Goal: Task Accomplishment & Management: Complete application form

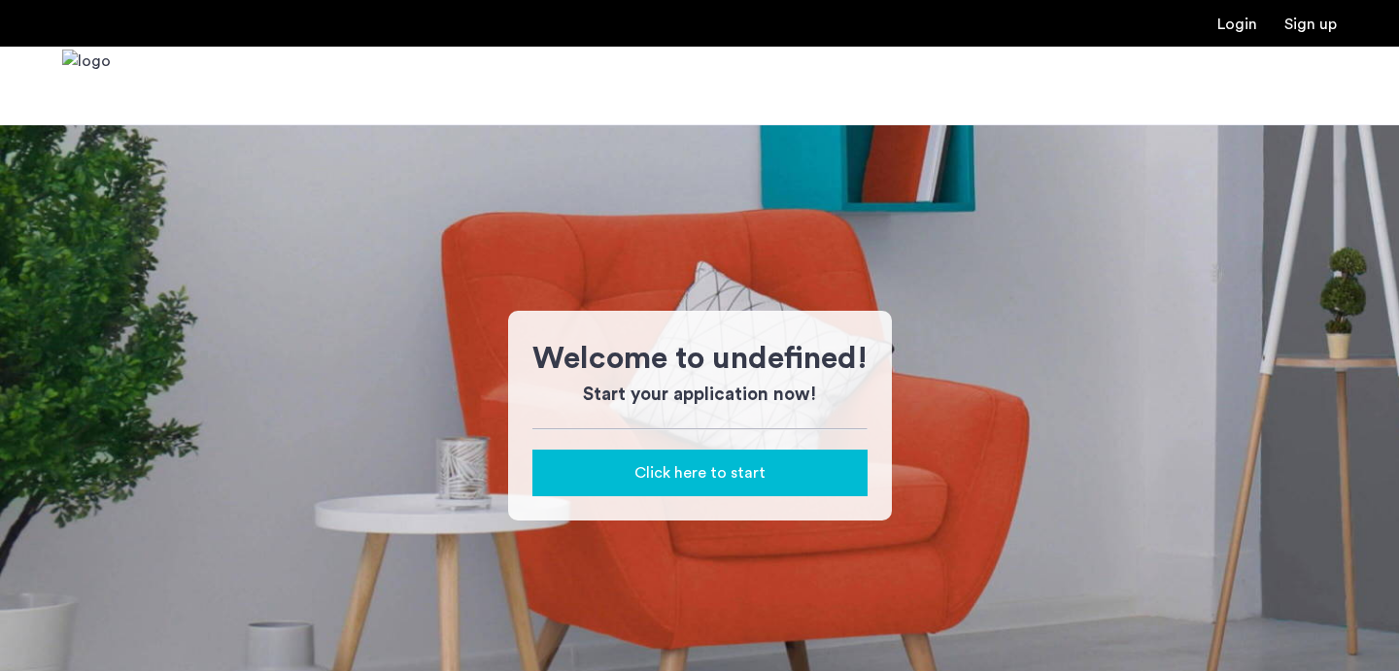
click at [713, 486] on button "Click here to start" at bounding box center [699, 473] width 335 height 47
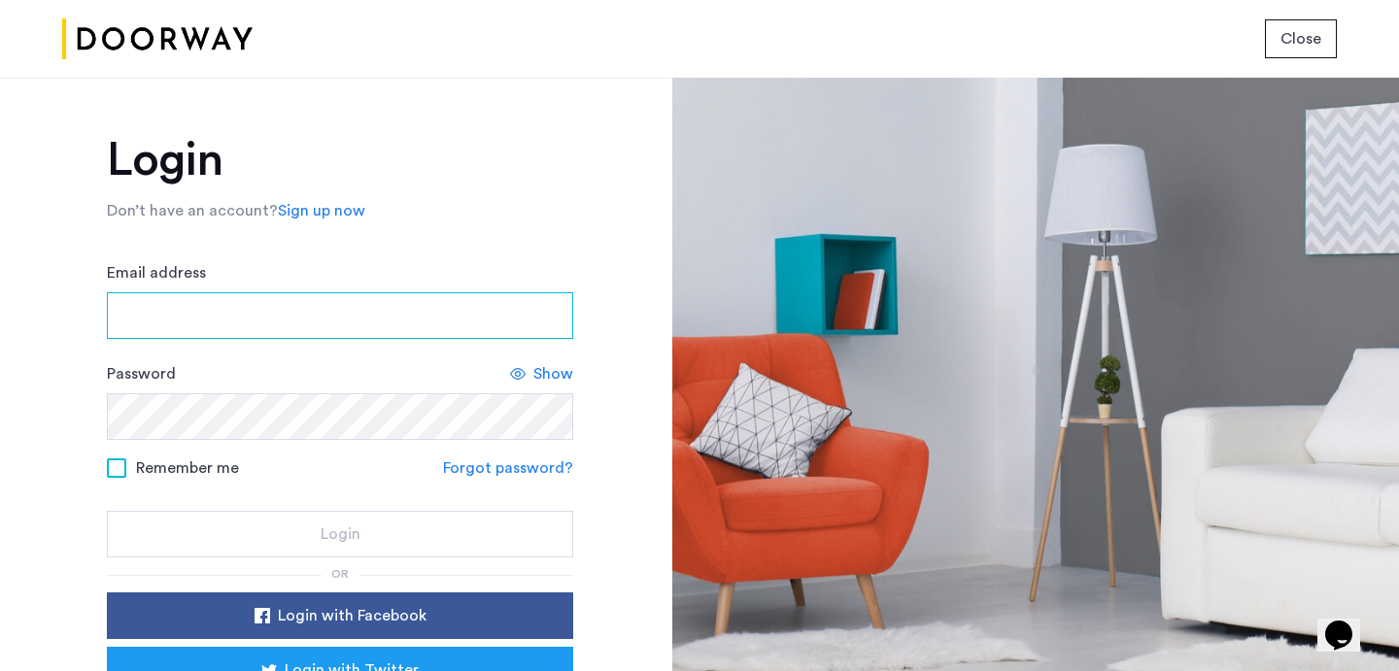
click at [425, 324] on input "Email address" at bounding box center [340, 315] width 466 height 47
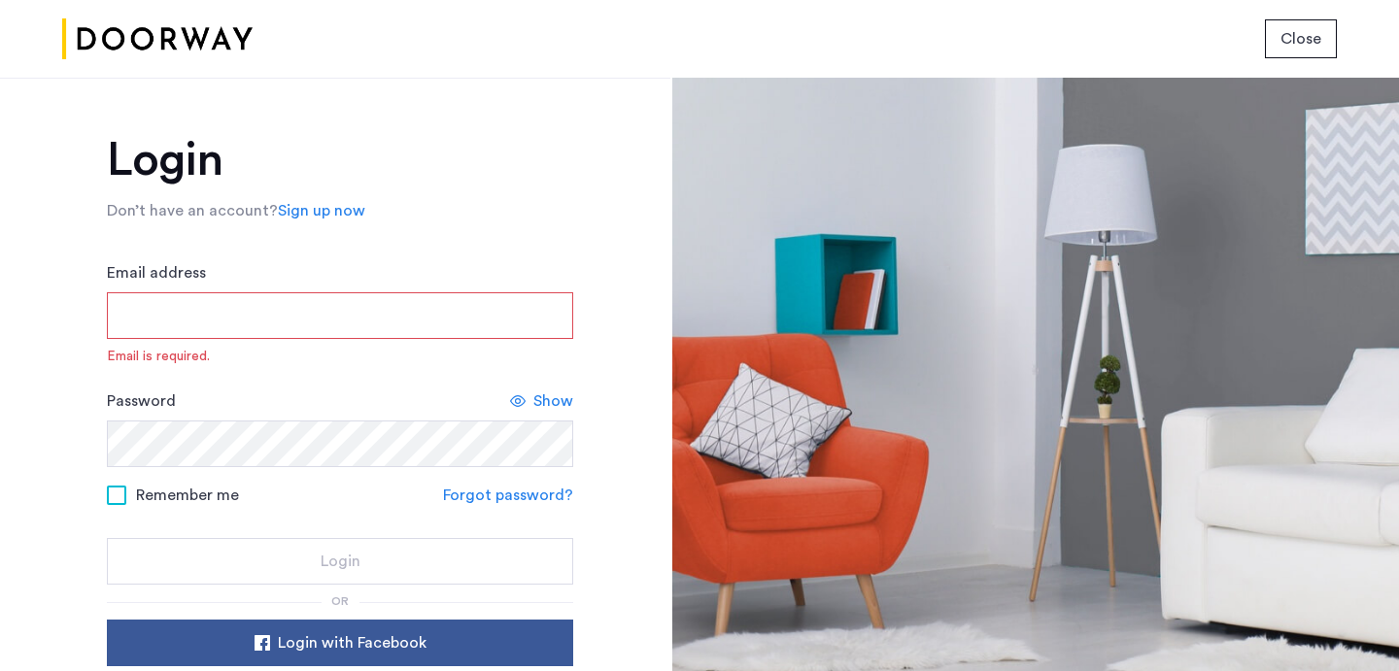
click at [354, 255] on div "Login Don’t have an account? Sign up now Email address Email is required. Passw…" at bounding box center [340, 486] width 466 height 699
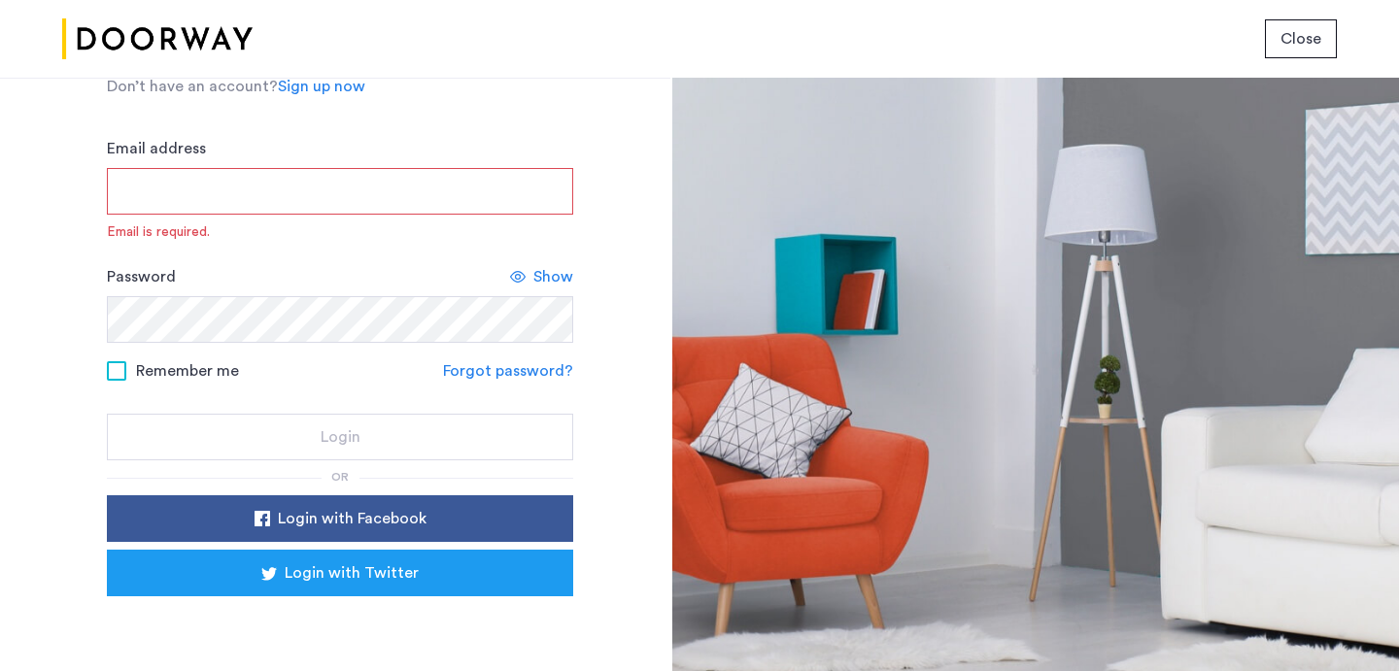
scroll to position [164, 0]
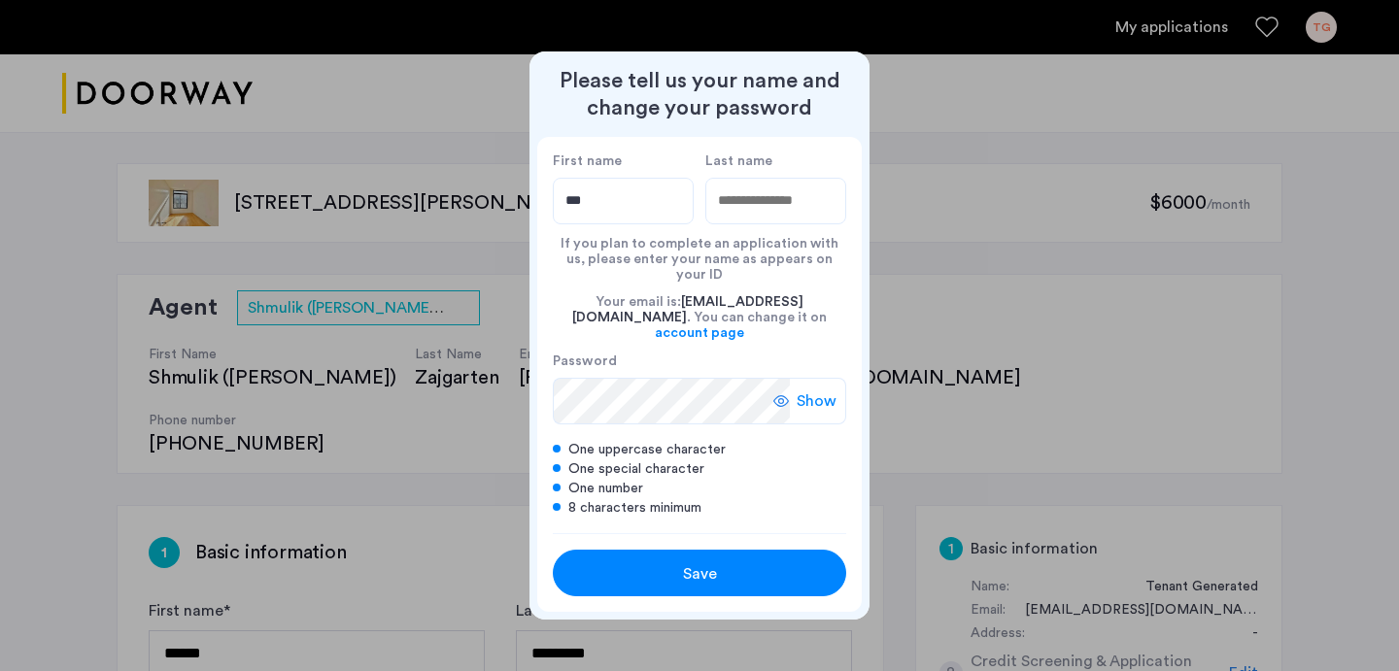
type input "***"
click at [782, 211] on input "Last name" at bounding box center [775, 201] width 141 height 47
type input "*******"
click at [789, 393] on icon at bounding box center [781, 401] width 16 height 16
click at [790, 393] on icon at bounding box center [788, 401] width 16 height 16
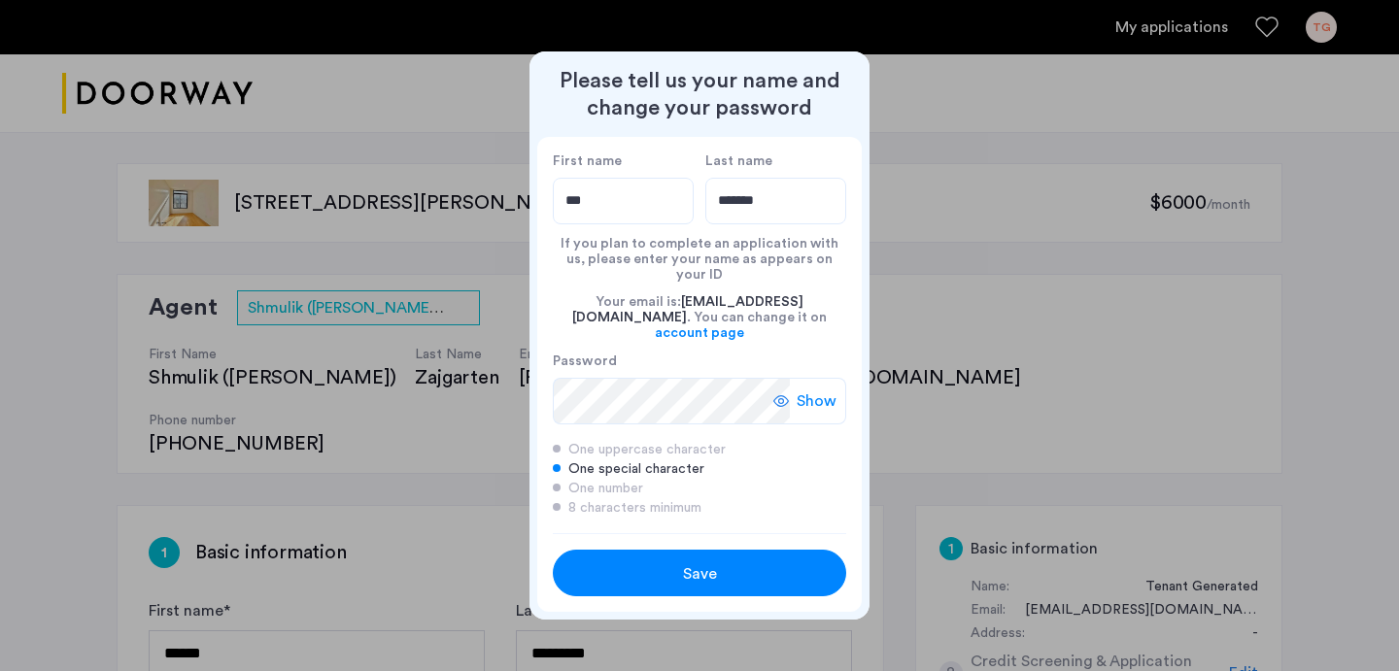
click at [840, 392] on div "Show" at bounding box center [809, 401] width 73 height 47
click at [702, 563] on span "Save" at bounding box center [700, 574] width 34 height 23
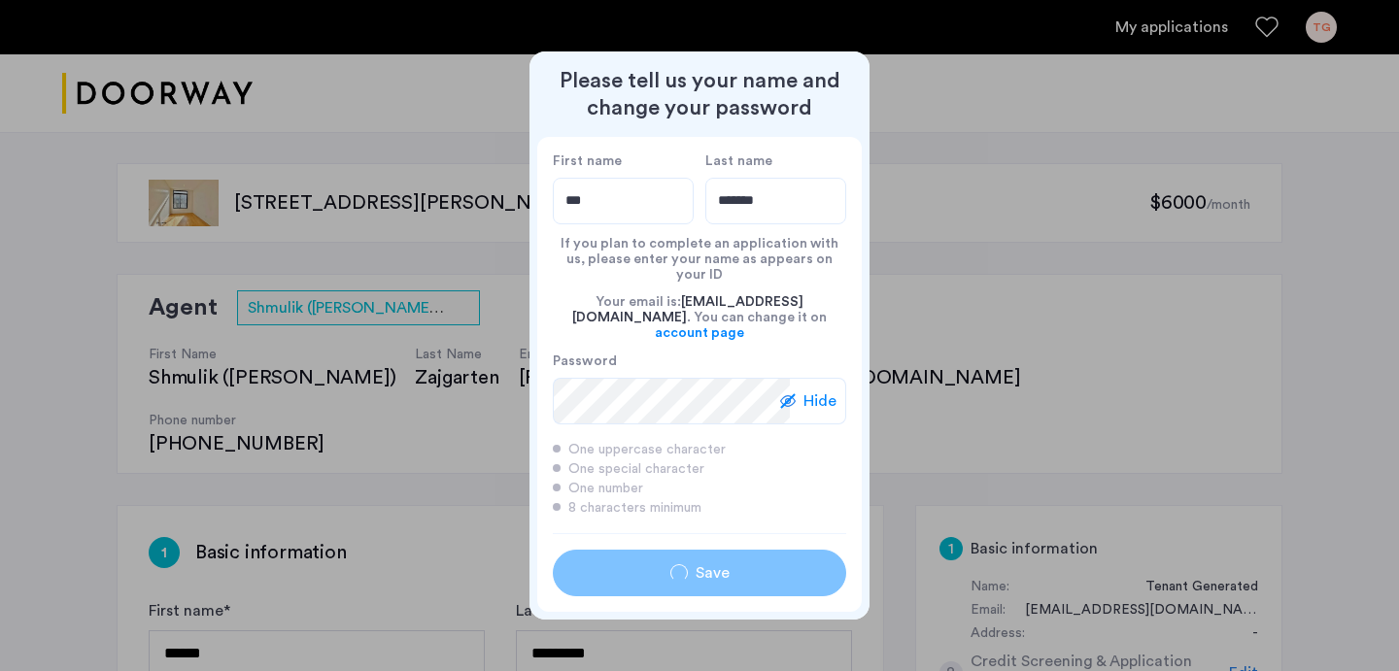
type input "***"
type input "*******"
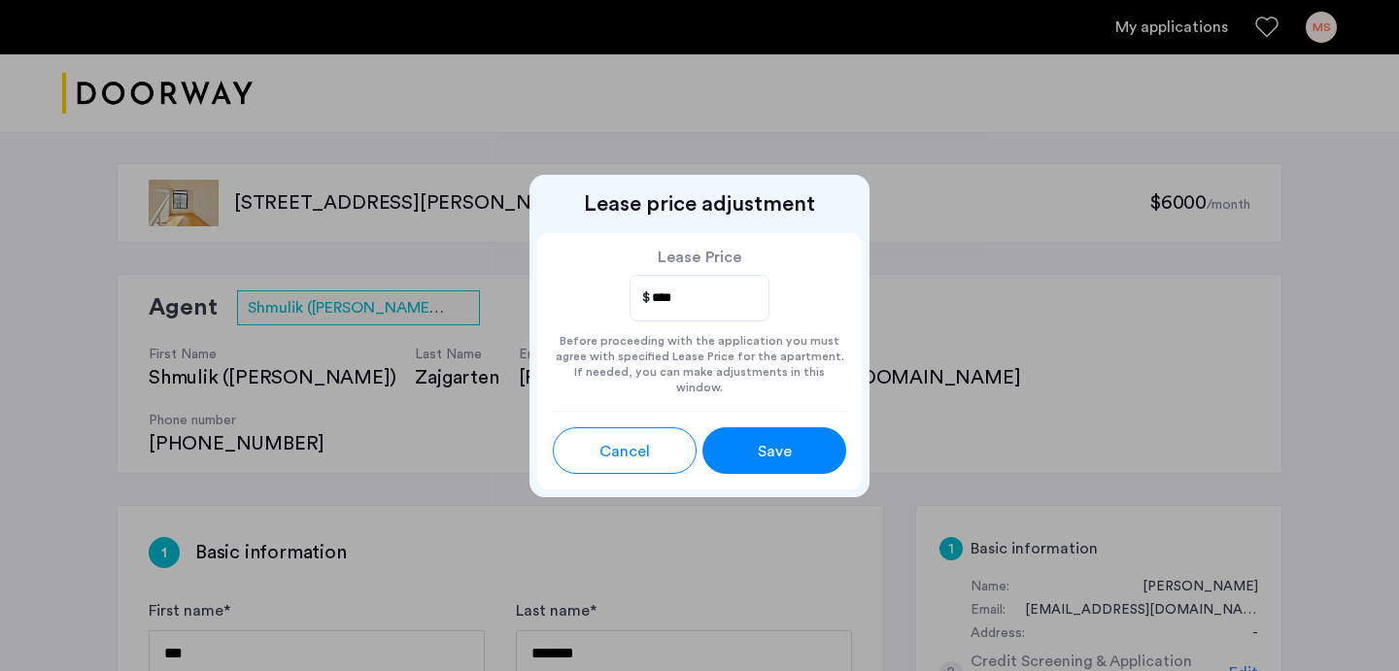
click at [758, 456] on button "Save" at bounding box center [774, 450] width 144 height 47
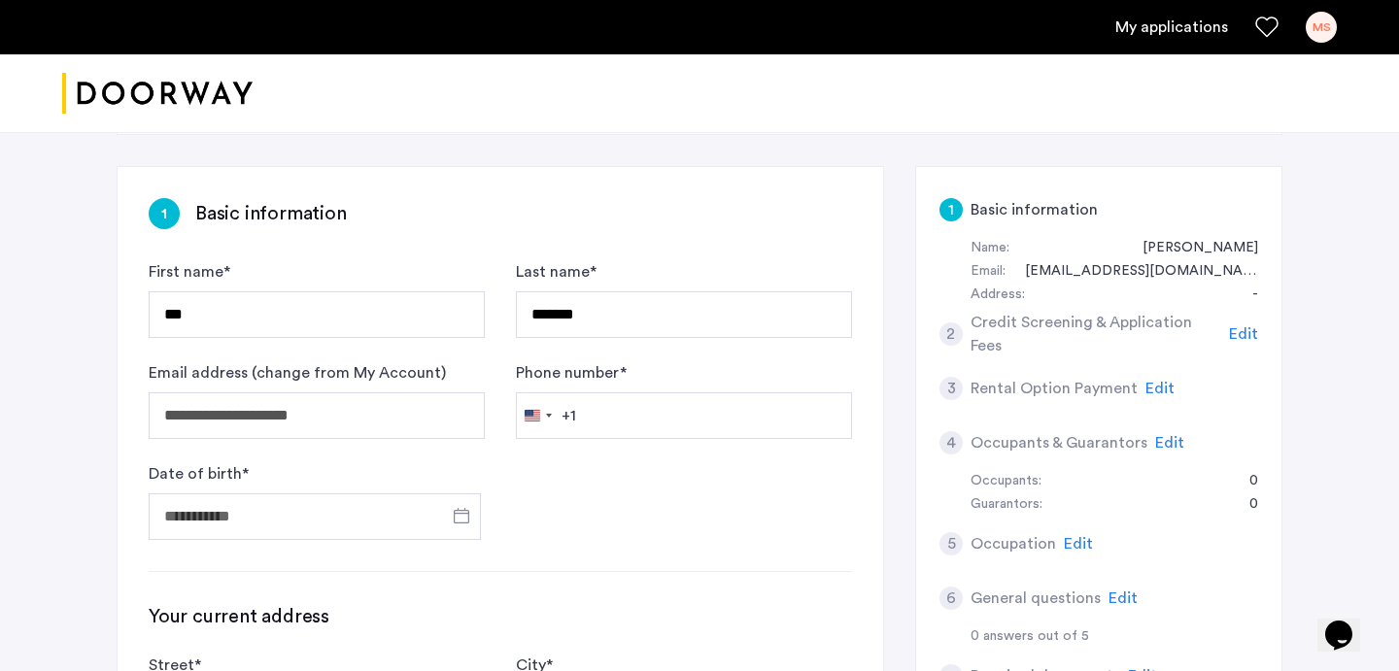
scroll to position [358, 0]
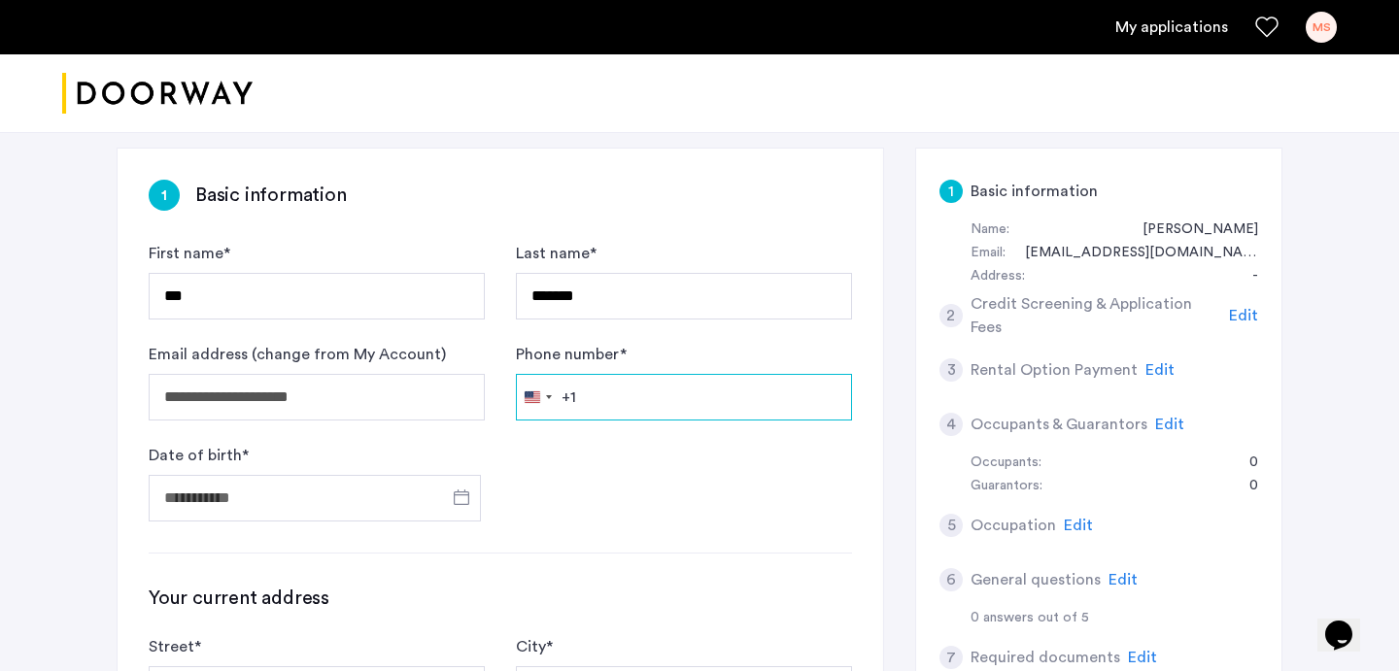
click at [607, 374] on input "Phone number *" at bounding box center [684, 397] width 336 height 47
type input "**********"
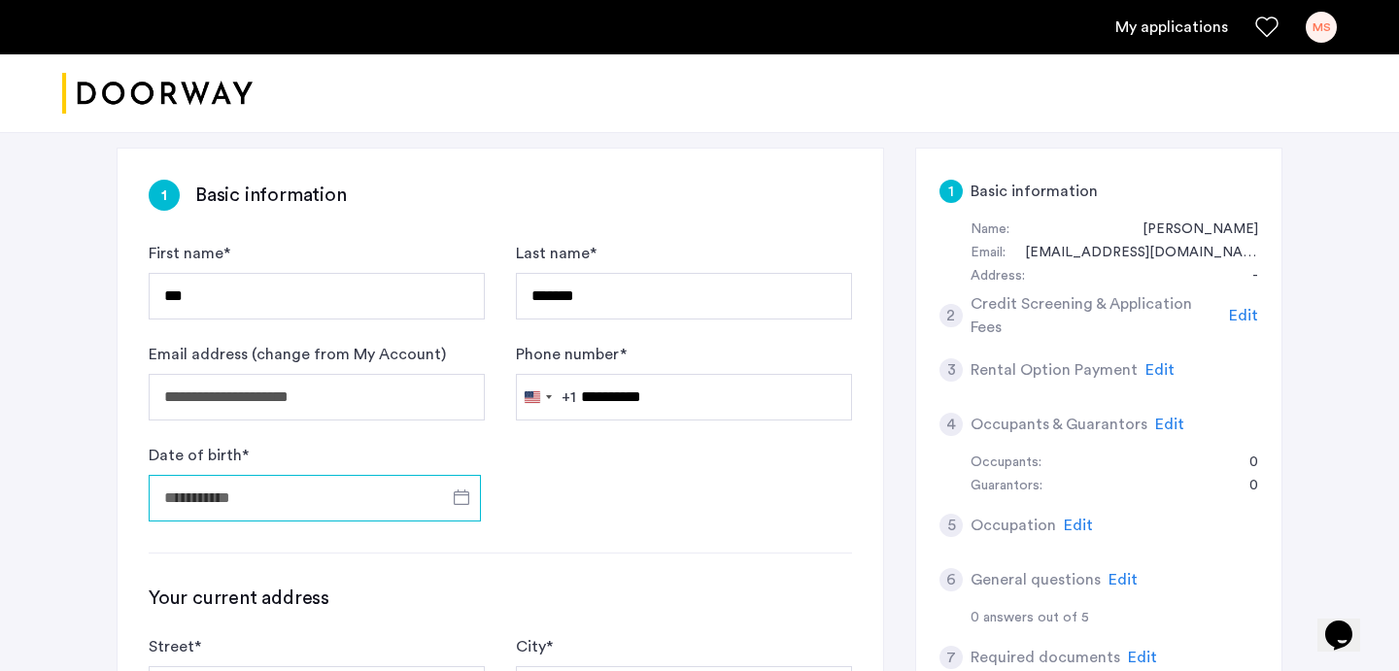
click at [340, 475] on input "Date of birth *" at bounding box center [315, 498] width 332 height 47
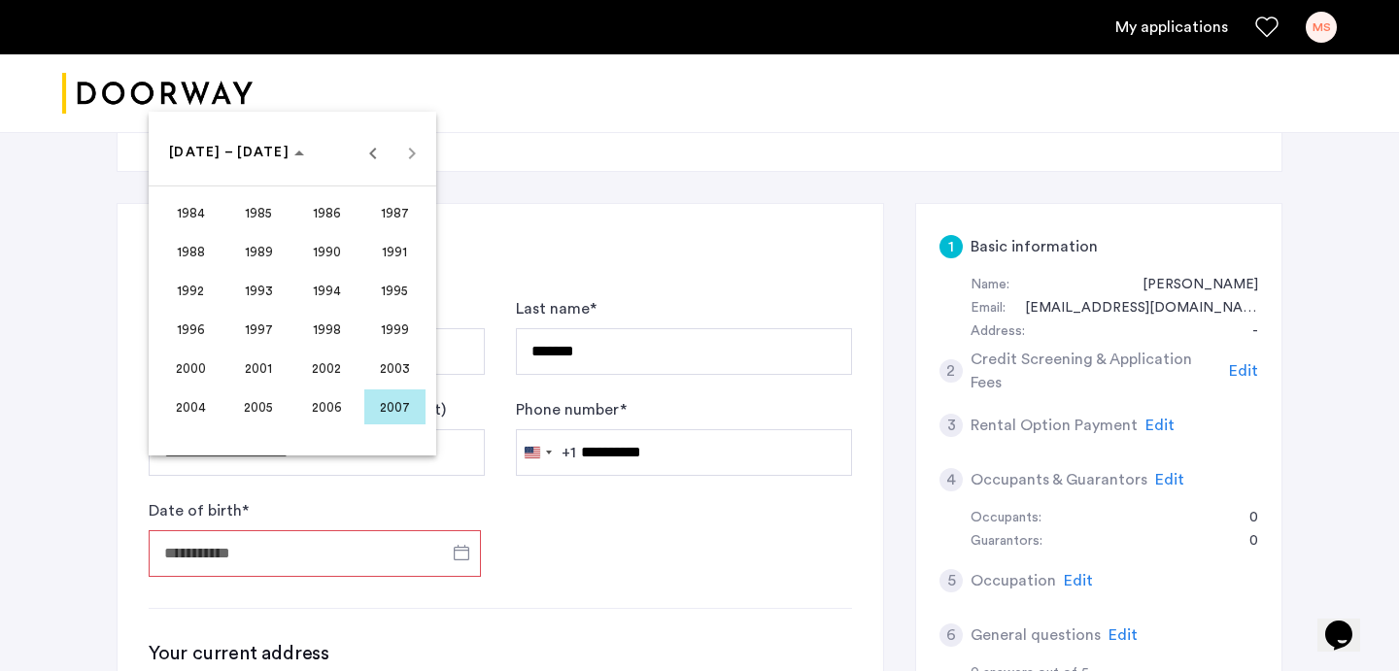
scroll to position [301, 0]
click at [575, 476] on div at bounding box center [699, 335] width 1399 height 671
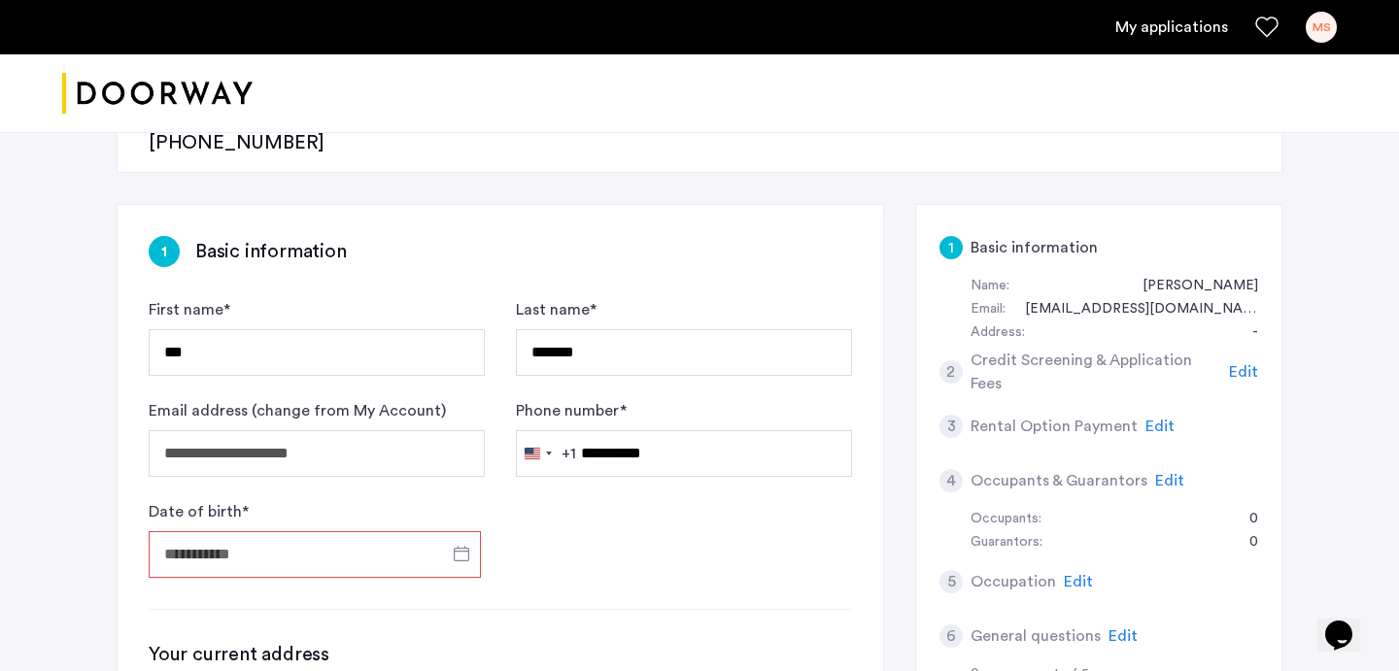
click at [406, 531] on input "Date of birth *" at bounding box center [315, 554] width 332 height 47
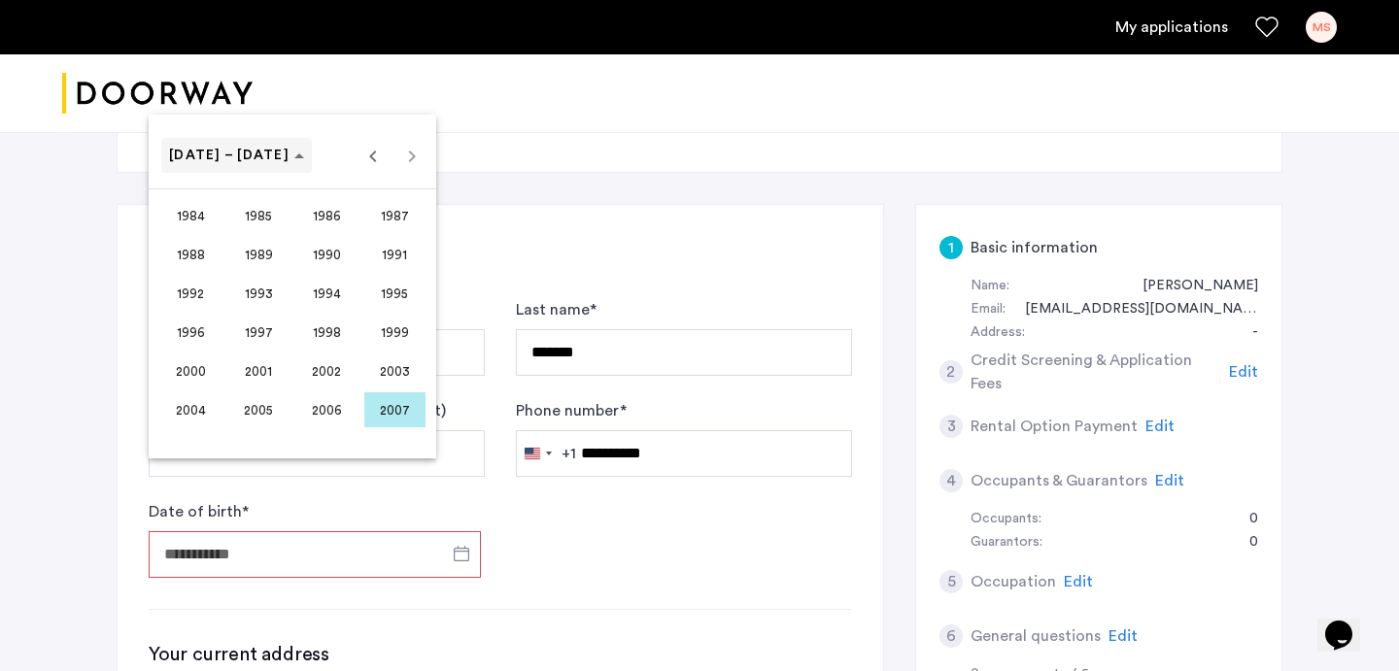
click at [244, 160] on span "[DATE] – [DATE]" at bounding box center [229, 156] width 120 height 14
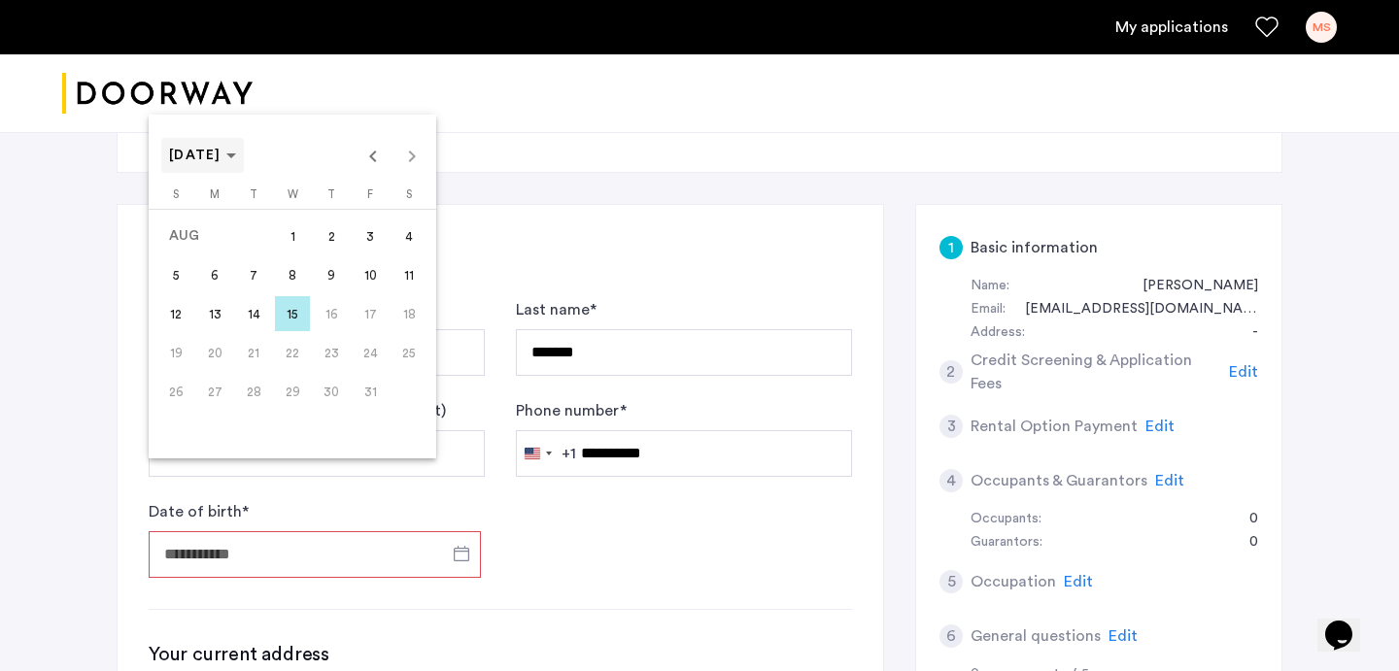
click at [222, 157] on span "[DATE]" at bounding box center [195, 156] width 52 height 14
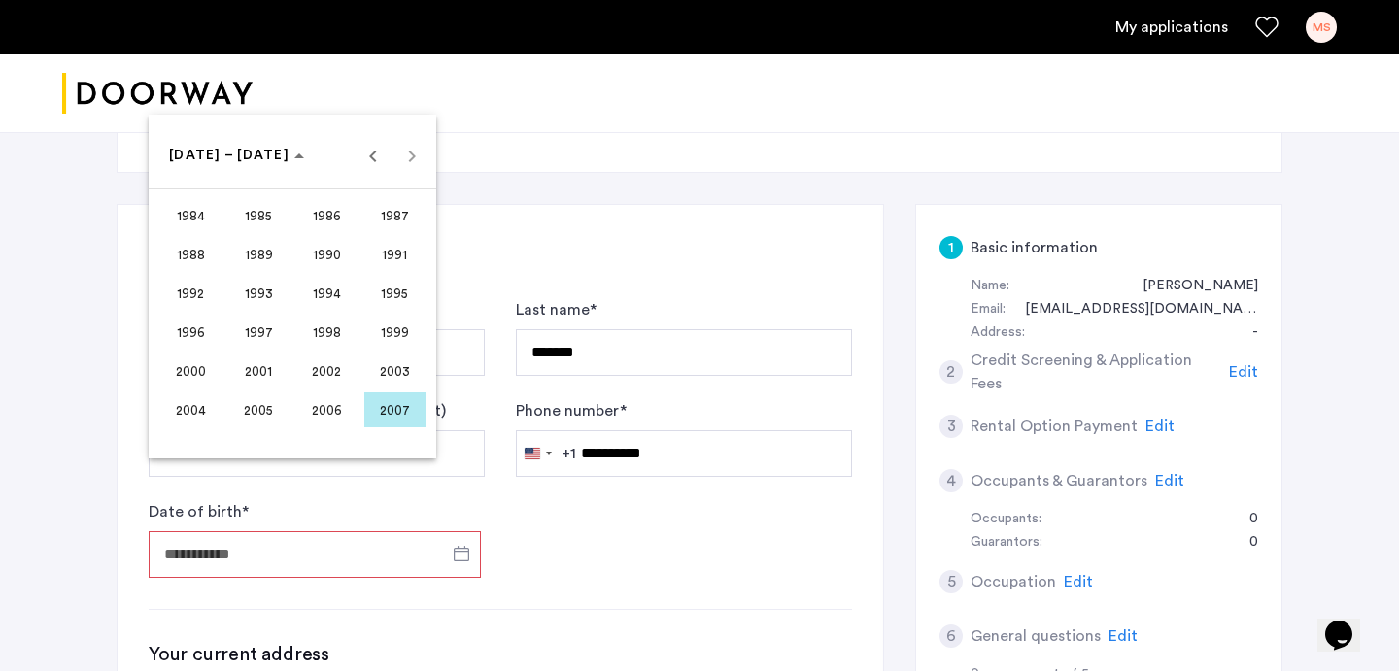
click at [337, 365] on span "2002" at bounding box center [326, 371] width 61 height 35
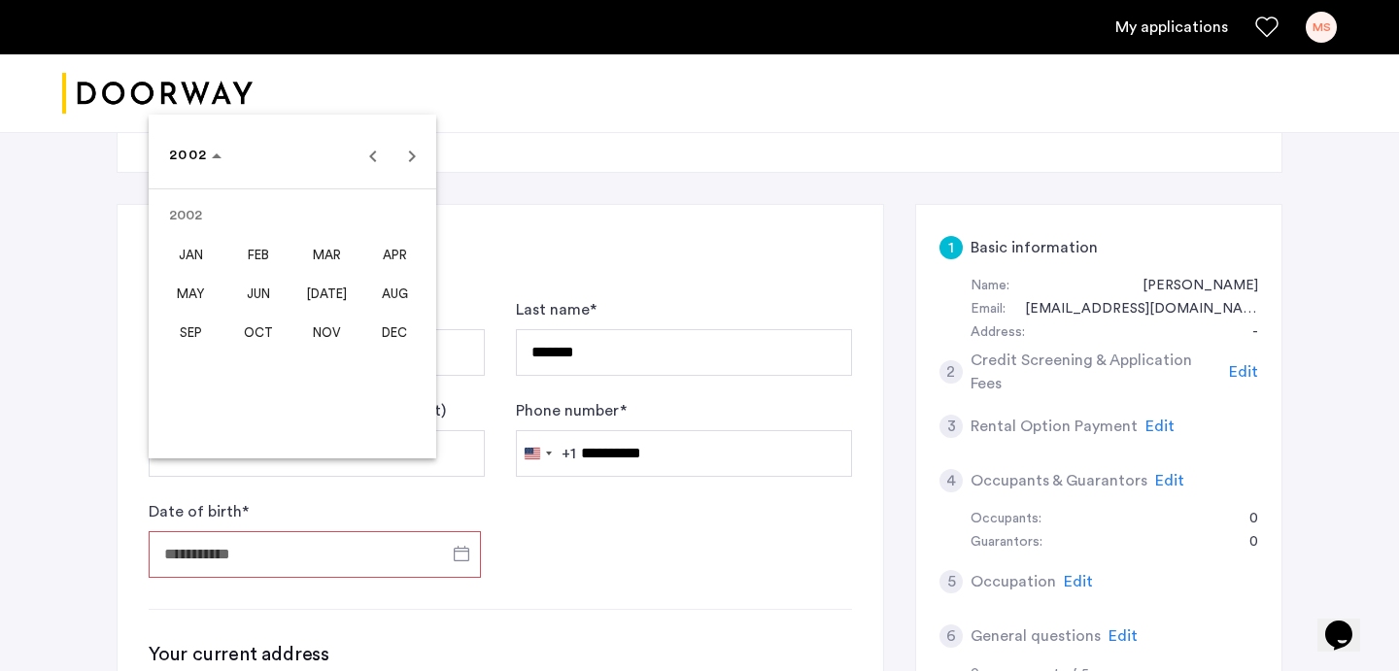
click at [189, 322] on span "SEP" at bounding box center [190, 332] width 61 height 35
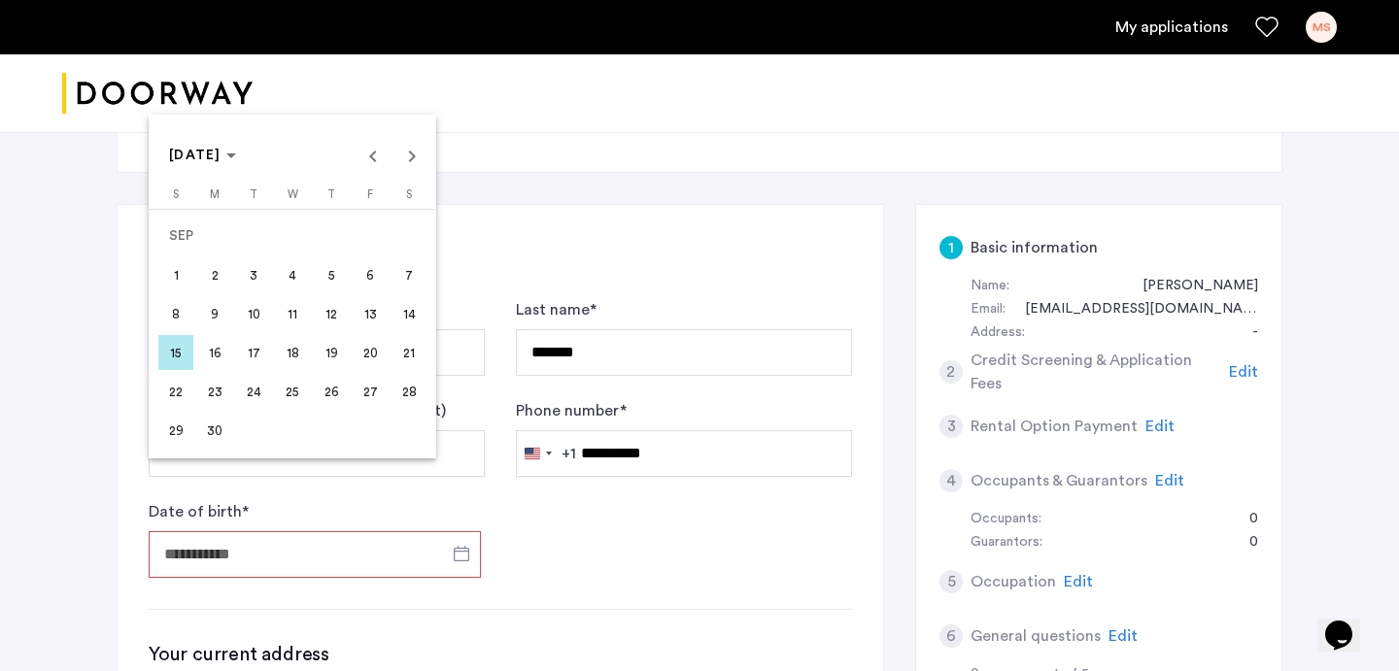
click at [297, 320] on span "11" at bounding box center [292, 313] width 35 height 35
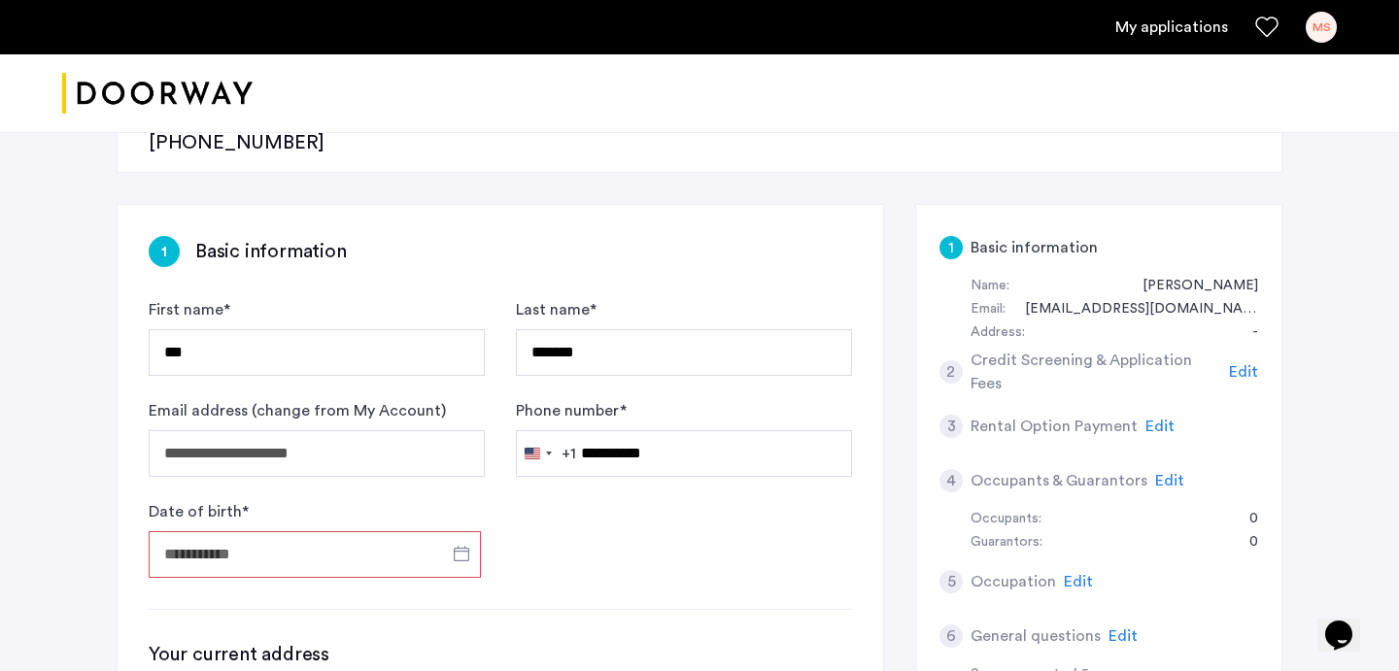
type input "**********"
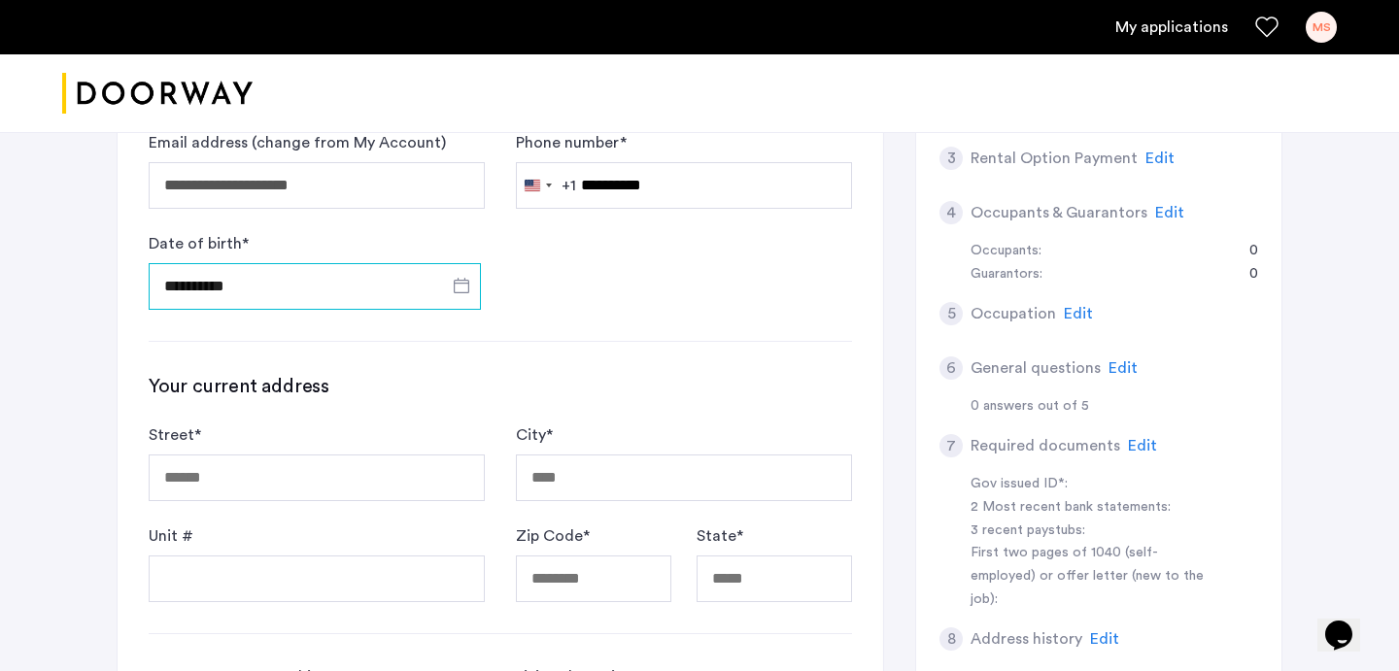
scroll to position [610, 0]
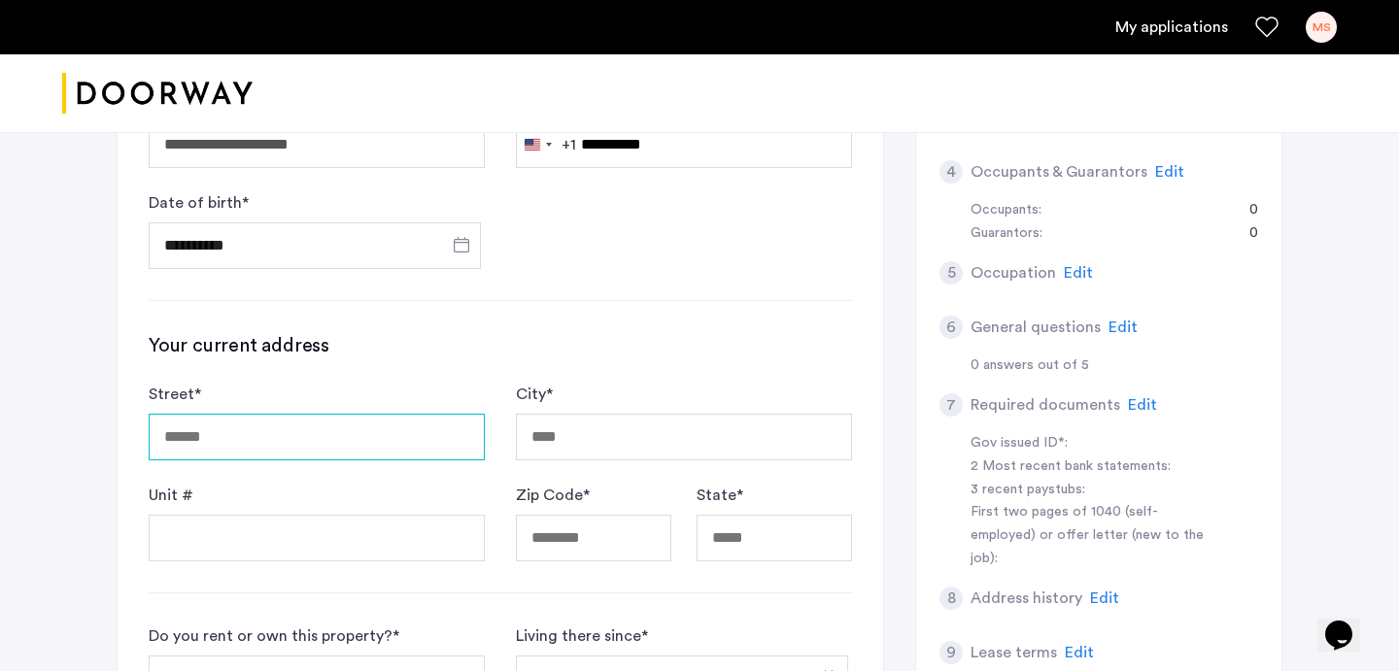
click at [388, 414] on input "Street *" at bounding box center [317, 437] width 336 height 47
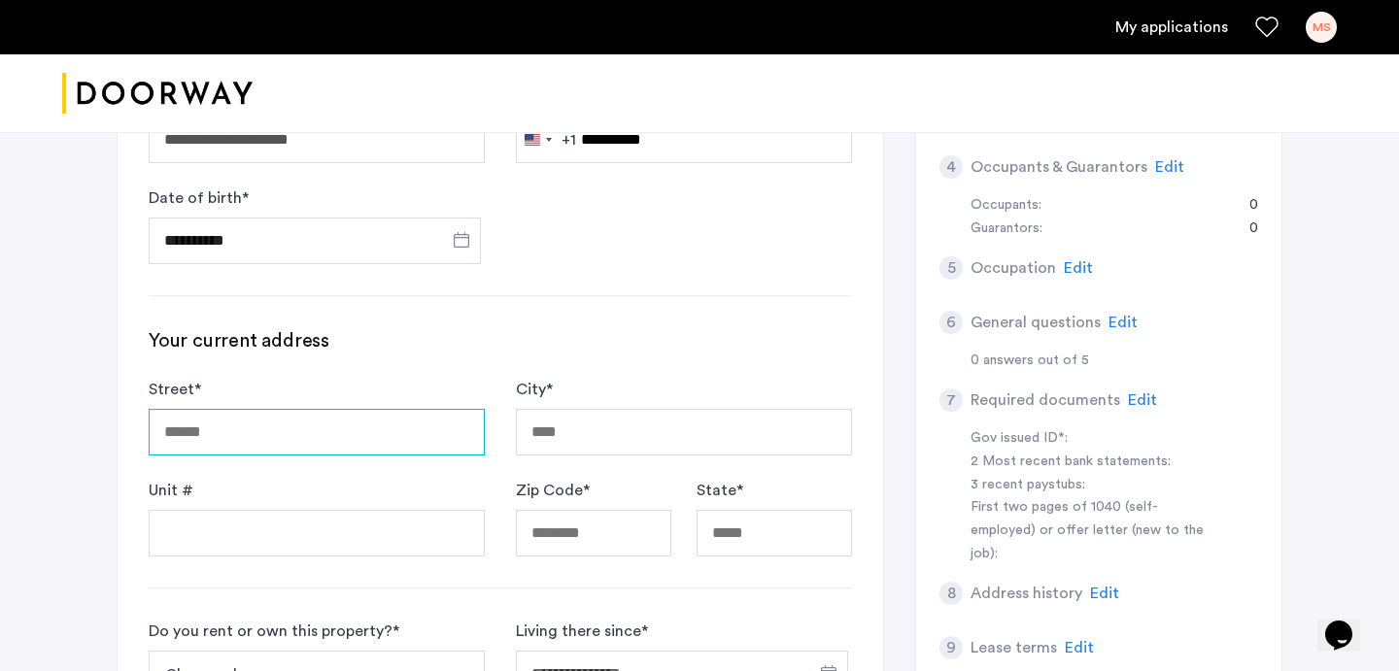
click at [373, 409] on input "Street *" at bounding box center [317, 432] width 336 height 47
type input "**********"
type input "********"
type input "*****"
type input "**"
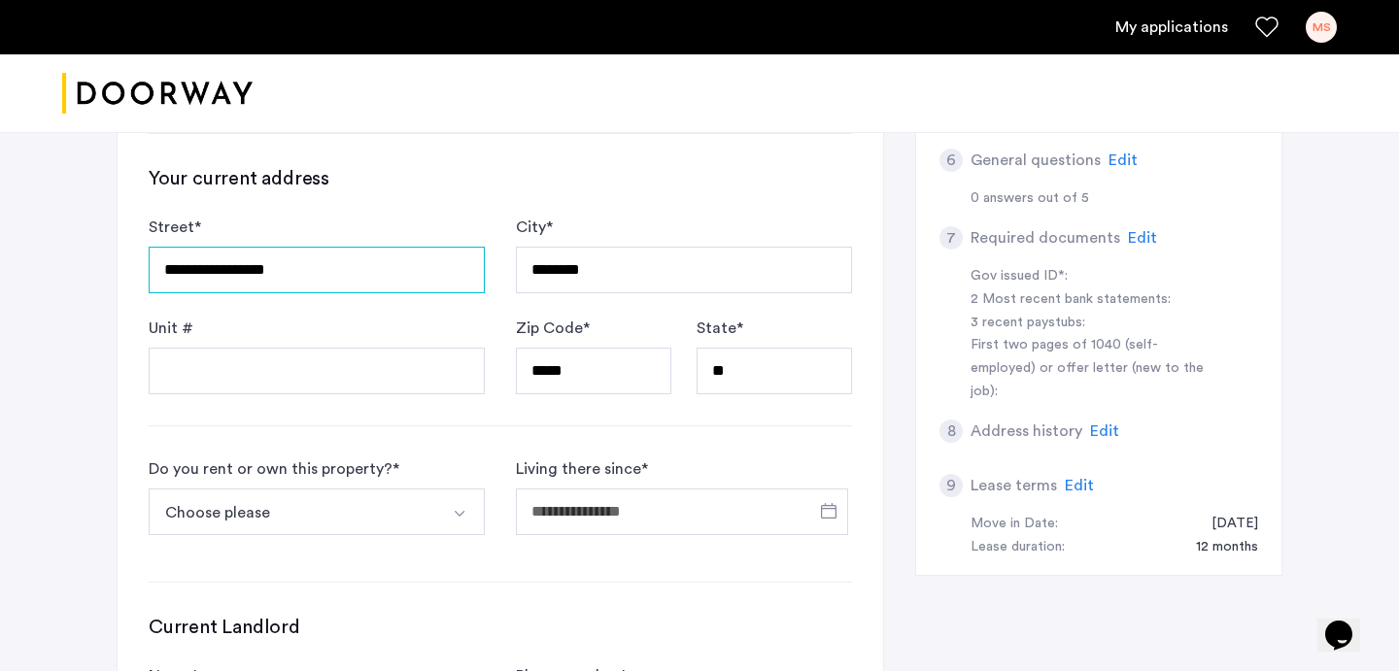
scroll to position [779, 0]
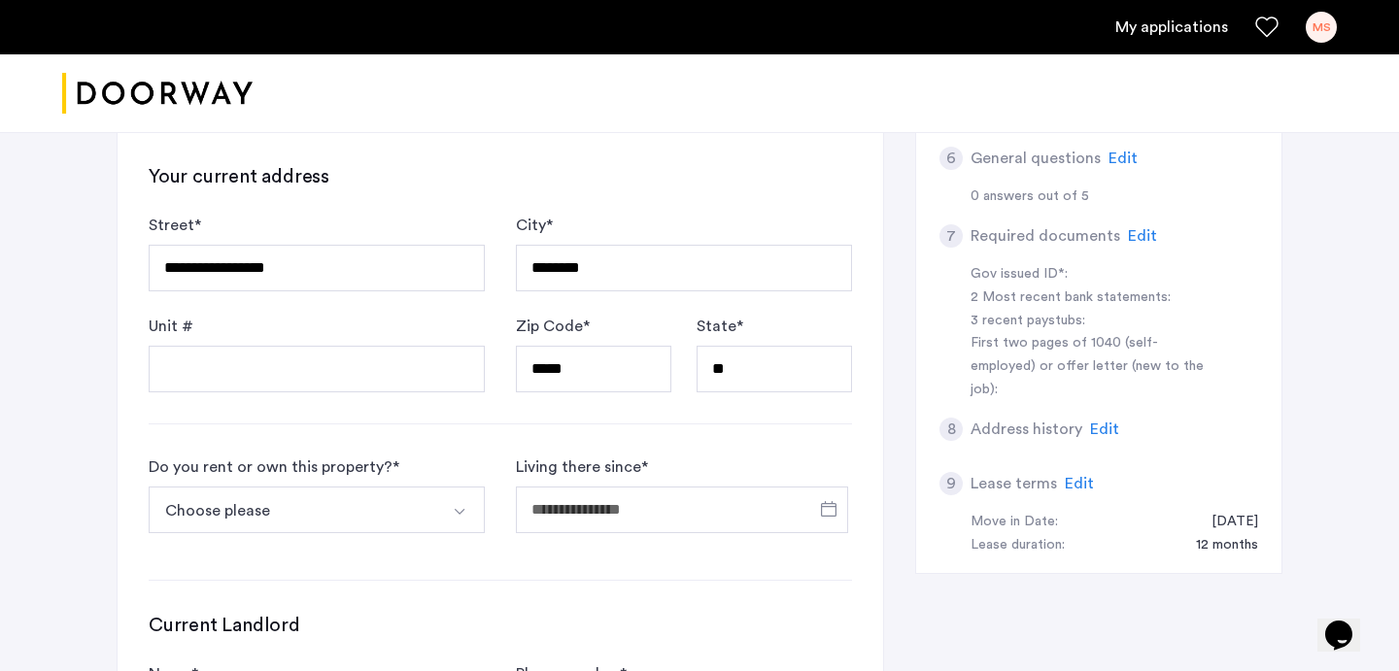
click at [401, 487] on button "Choose please" at bounding box center [294, 510] width 290 height 47
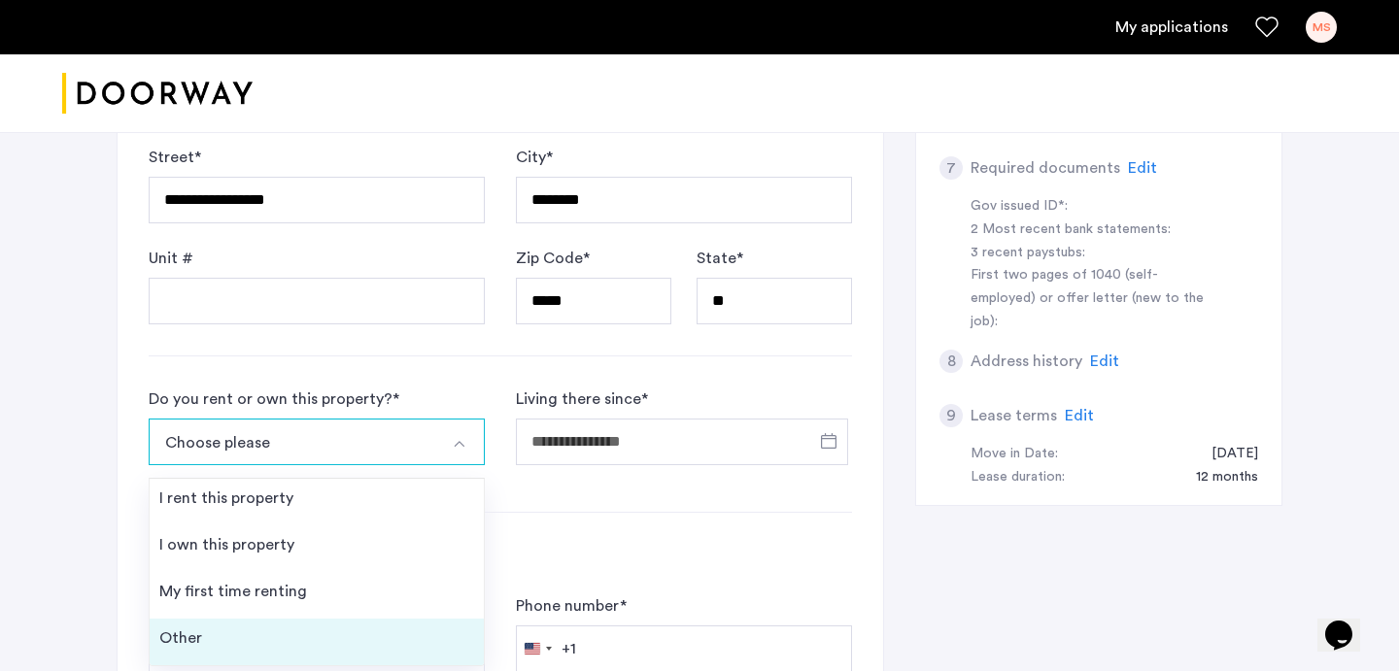
scroll to position [852, 0]
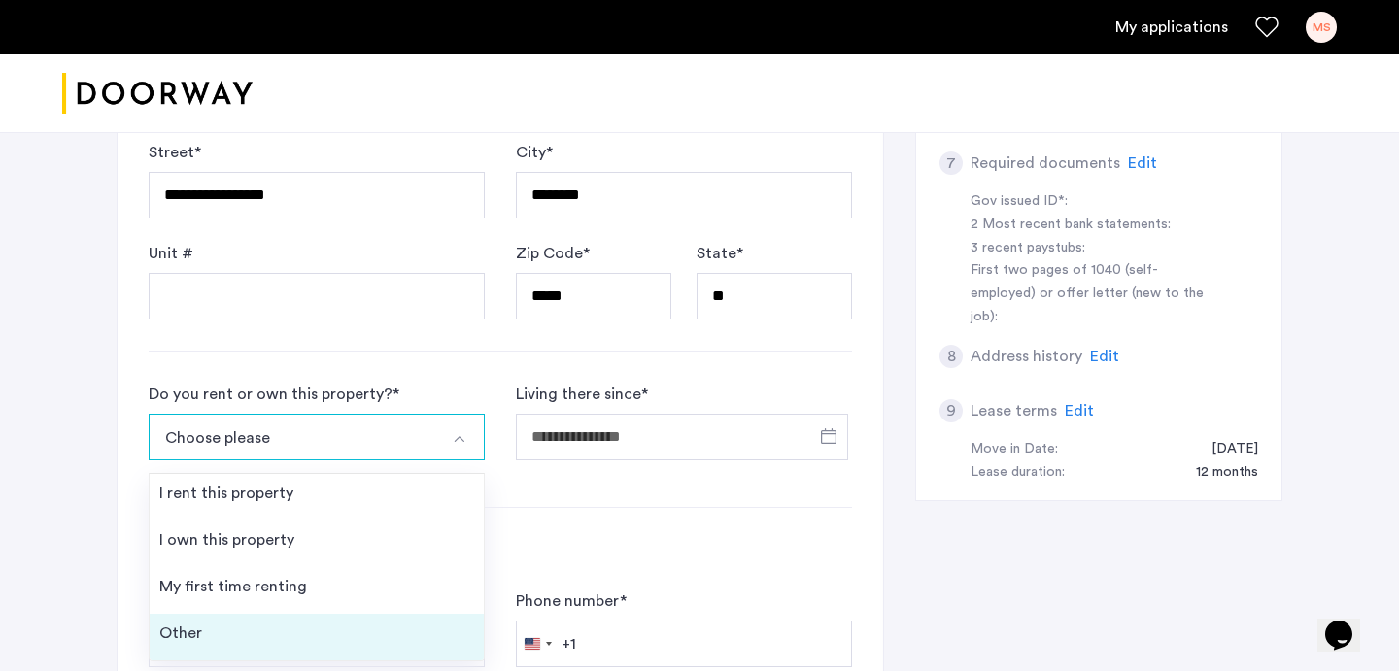
click at [346, 614] on li "Other" at bounding box center [317, 637] width 334 height 47
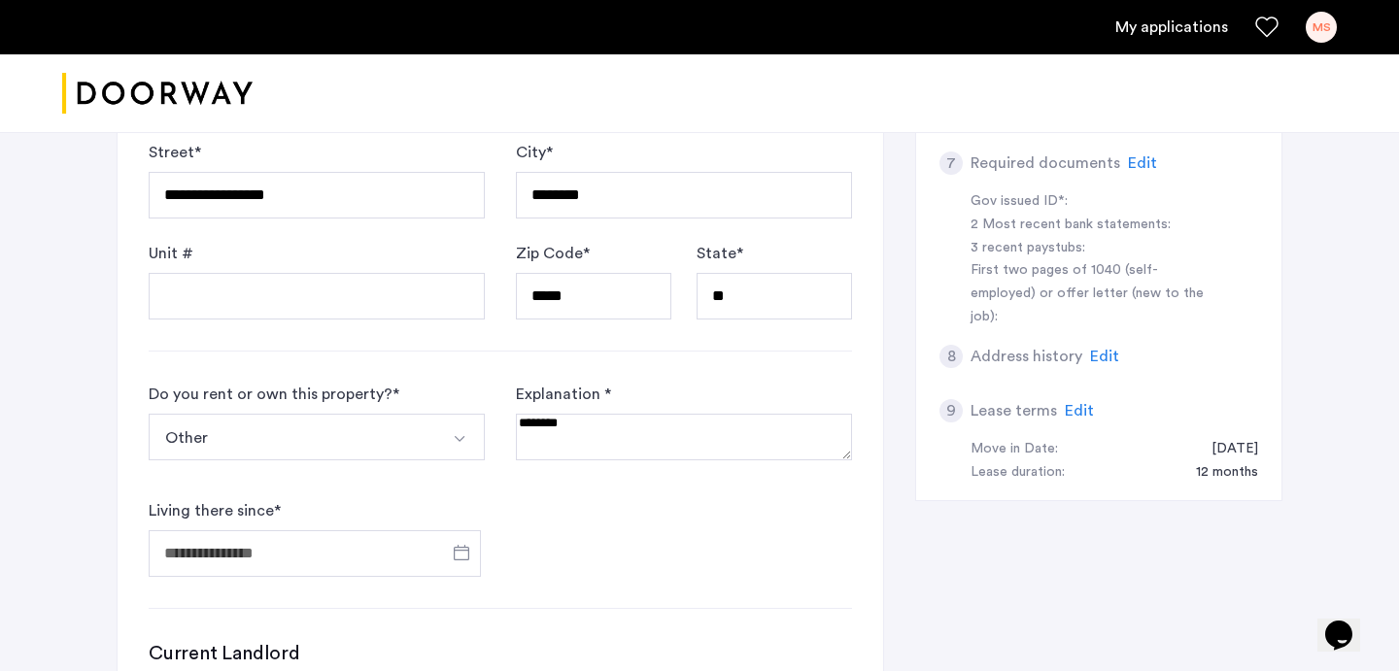
click at [567, 414] on textarea at bounding box center [684, 437] width 336 height 47
type textarea "**********"
click at [365, 530] on input "Living there since *" at bounding box center [315, 553] width 332 height 47
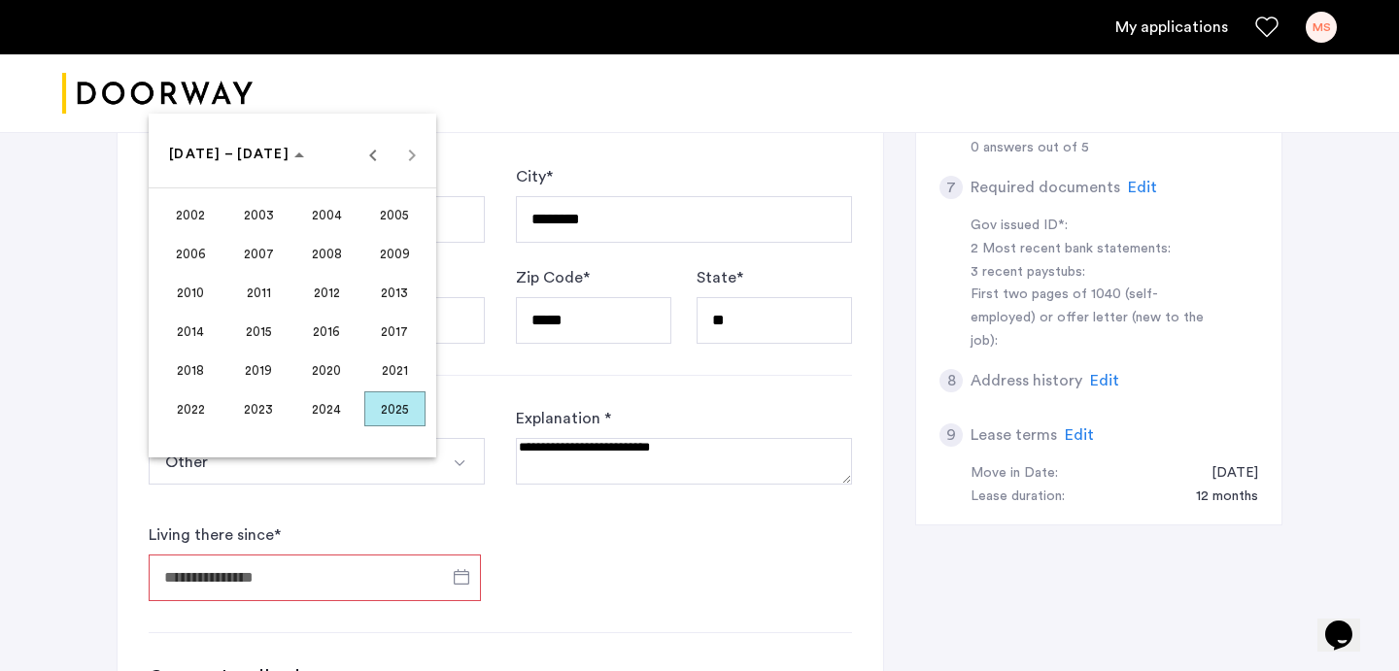
scroll to position [815, 0]
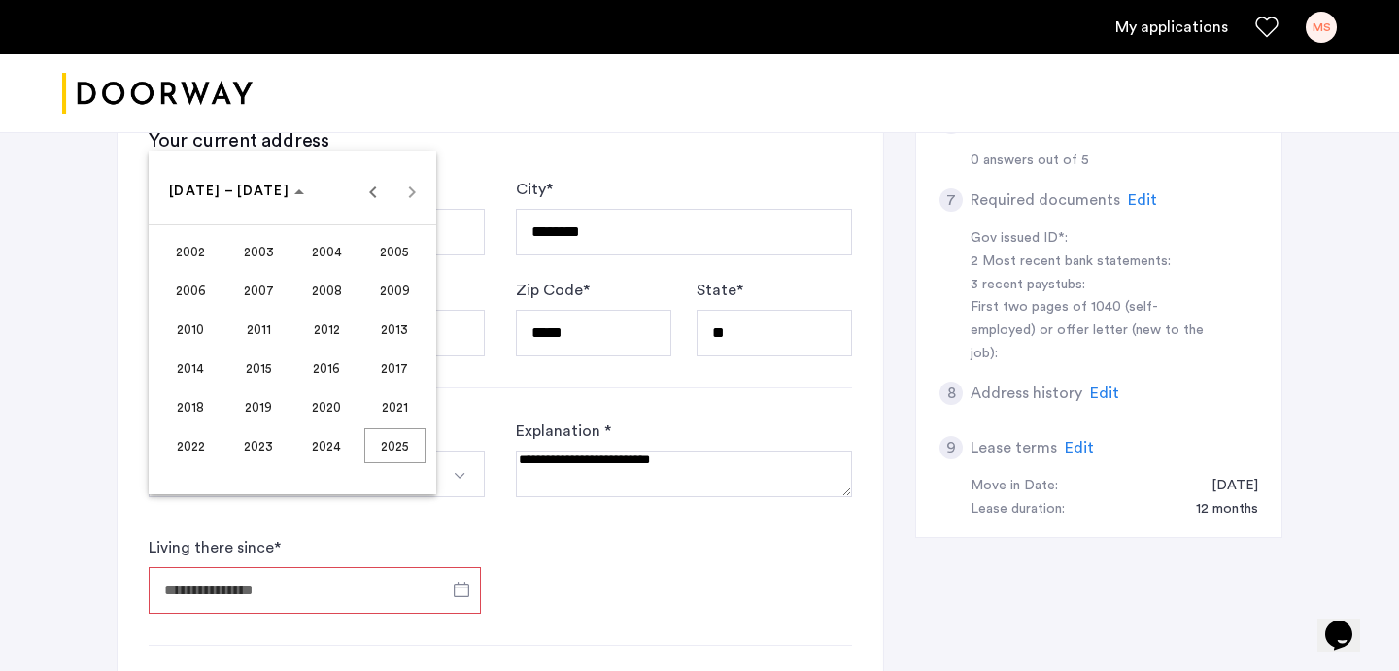
click at [199, 258] on span "2002" at bounding box center [190, 251] width 61 height 35
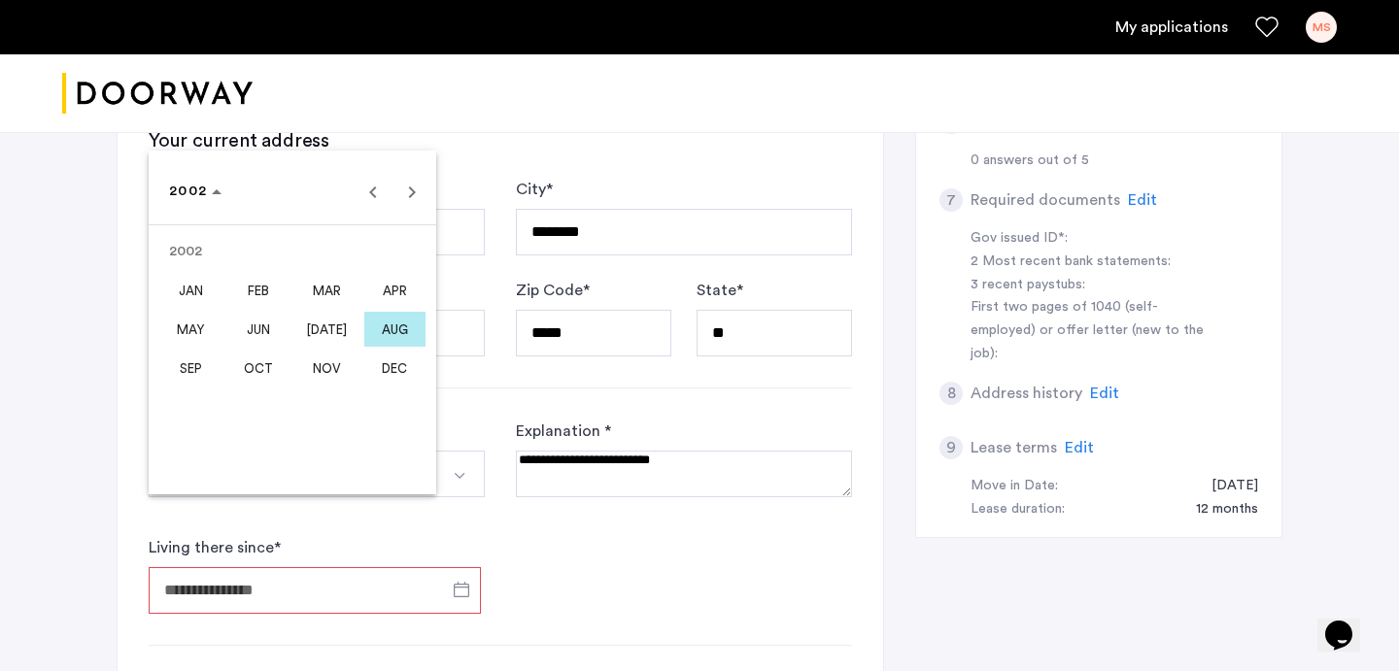
click at [207, 368] on span "SEP" at bounding box center [190, 368] width 61 height 35
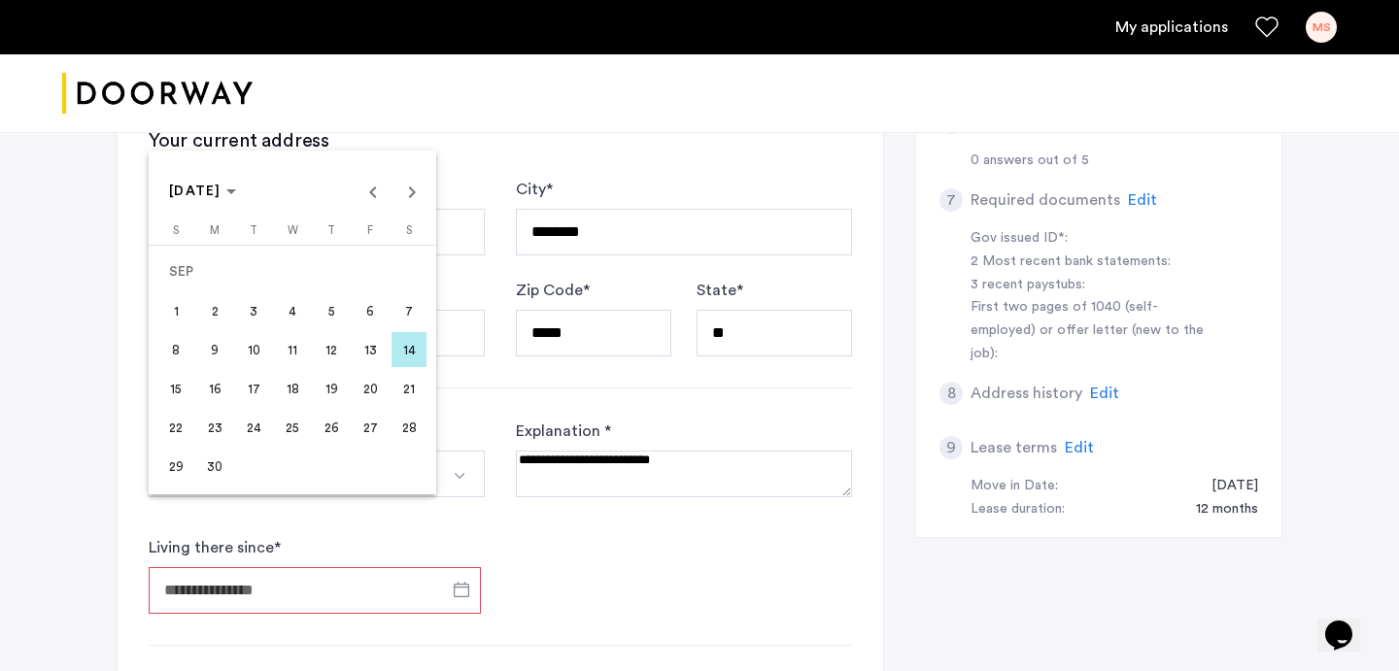
click at [409, 350] on span "14" at bounding box center [409, 349] width 35 height 35
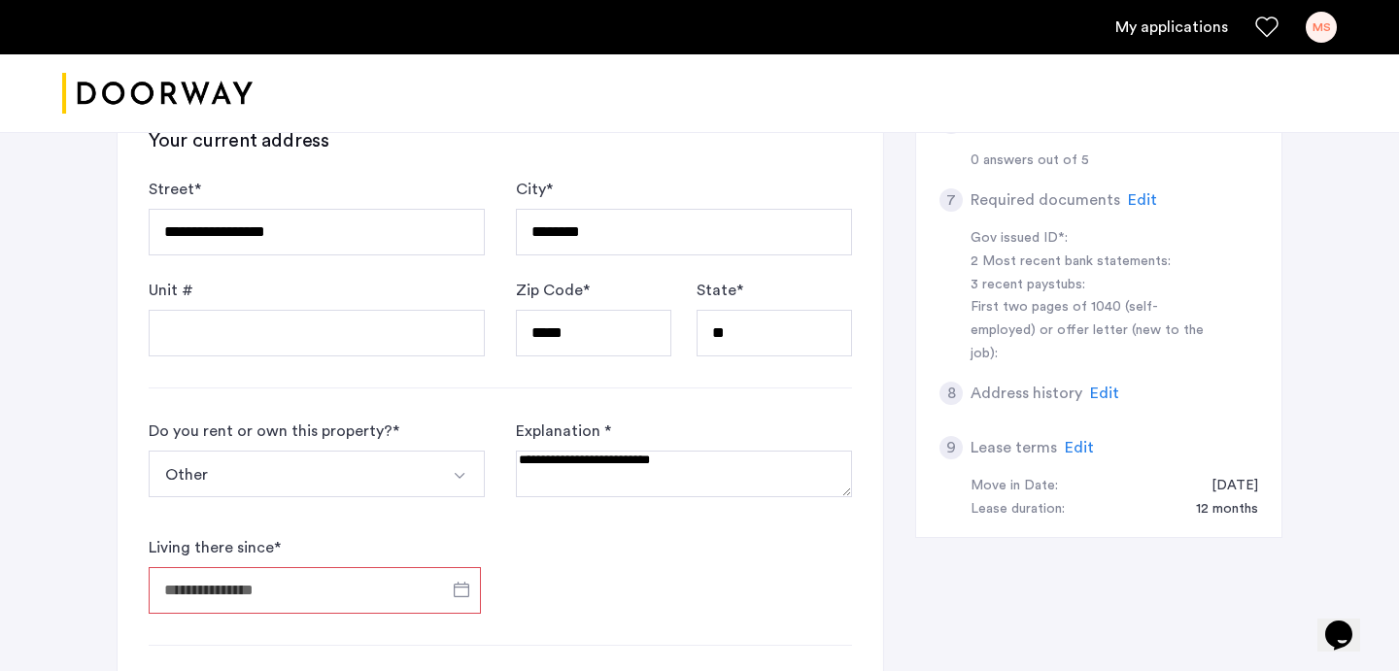
type input "**********"
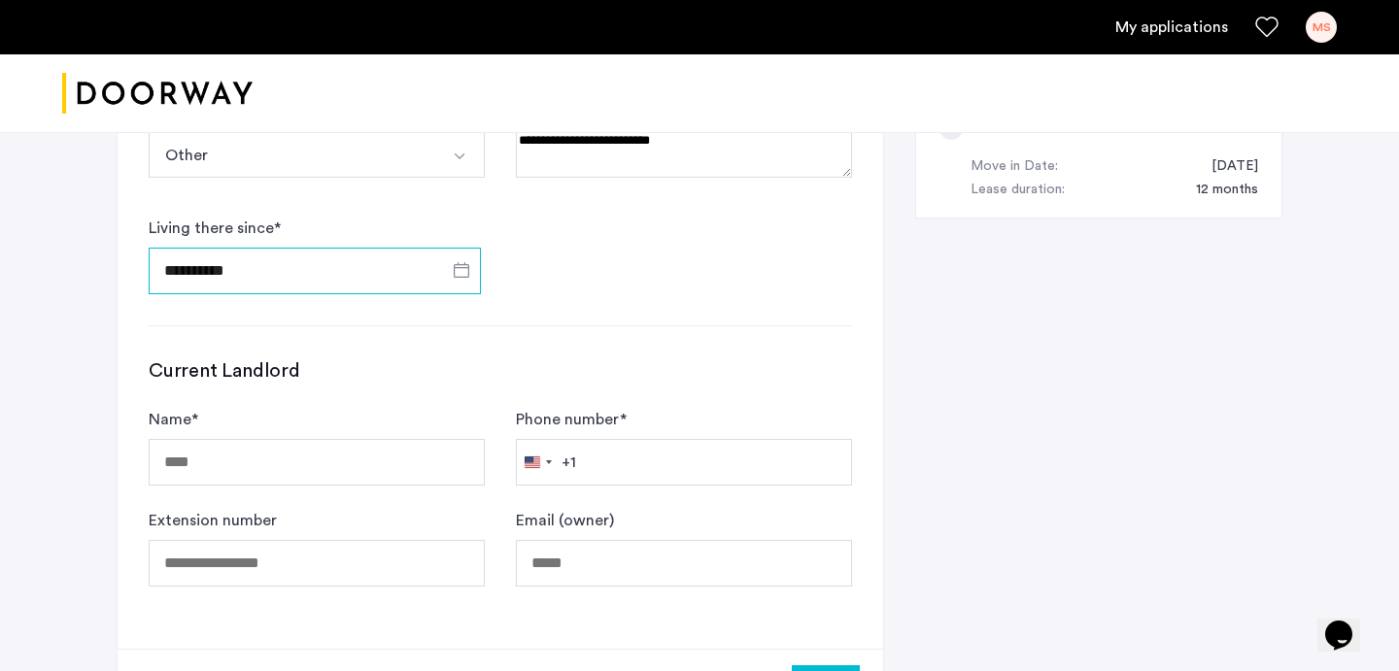
scroll to position [1136, 0]
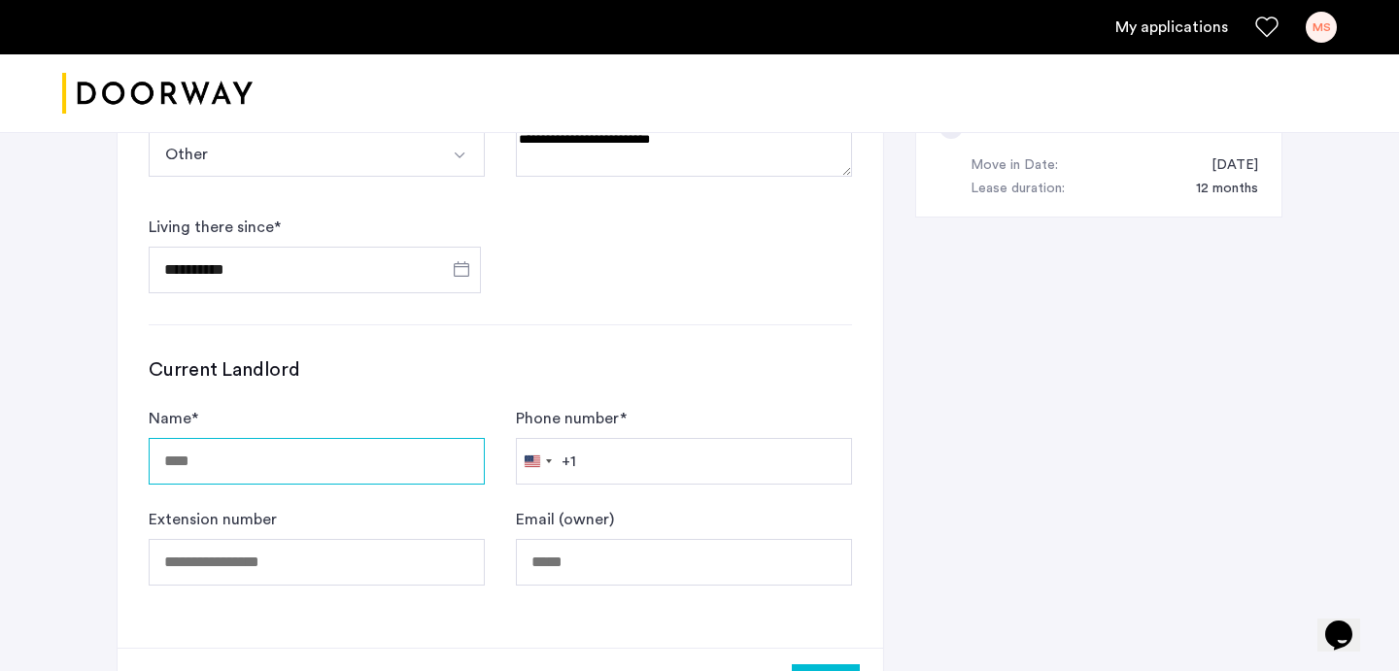
click at [391, 438] on input "Name *" at bounding box center [317, 461] width 336 height 47
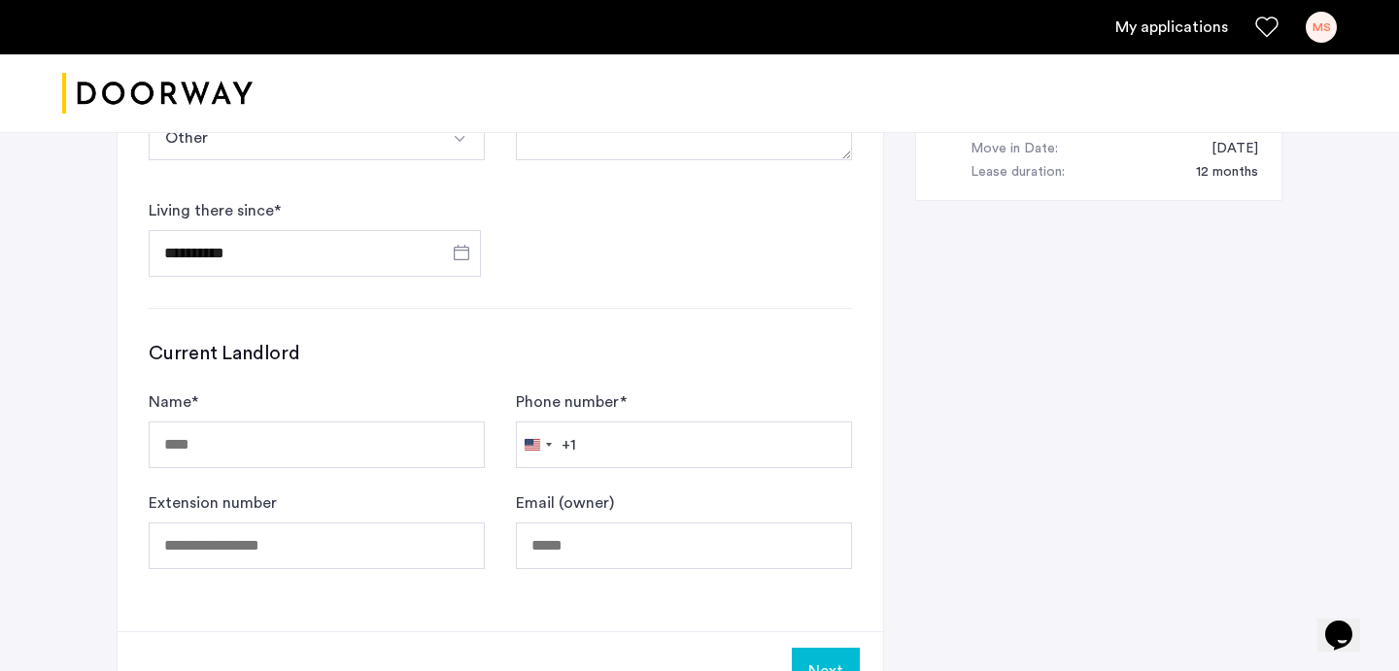
click at [403, 340] on div "Current Landlord Name * Phone number * [GEOGRAPHIC_DATA] +1 +1 244 results foun…" at bounding box center [500, 454] width 703 height 229
click at [403, 422] on input "Name *" at bounding box center [317, 445] width 336 height 47
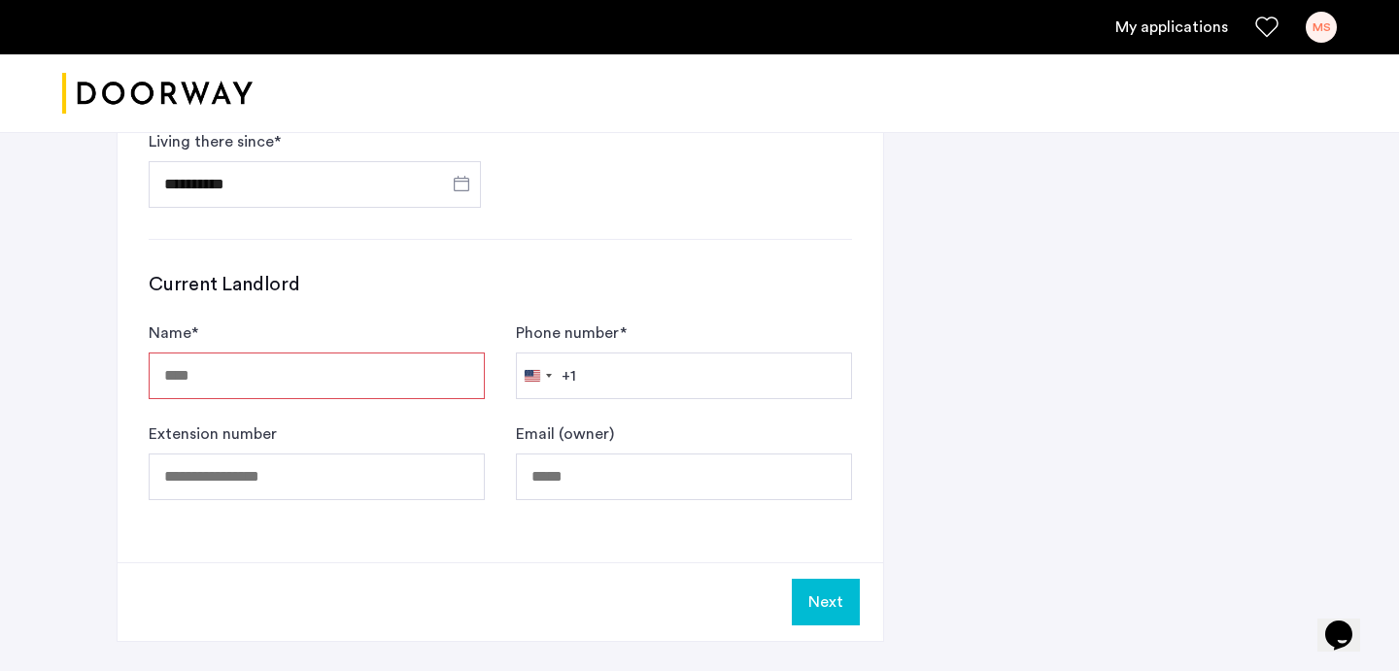
scroll to position [1219, 0]
click at [389, 355] on input "Name *" at bounding box center [317, 378] width 336 height 47
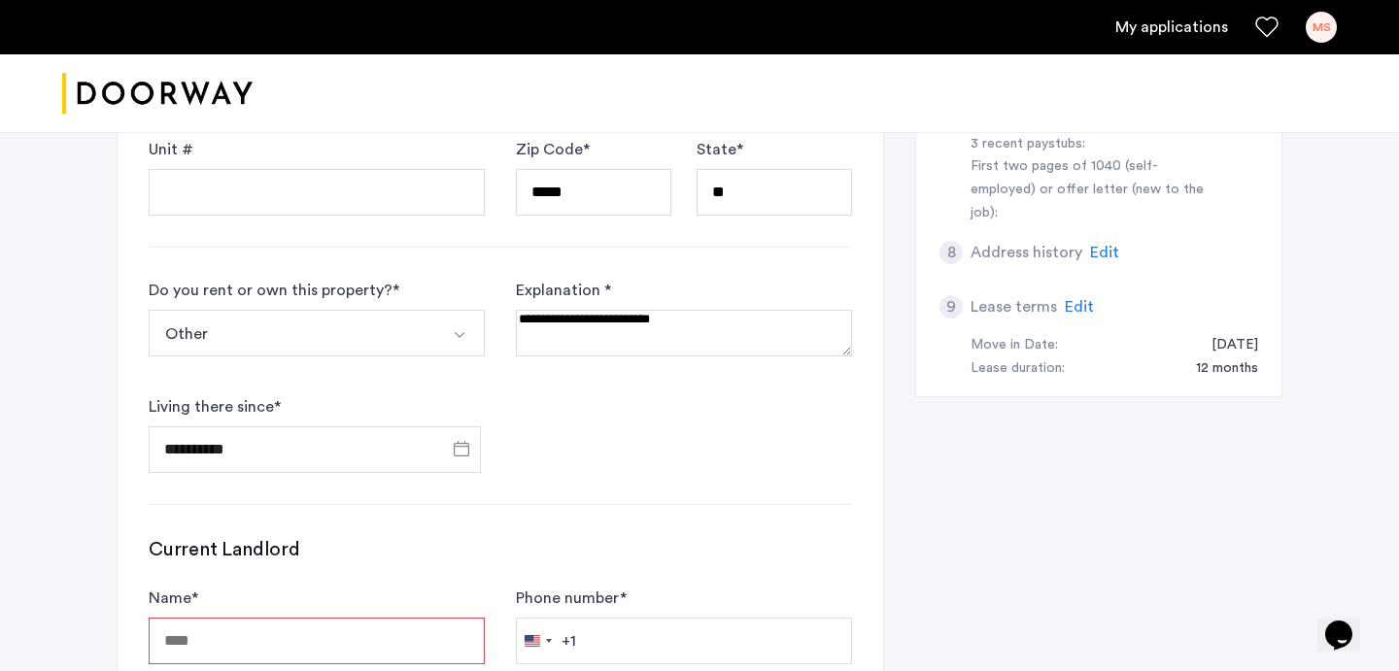
scroll to position [1110, 0]
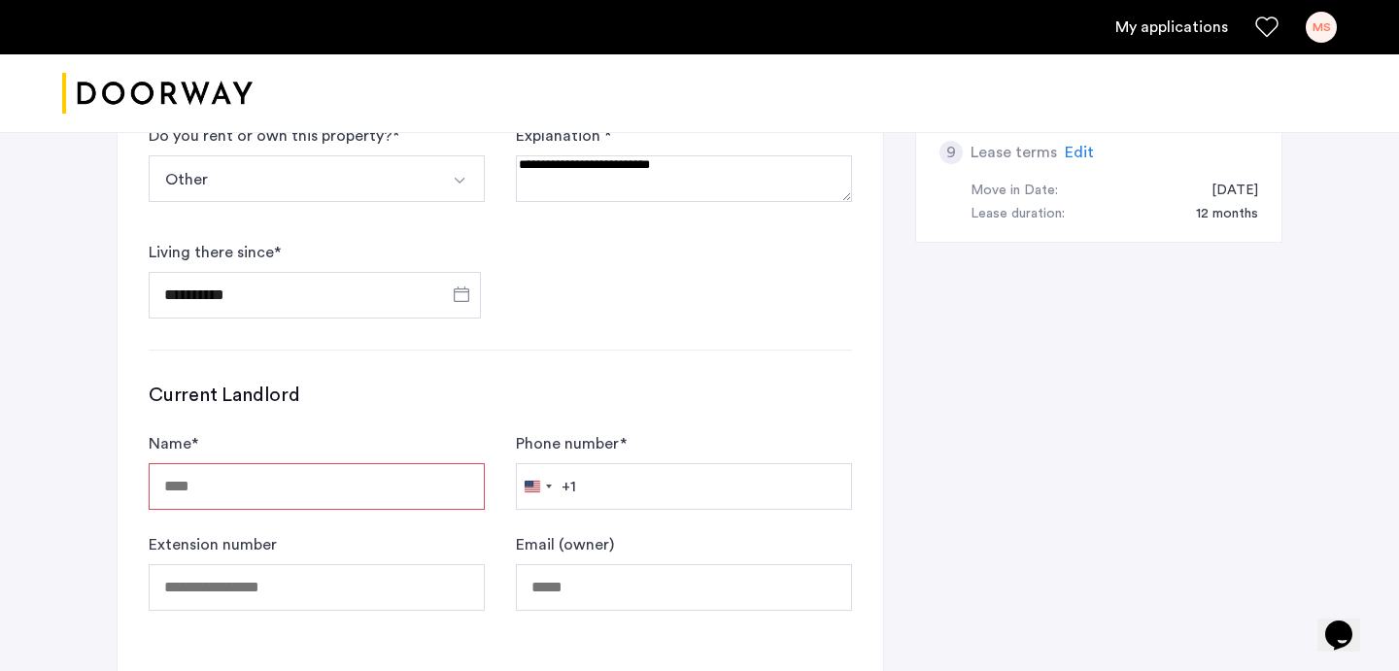
click at [361, 463] on input "Name *" at bounding box center [317, 486] width 336 height 47
click at [375, 463] on input "Name *" at bounding box center [317, 486] width 336 height 47
click at [399, 382] on div "Current Landlord Name * Phone number * [GEOGRAPHIC_DATA] +1 +1 244 results foun…" at bounding box center [500, 496] width 703 height 229
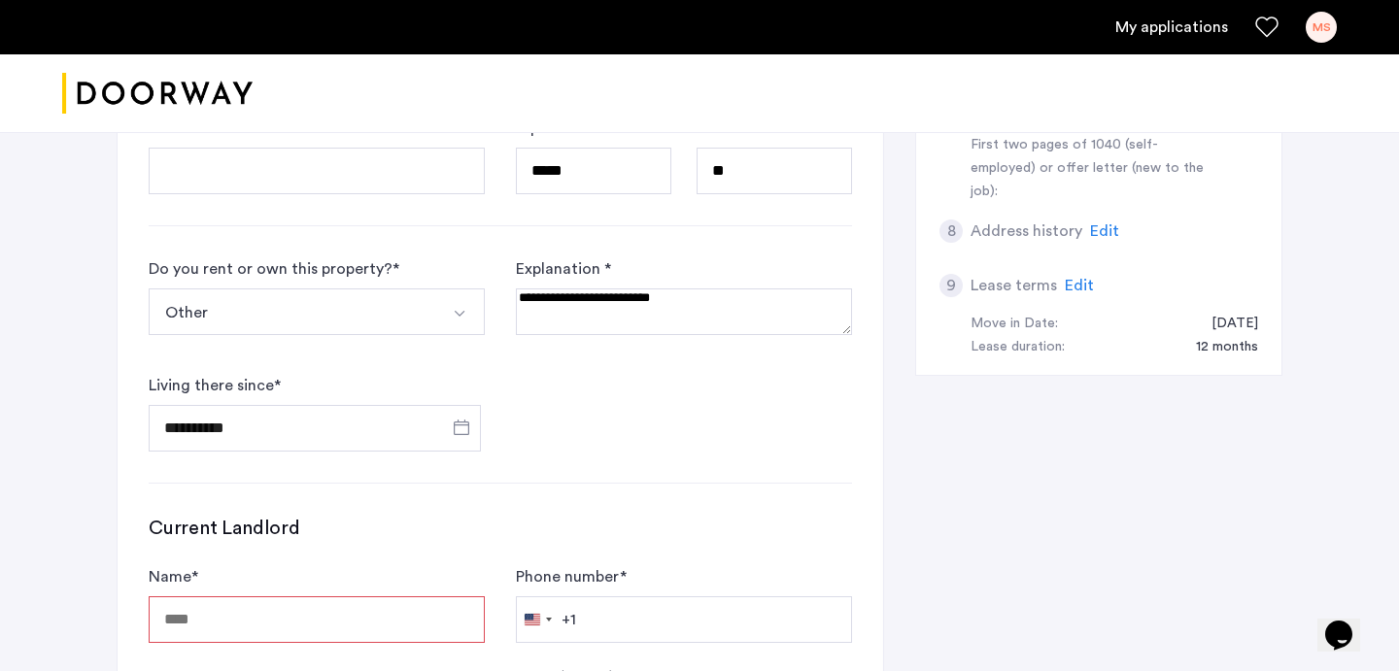
scroll to position [1078, 0]
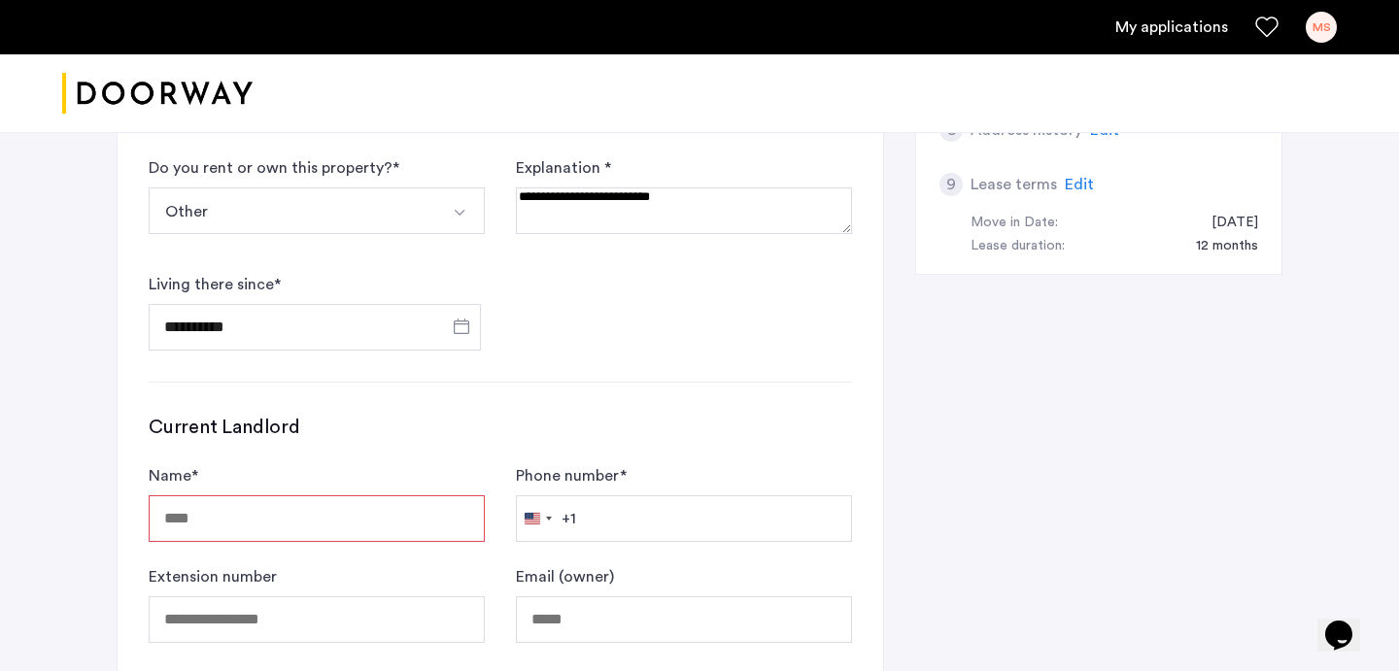
click at [328, 495] on input "Name *" at bounding box center [317, 518] width 336 height 47
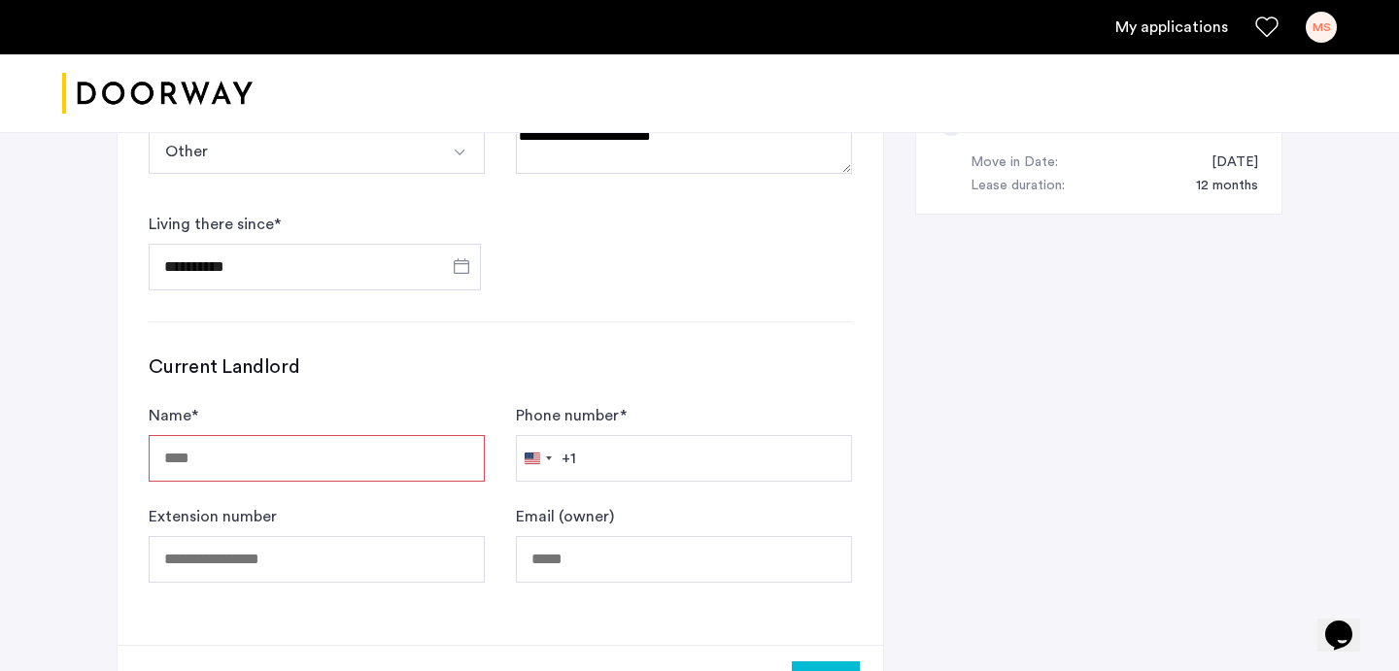
scroll to position [1141, 0]
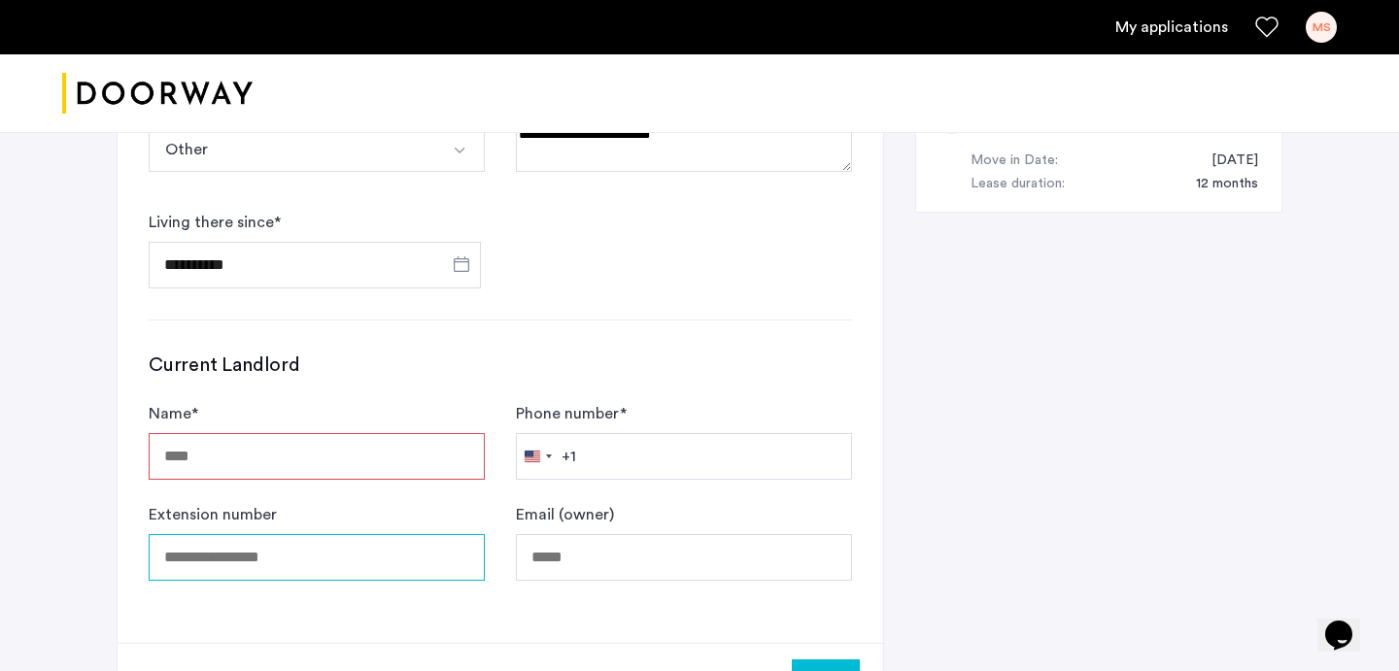
click at [358, 534] on input "Extension number" at bounding box center [317, 557] width 336 height 47
click at [625, 402] on label "Phone number *" at bounding box center [571, 413] width 111 height 23
click at [625, 433] on input "Phone number *" at bounding box center [684, 456] width 336 height 47
click at [367, 433] on input "Name *" at bounding box center [317, 456] width 336 height 47
click at [205, 420] on form "Name * Phone number * [GEOGRAPHIC_DATA] +1 +1 244 results found [GEOGRAPHIC_DAT…" at bounding box center [500, 491] width 703 height 179
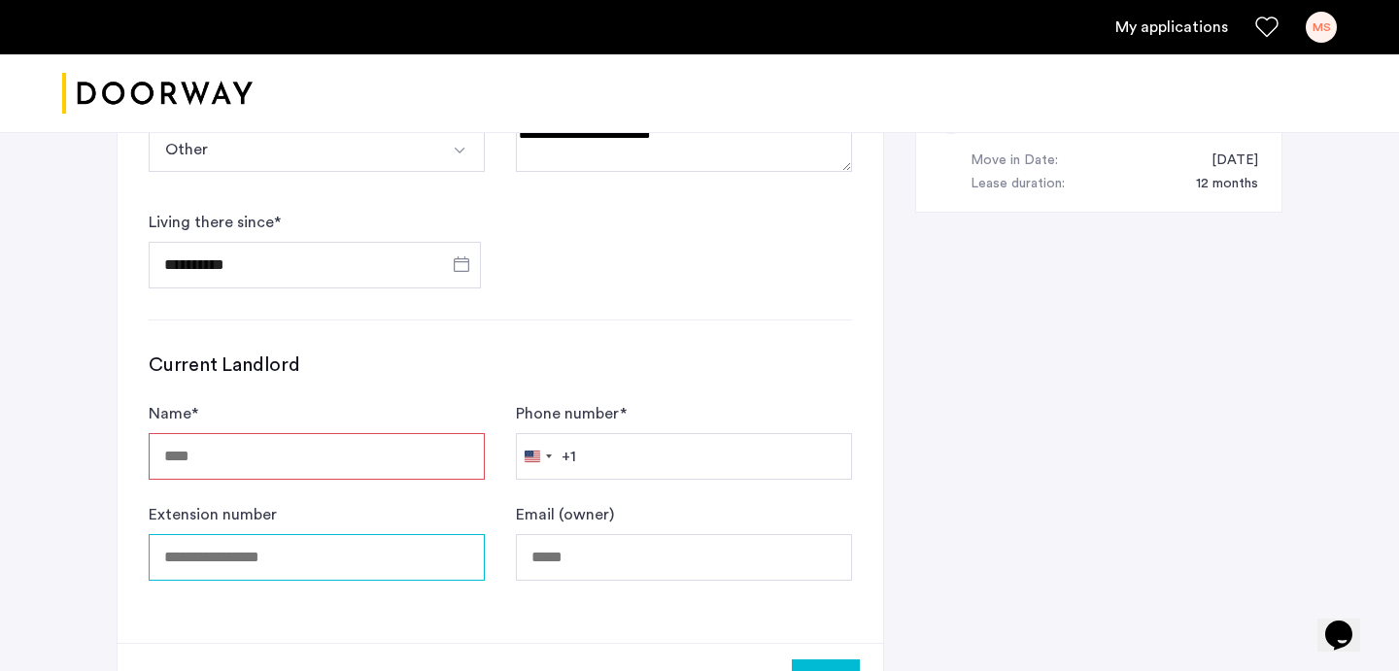
click at [209, 534] on input "Extension number" at bounding box center [317, 557] width 336 height 47
click at [817, 660] on button "Next" at bounding box center [826, 683] width 68 height 47
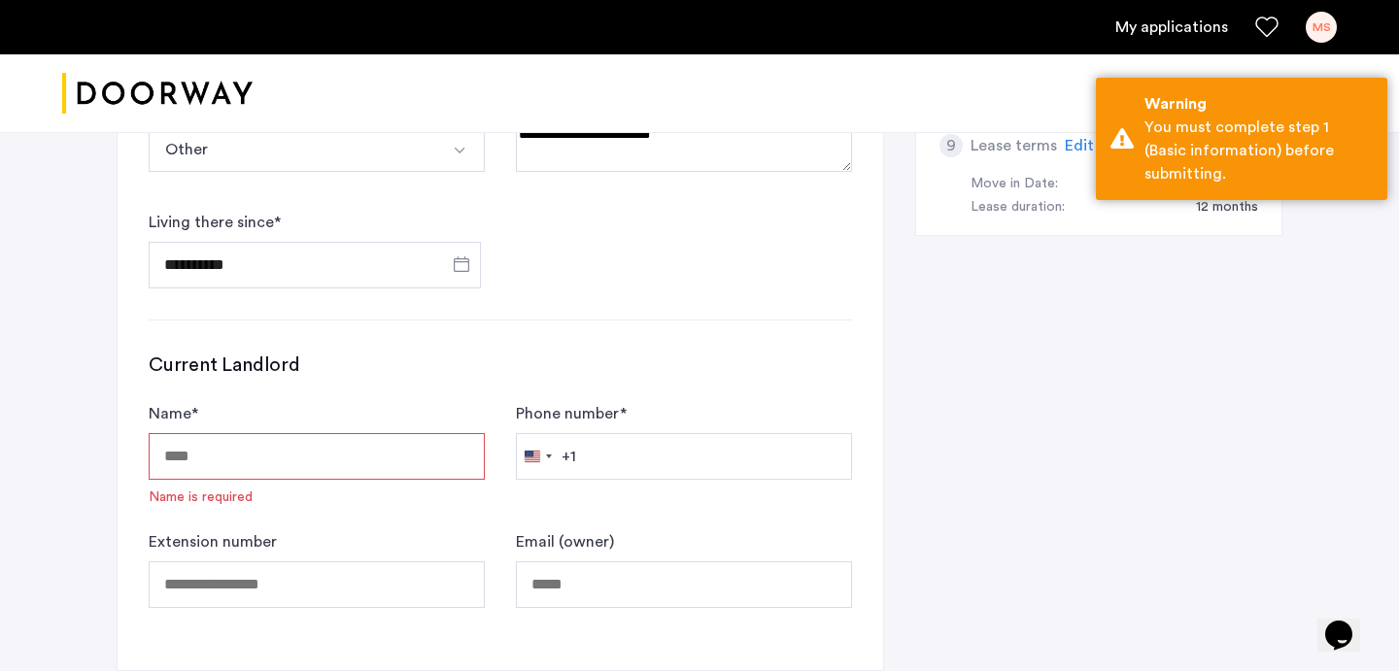
click at [279, 402] on div "Name * Name is required" at bounding box center [317, 454] width 336 height 105
click at [298, 433] on input "Name *" at bounding box center [317, 456] width 336 height 47
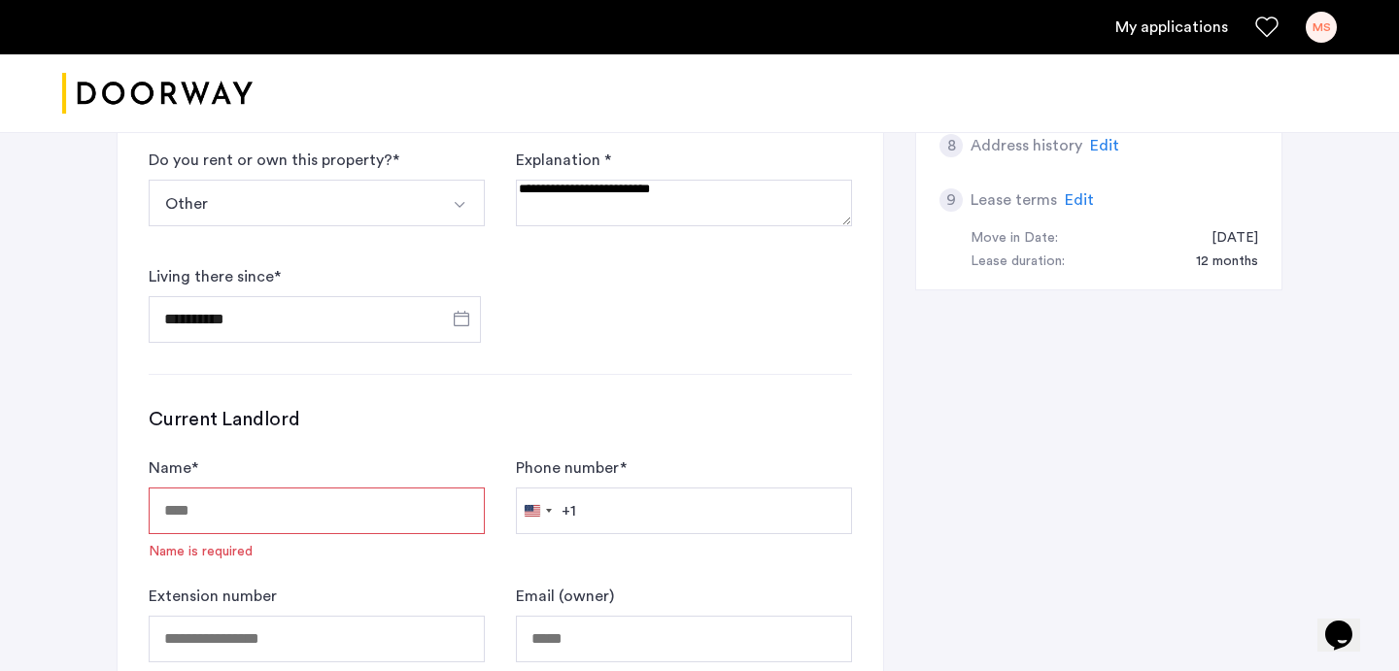
scroll to position [1186, 0]
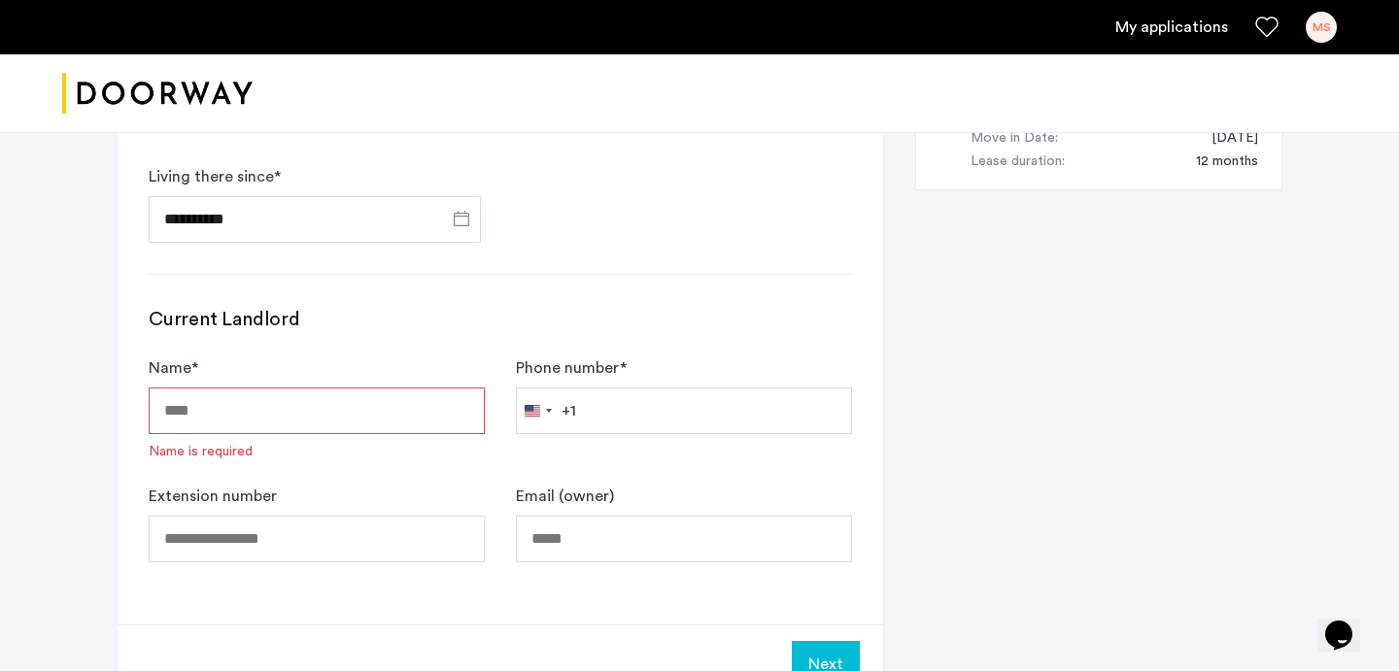
click at [247, 388] on input "Name *" at bounding box center [317, 411] width 336 height 47
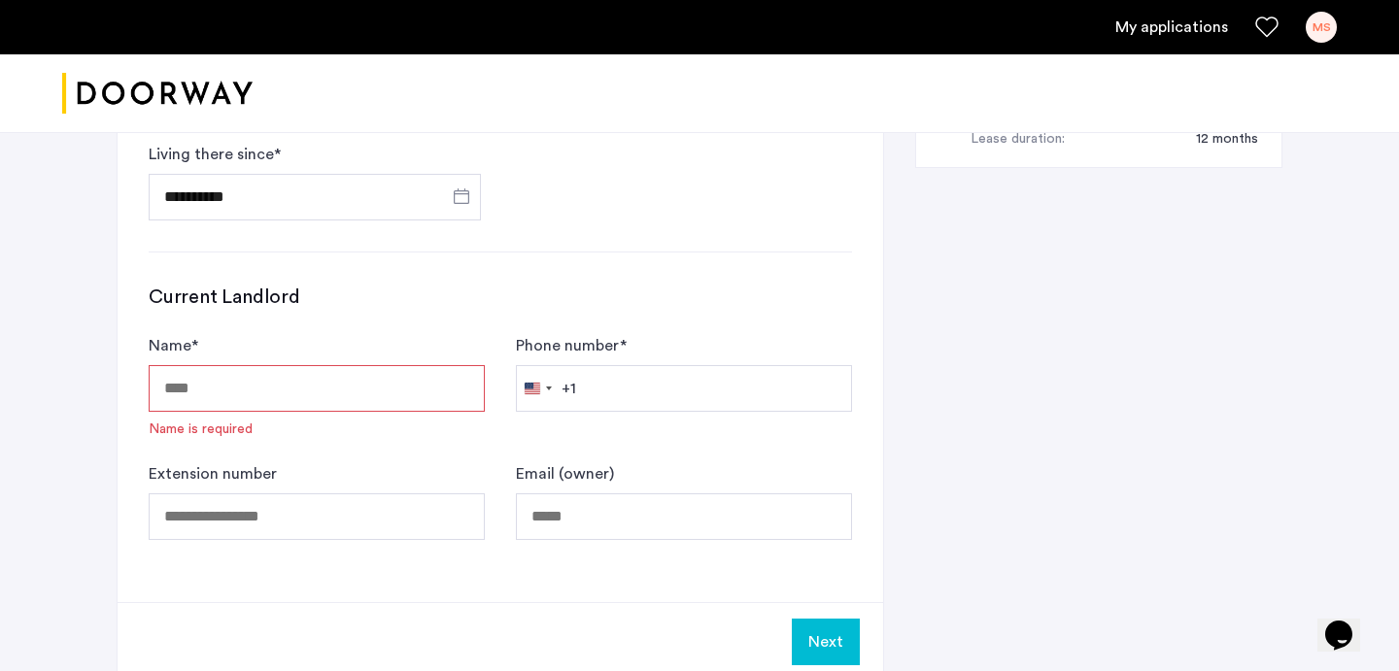
scroll to position [1216, 0]
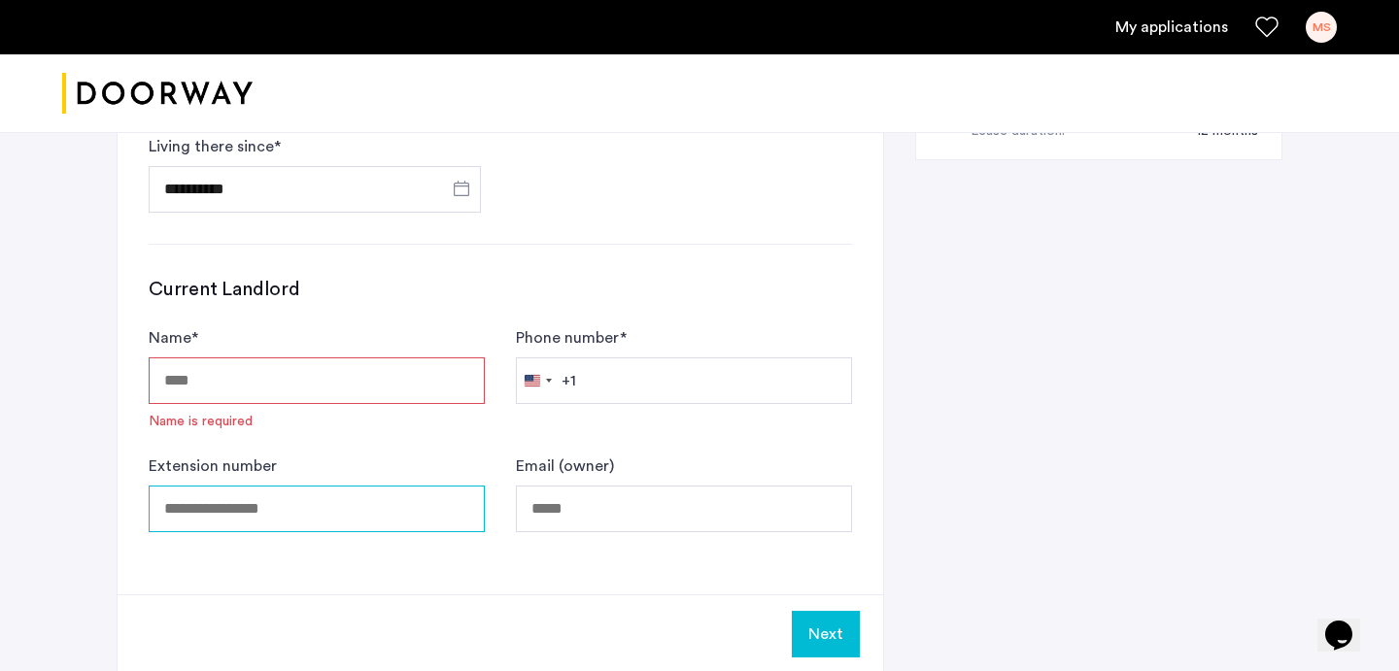
click at [201, 486] on input "Extension number" at bounding box center [317, 509] width 336 height 47
click at [194, 358] on input "Name *" at bounding box center [317, 381] width 336 height 47
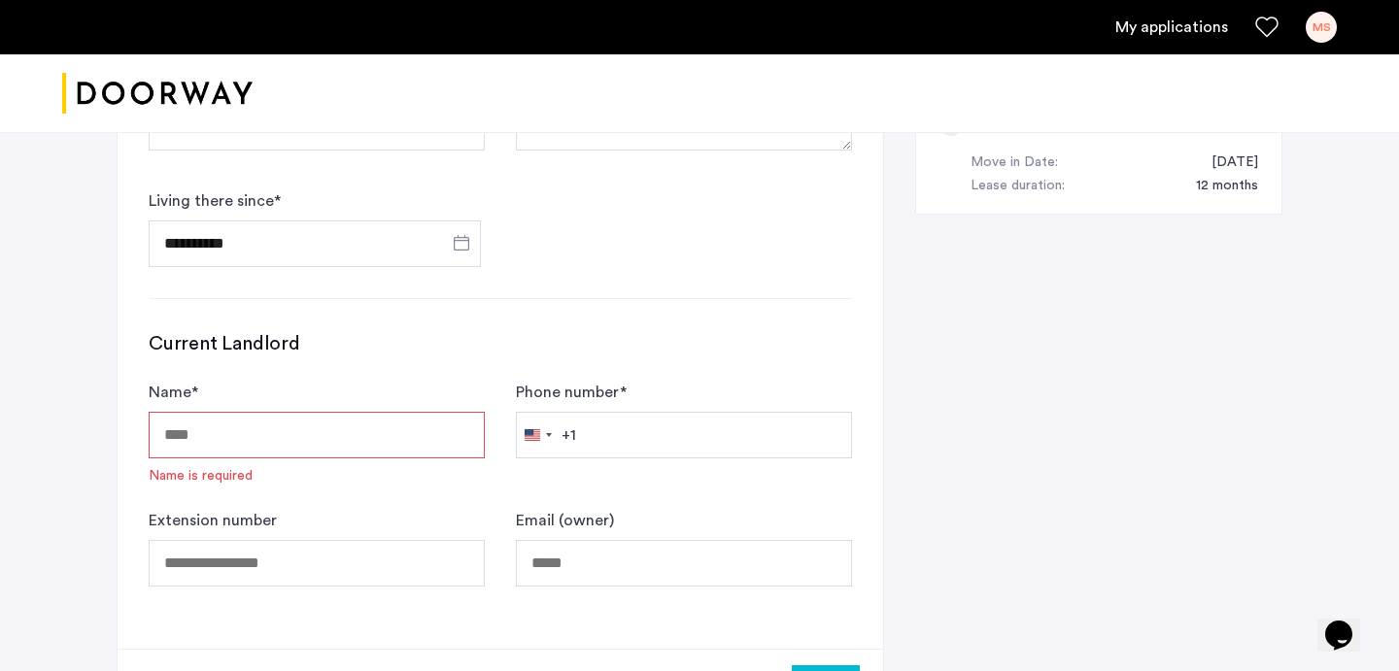
scroll to position [1159, 0]
click at [188, 415] on input "Name *" at bounding box center [317, 438] width 336 height 47
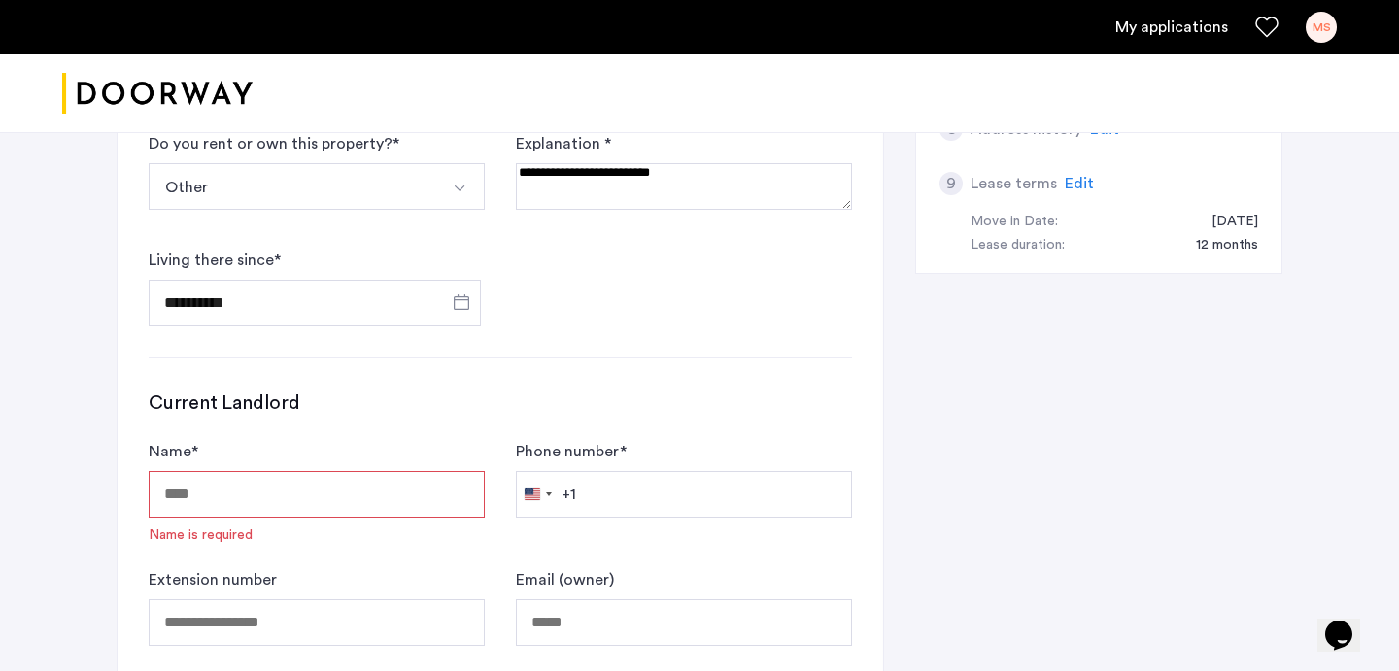
scroll to position [1071, 0]
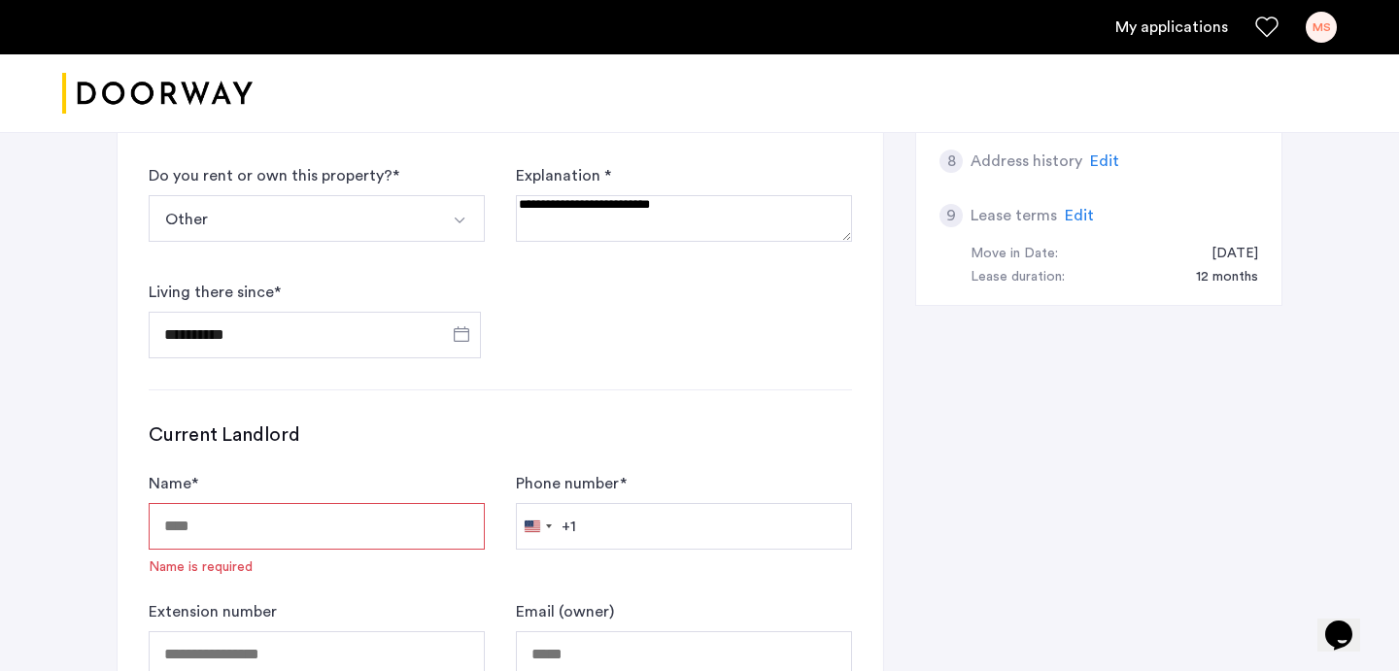
click at [184, 503] on input "Name *" at bounding box center [317, 526] width 336 height 47
click at [189, 472] on label "Name *" at bounding box center [174, 483] width 50 height 23
click at [189, 503] on input "Name *" at bounding box center [317, 526] width 336 height 47
click at [198, 503] on input "Name *" at bounding box center [317, 526] width 336 height 47
click at [197, 503] on input "Name *" at bounding box center [317, 526] width 336 height 47
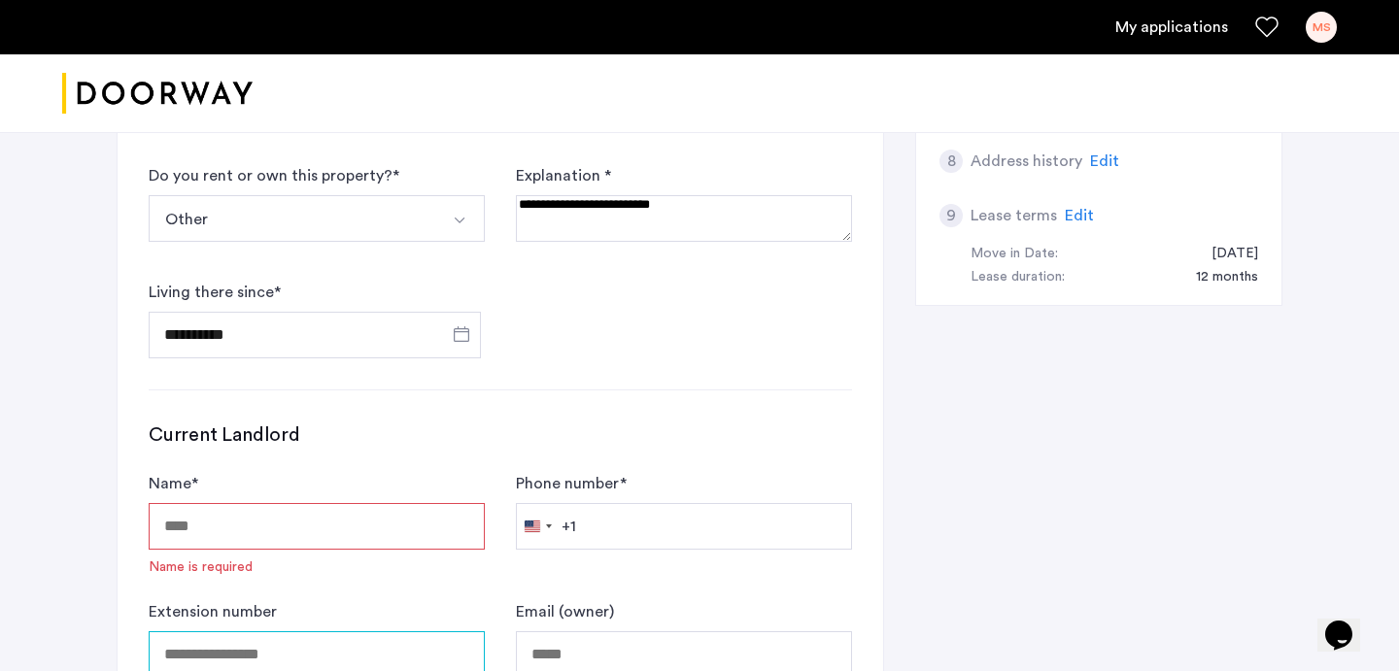
click at [191, 631] on input "Extension number" at bounding box center [317, 654] width 336 height 47
click at [326, 503] on input "Name *" at bounding box center [317, 526] width 336 height 47
click at [428, 422] on h3 "Current Landlord" at bounding box center [500, 435] width 703 height 27
click at [363, 503] on input "Name *" at bounding box center [317, 526] width 336 height 47
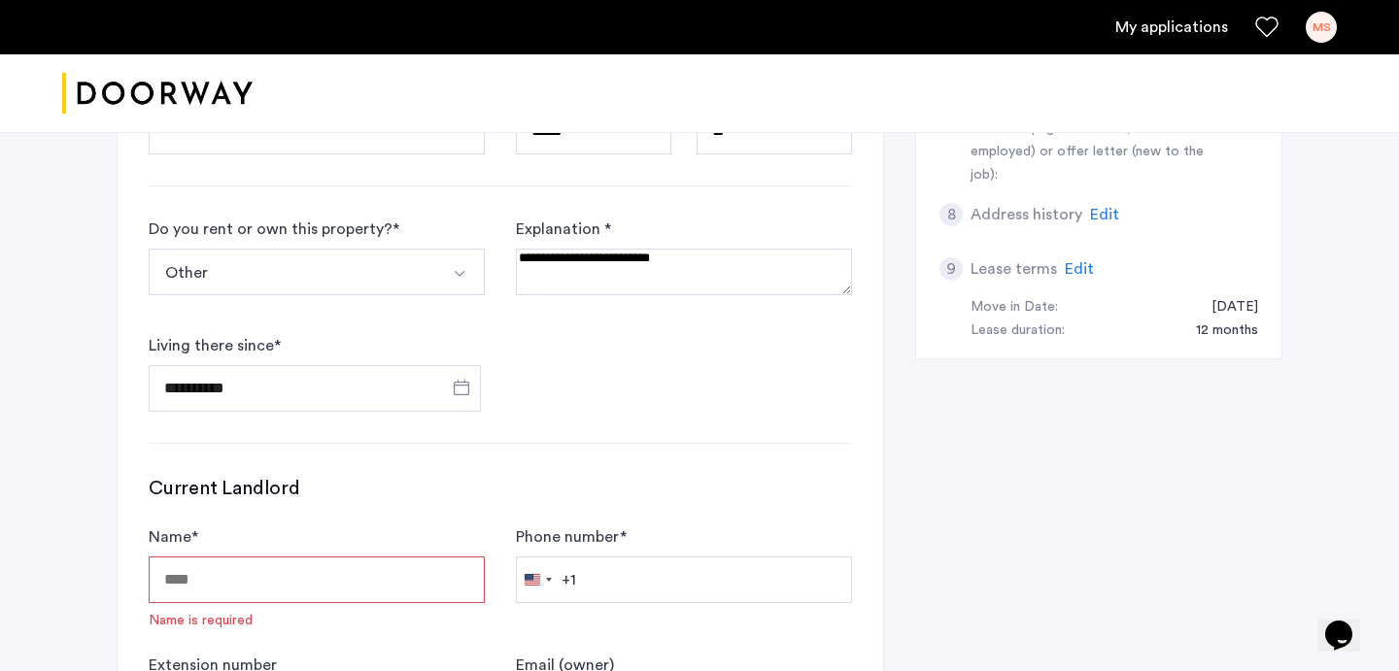
scroll to position [1014, 0]
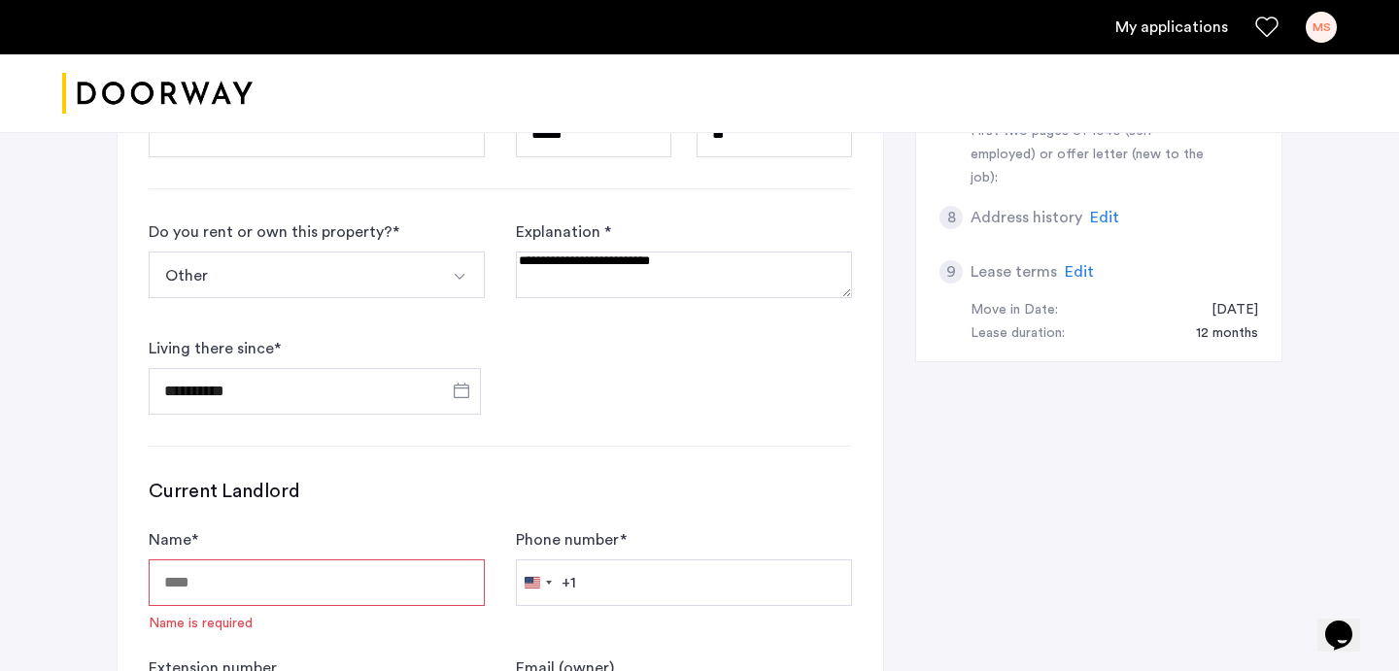
click at [340, 560] on input "Name *" at bounding box center [317, 583] width 336 height 47
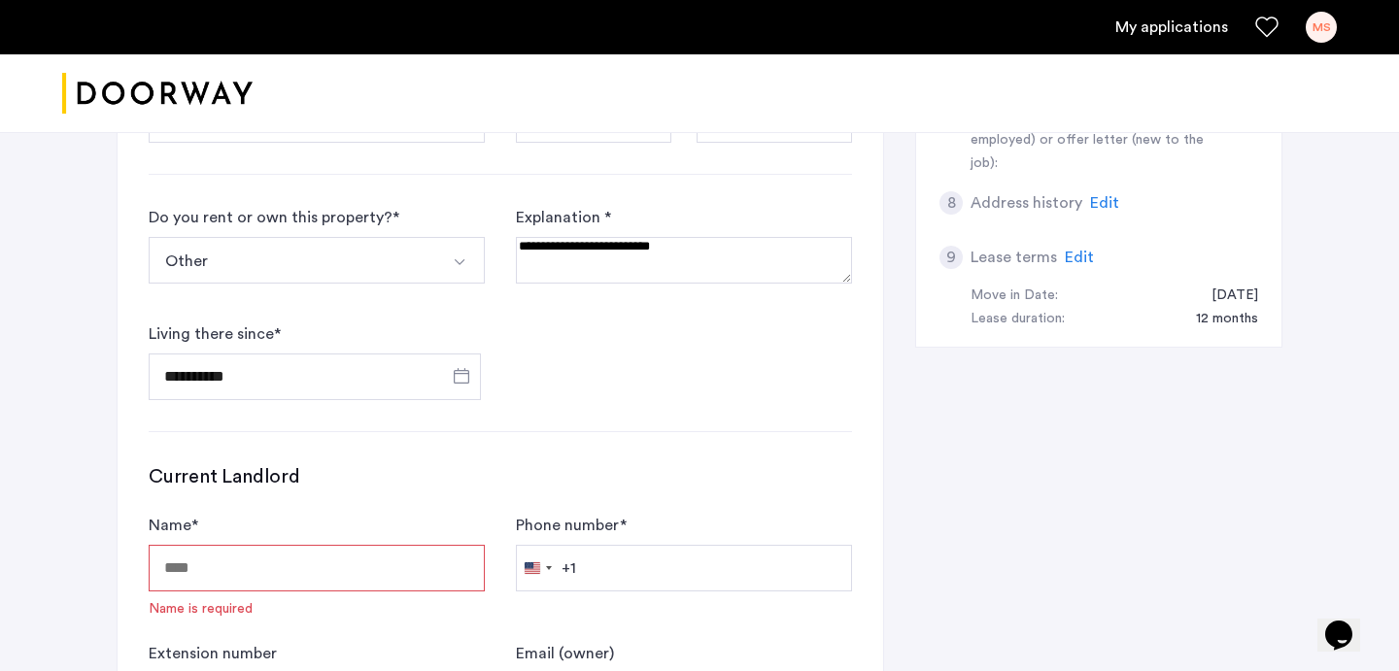
scroll to position [1037, 0]
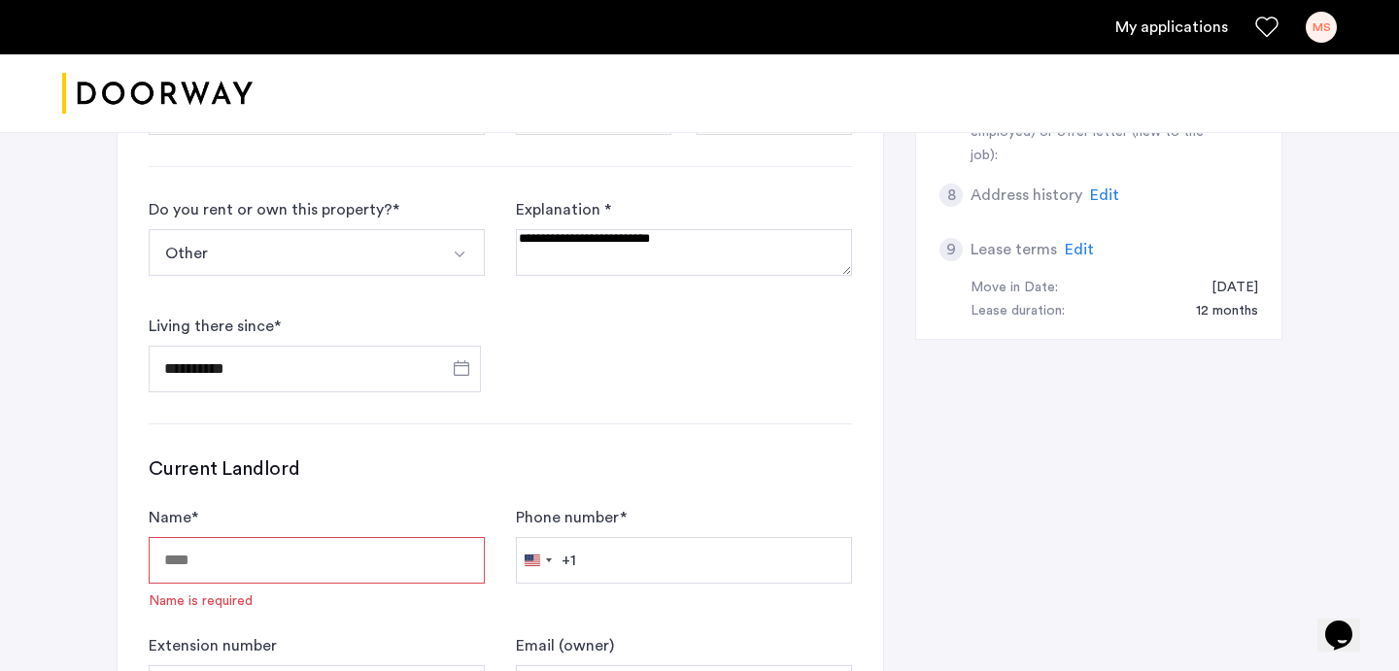
click at [340, 537] on input "Name *" at bounding box center [317, 560] width 336 height 47
click at [327, 537] on input "Name *" at bounding box center [317, 560] width 336 height 47
click at [349, 540] on input "Name *" at bounding box center [317, 563] width 336 height 47
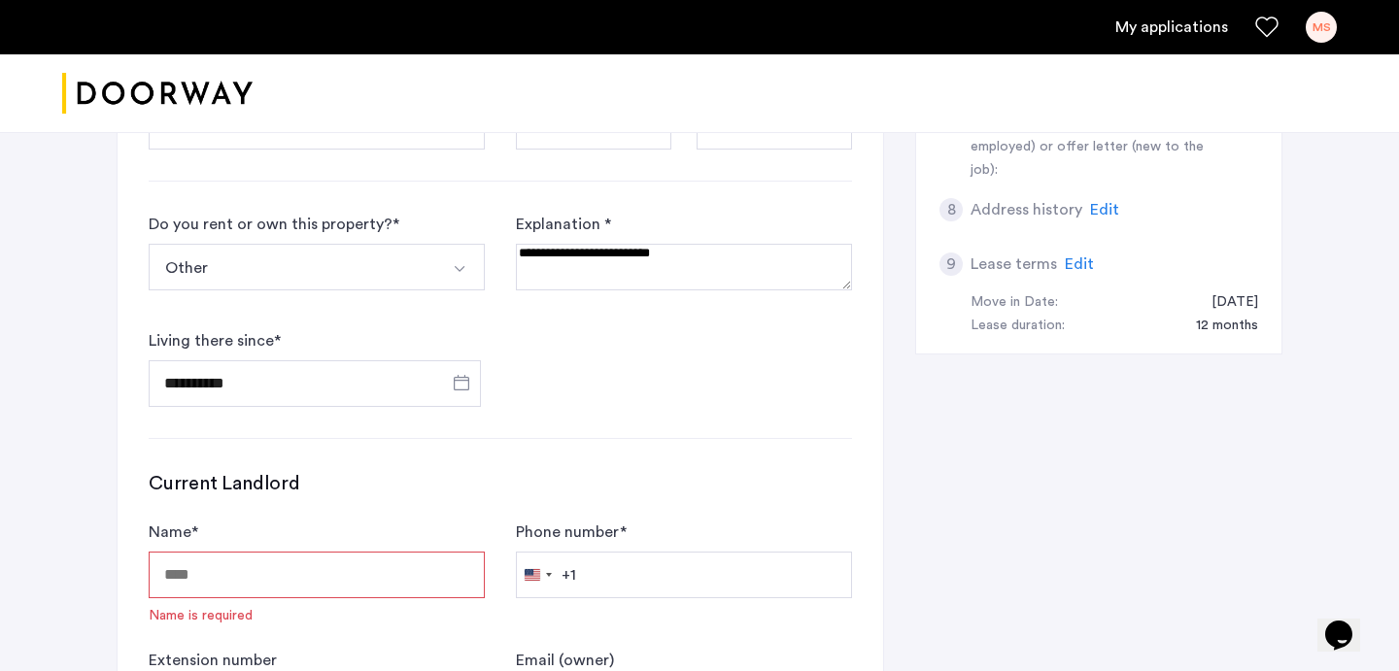
click at [346, 552] on input "Name *" at bounding box center [317, 575] width 336 height 47
click at [343, 538] on div "Name * Name is required" at bounding box center [317, 573] width 336 height 105
click at [330, 552] on input "Name *" at bounding box center [317, 575] width 336 height 47
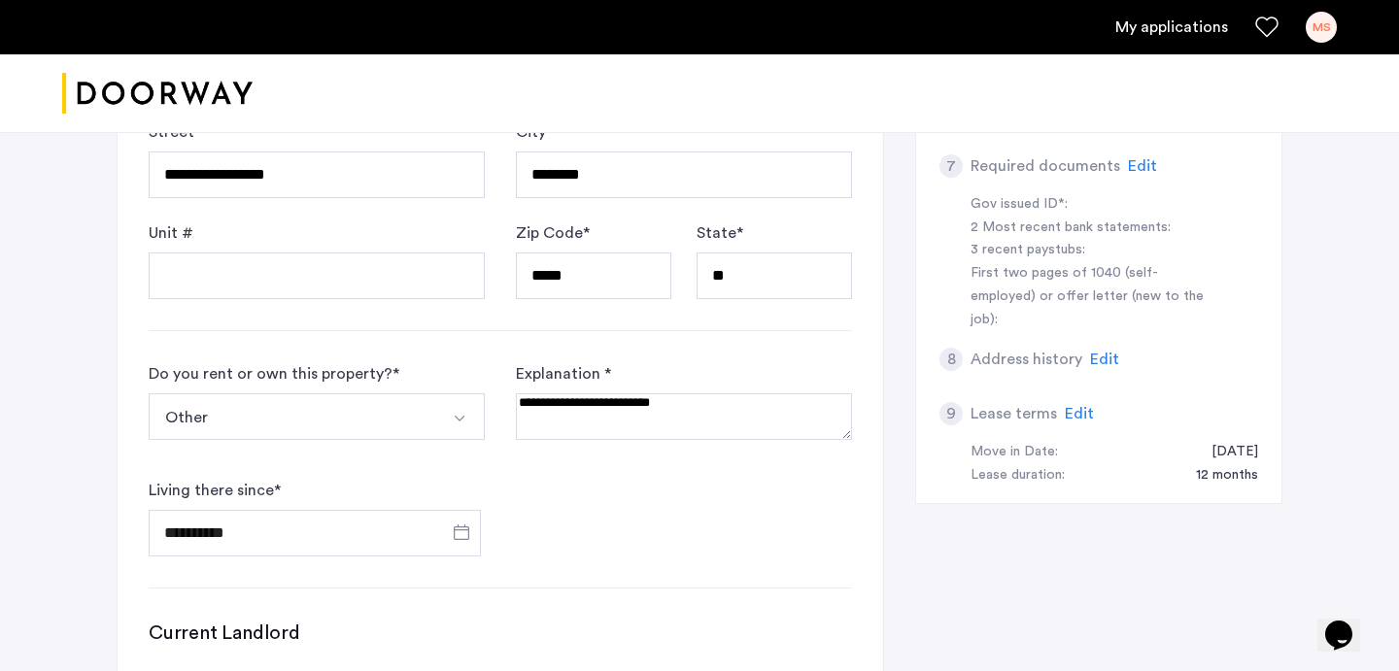
scroll to position [865, 0]
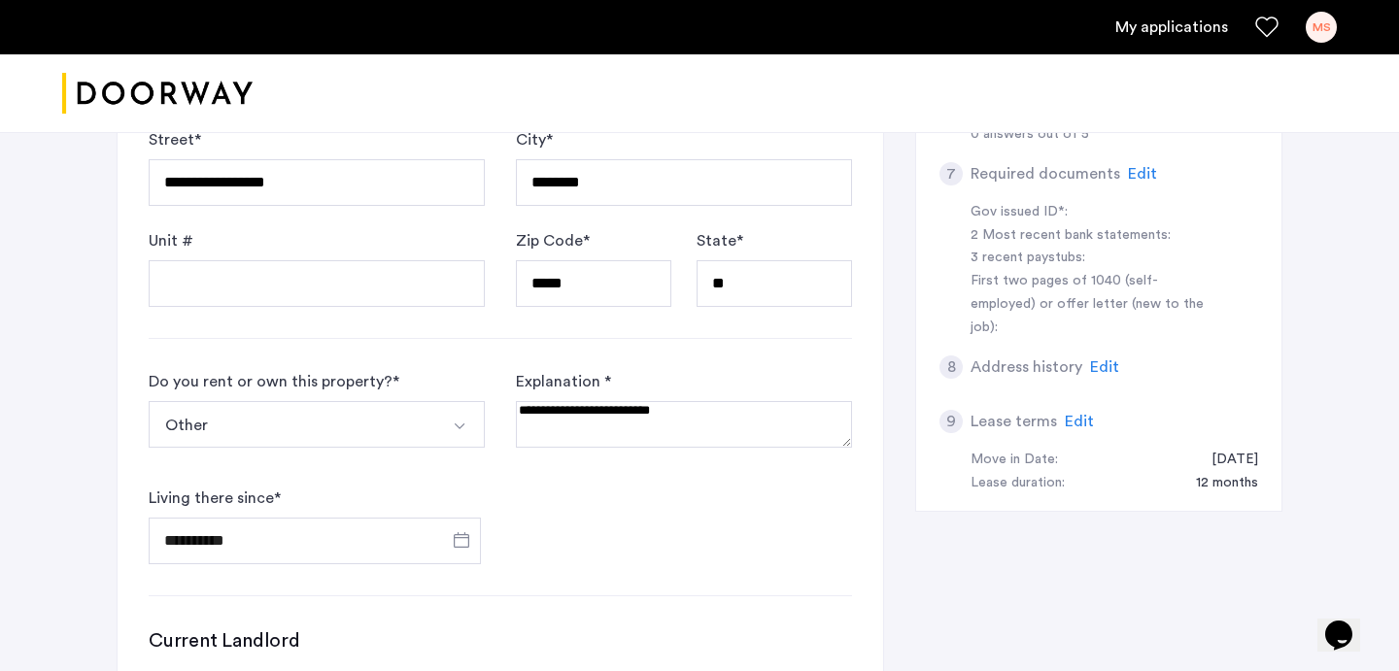
click at [448, 401] on button "Select option" at bounding box center [461, 424] width 47 height 47
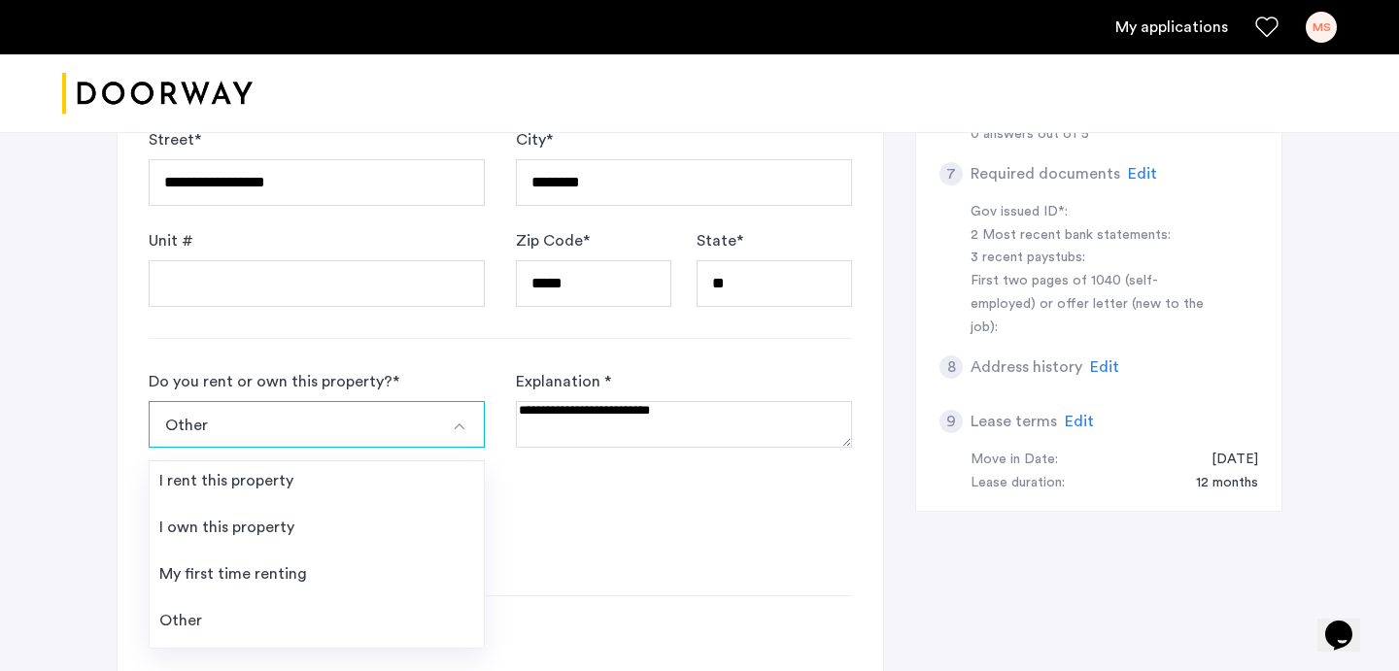
click at [576, 424] on form "**********" at bounding box center [500, 467] width 703 height 194
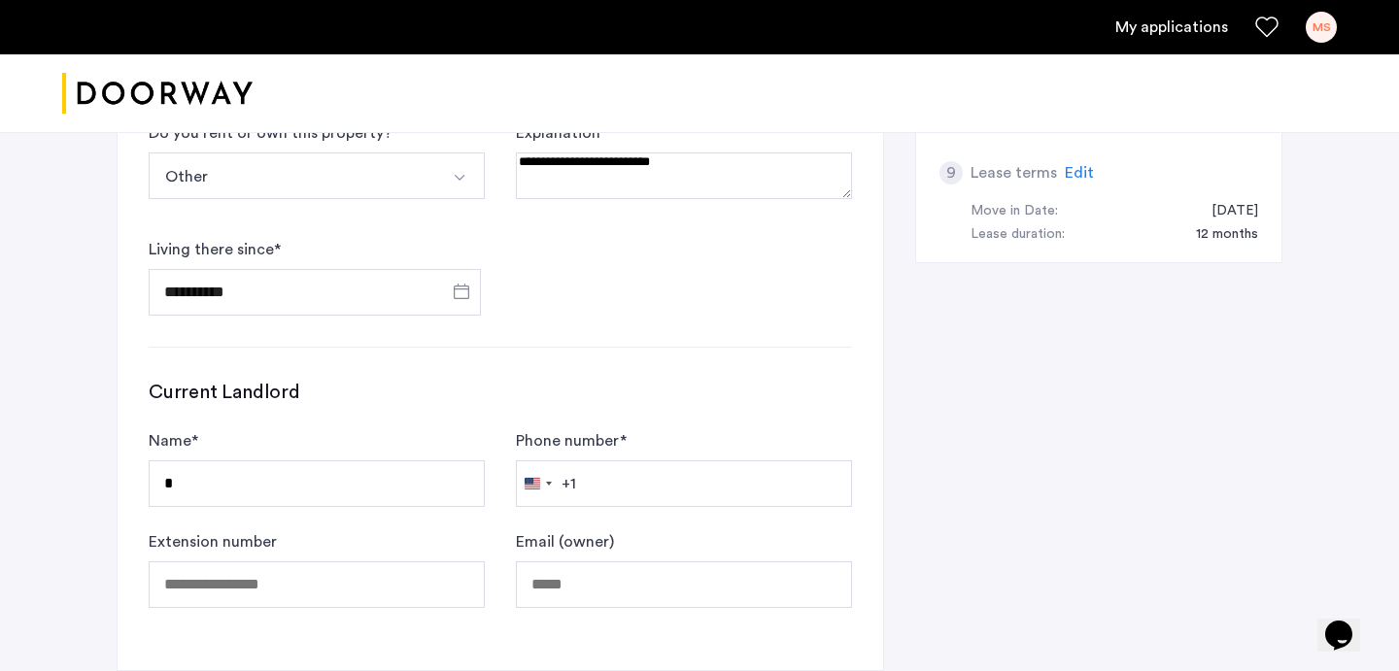
scroll to position [1109, 0]
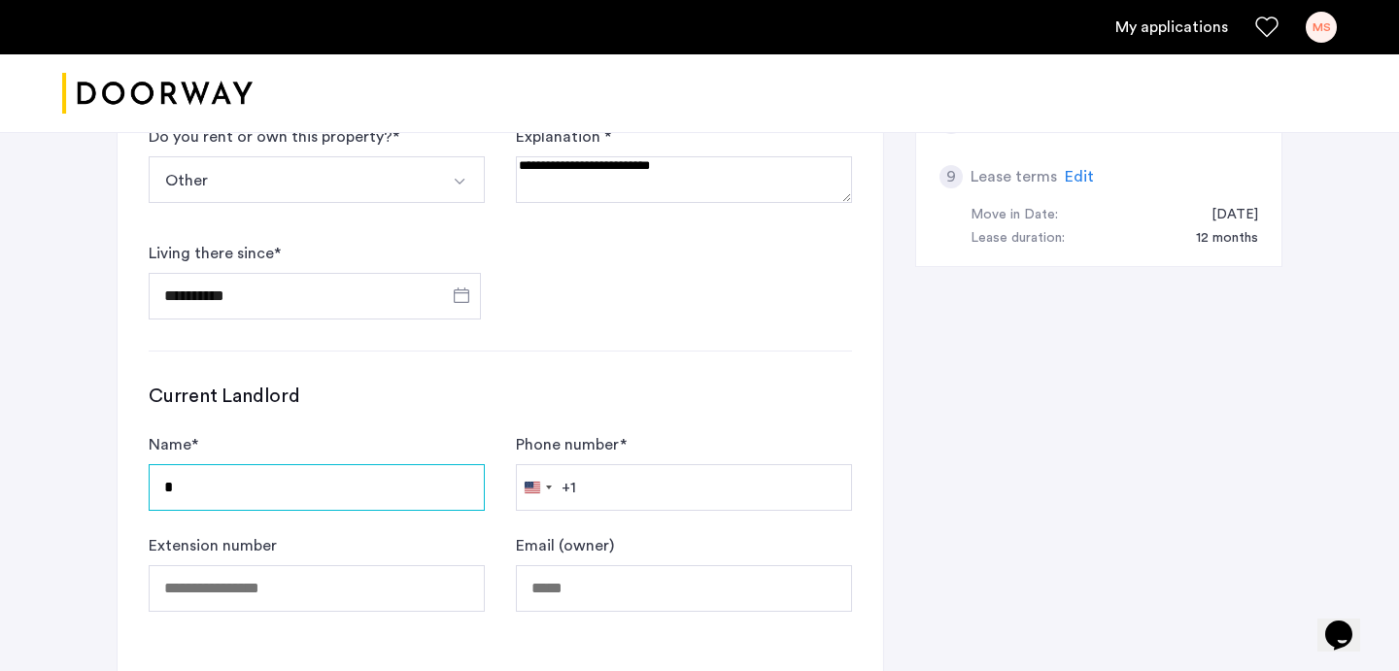
click at [225, 464] on input "*" at bounding box center [317, 487] width 336 height 47
type input "****"
click at [266, 464] on input "****" at bounding box center [317, 487] width 336 height 47
type input "**********"
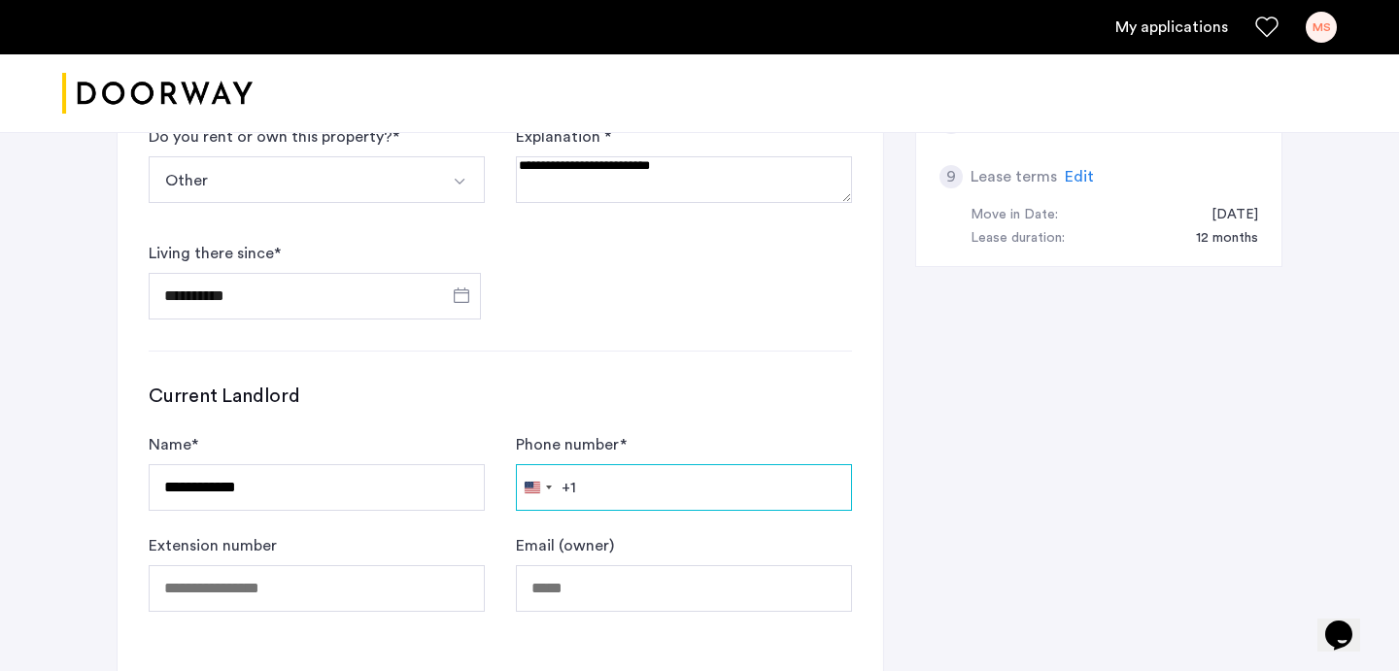
click at [596, 464] on input "Phone number *" at bounding box center [684, 487] width 336 height 47
type input "**********"
click at [539, 583] on div "**********" at bounding box center [501, 36] width 766 height 1278
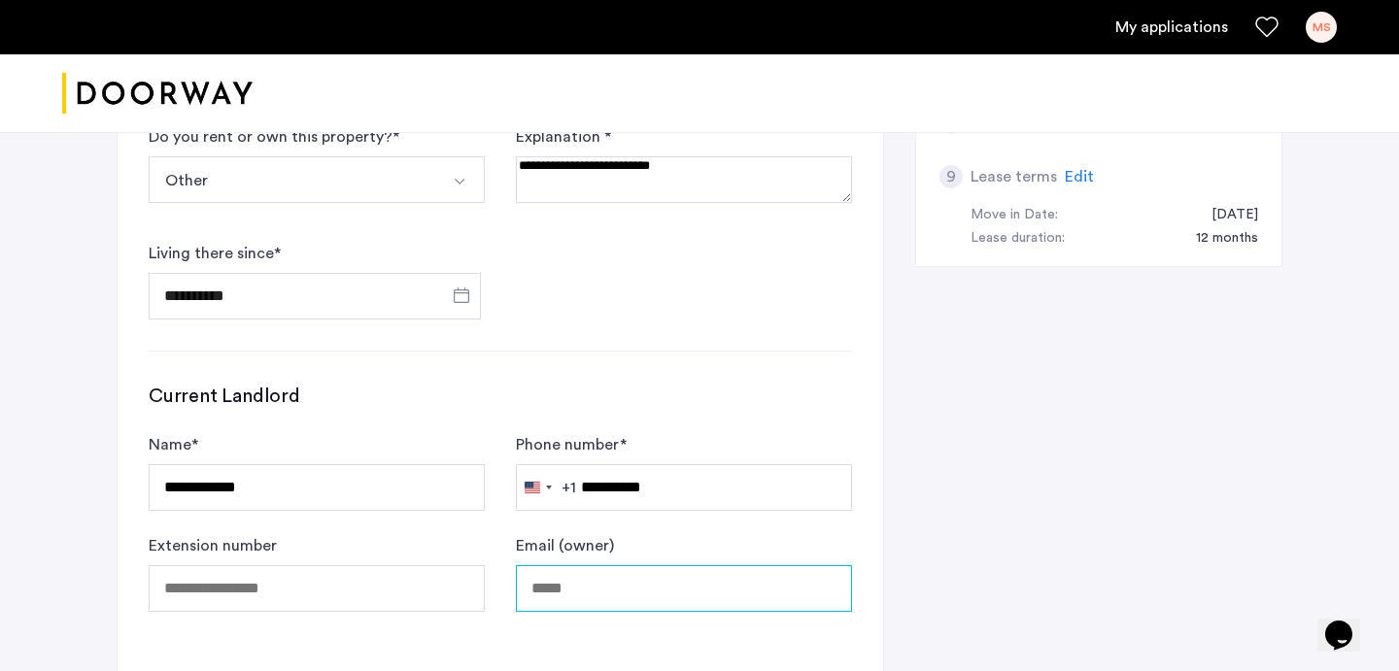
click at [565, 565] on input "Email (owner)" at bounding box center [684, 588] width 336 height 47
type input "**********"
click at [458, 591] on div "**********" at bounding box center [501, 36] width 766 height 1278
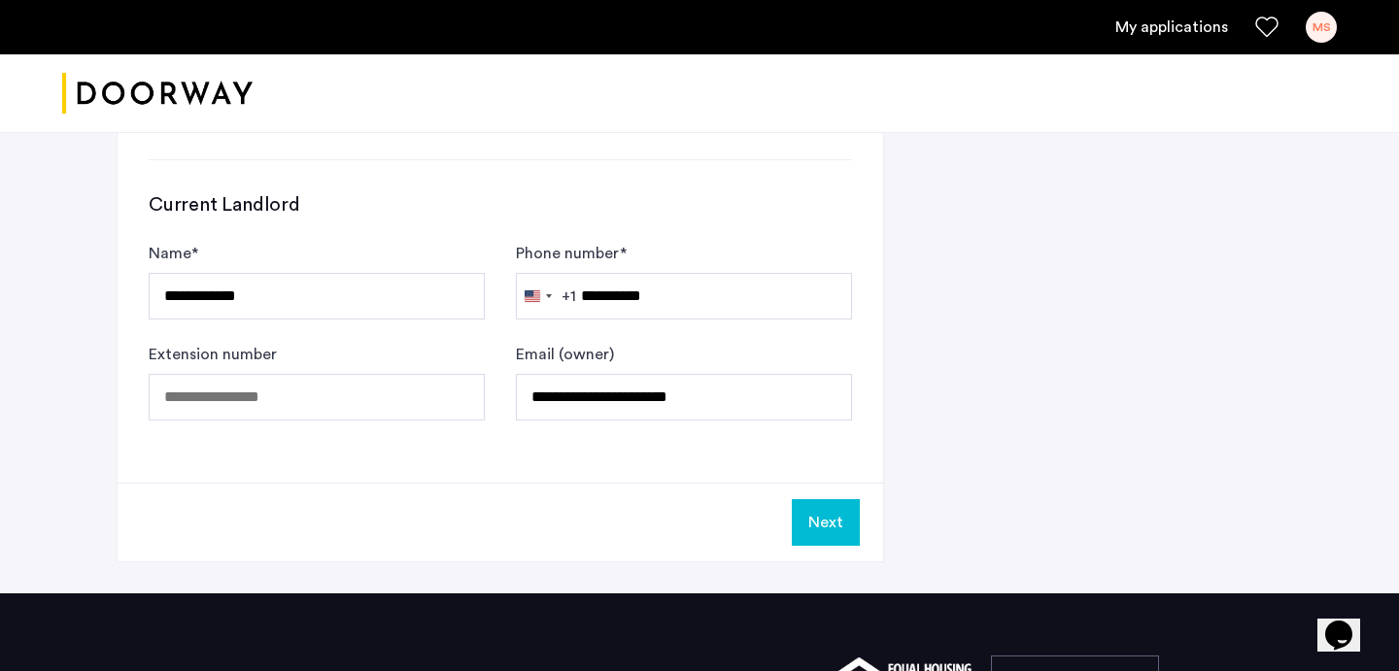
scroll to position [1332, 0]
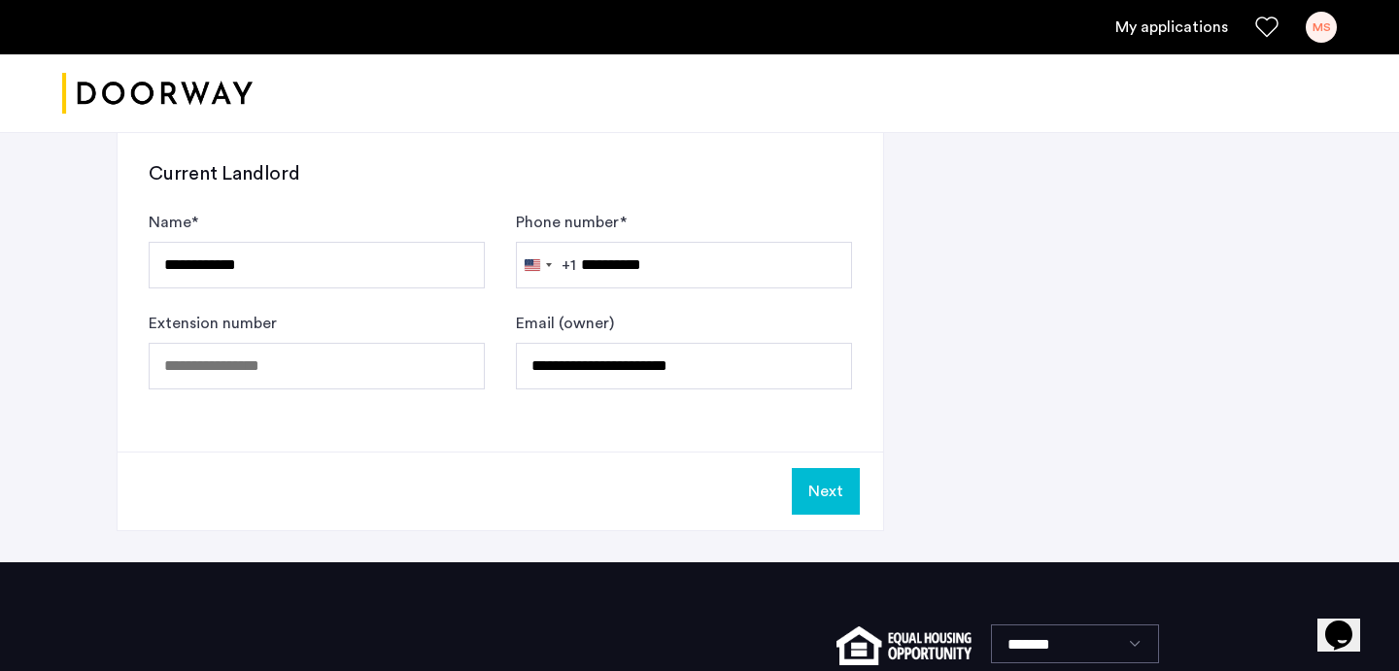
click at [826, 468] on button "Next" at bounding box center [826, 491] width 68 height 47
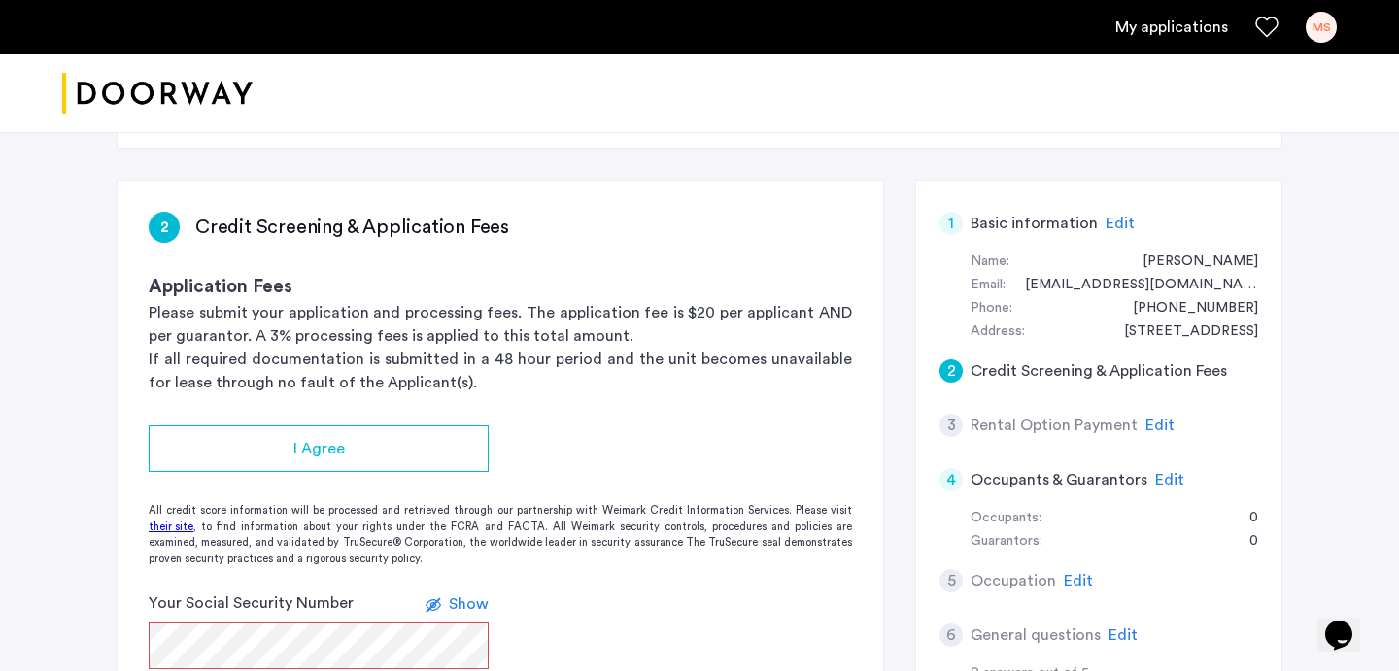
scroll to position [330, 0]
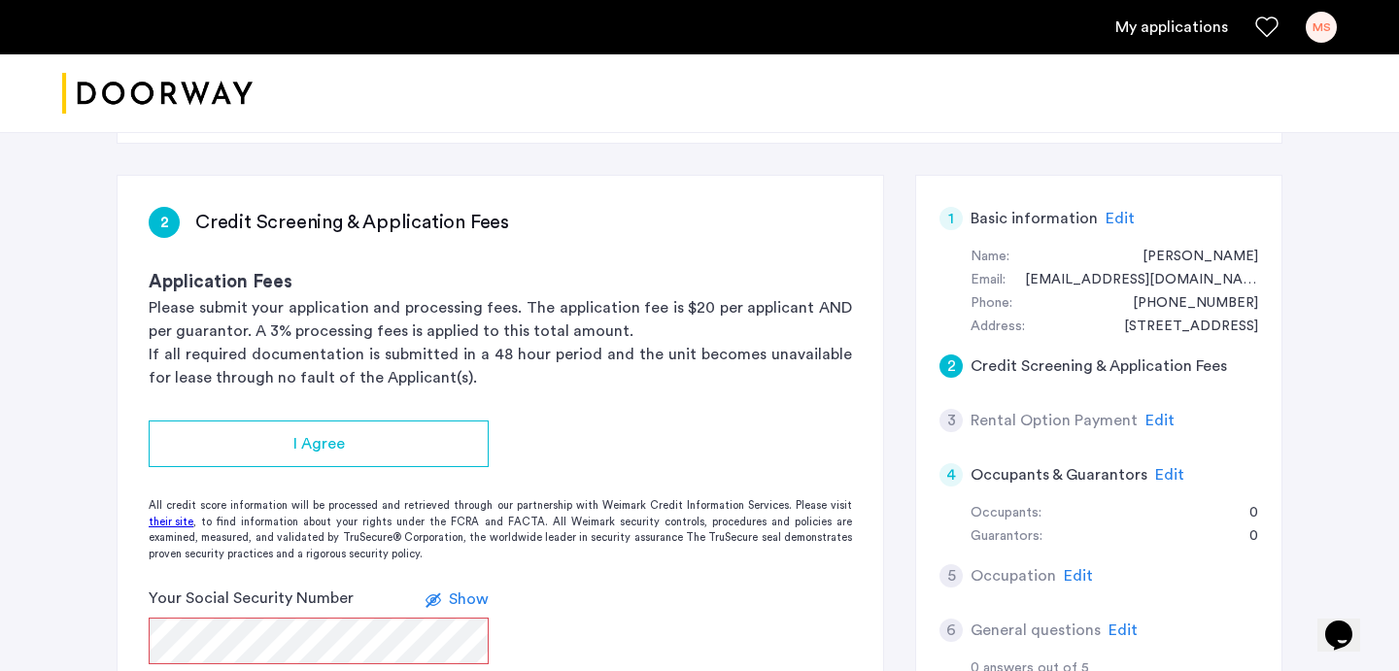
click at [461, 592] on span "Show" at bounding box center [469, 600] width 40 height 16
click at [399, 343] on app-credit-screening "2 Credit Screening & Application Fees Application Fees Please submit your appli…" at bounding box center [501, 510] width 766 height 668
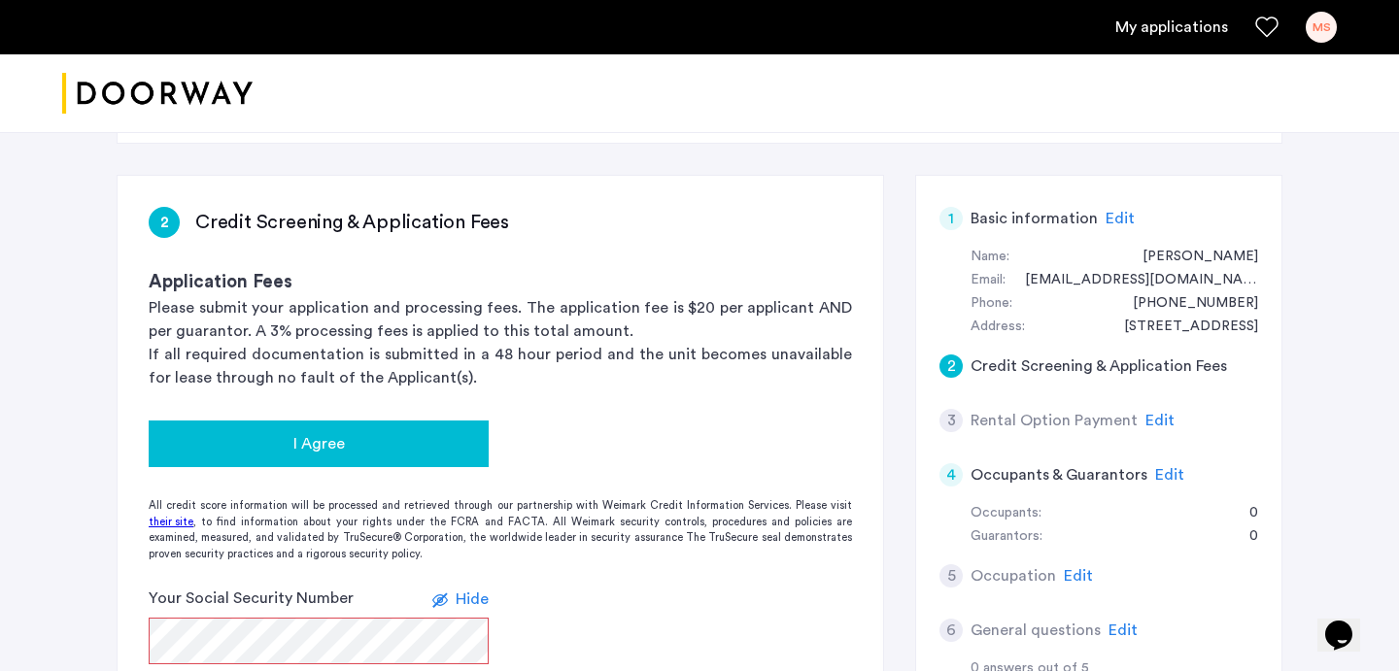
click at [394, 421] on button "I Agree" at bounding box center [319, 444] width 340 height 47
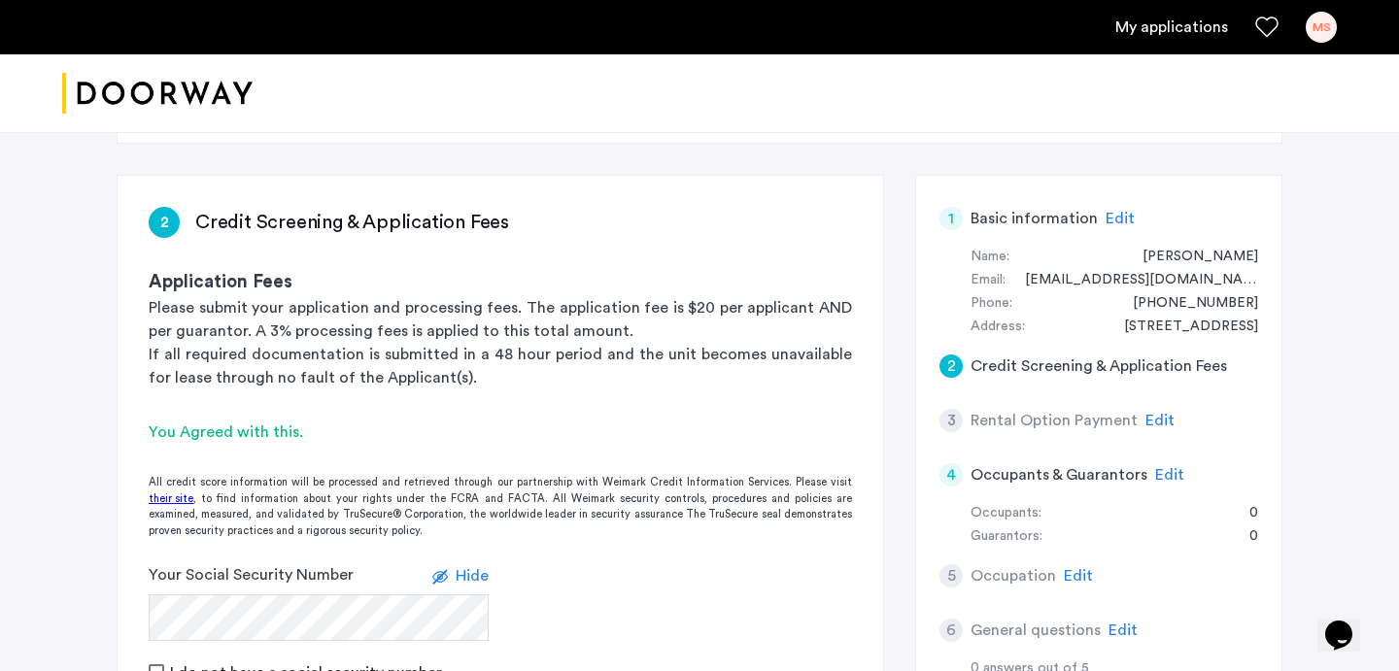
click at [635, 563] on form "Your Social Security Number Hide I do not have a social security number" at bounding box center [501, 623] width 766 height 120
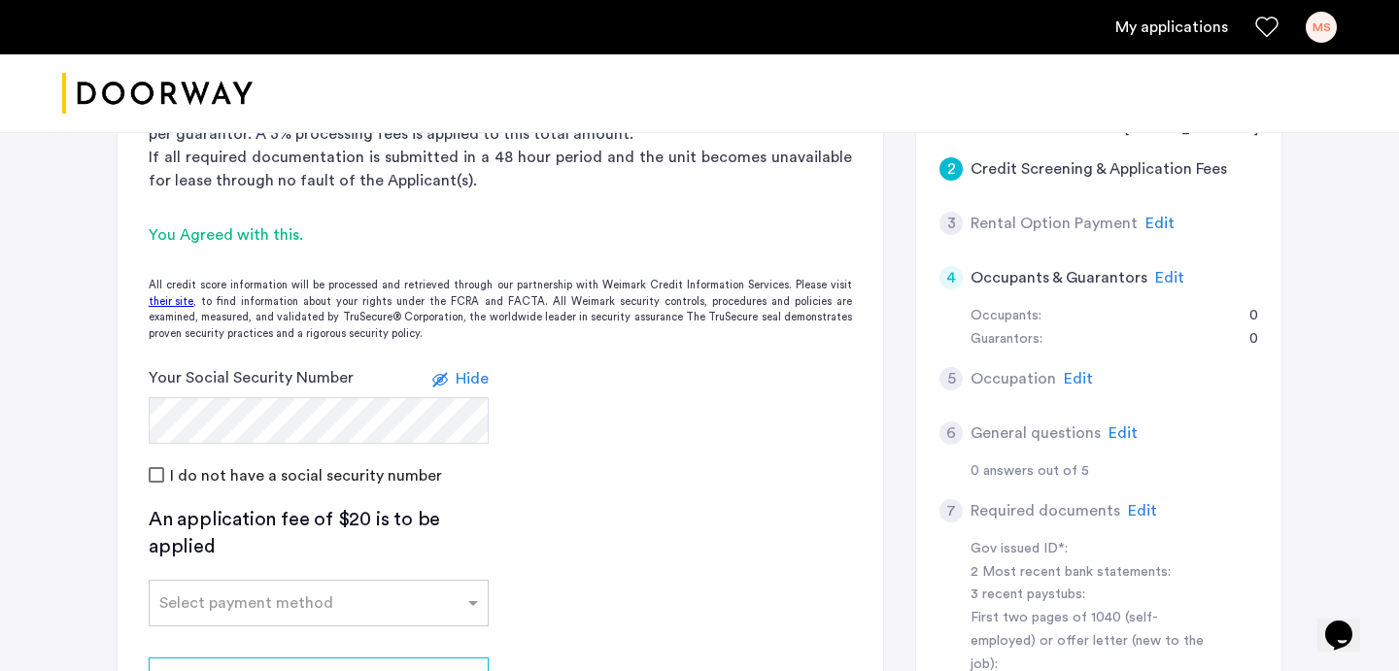
scroll to position [556, 0]
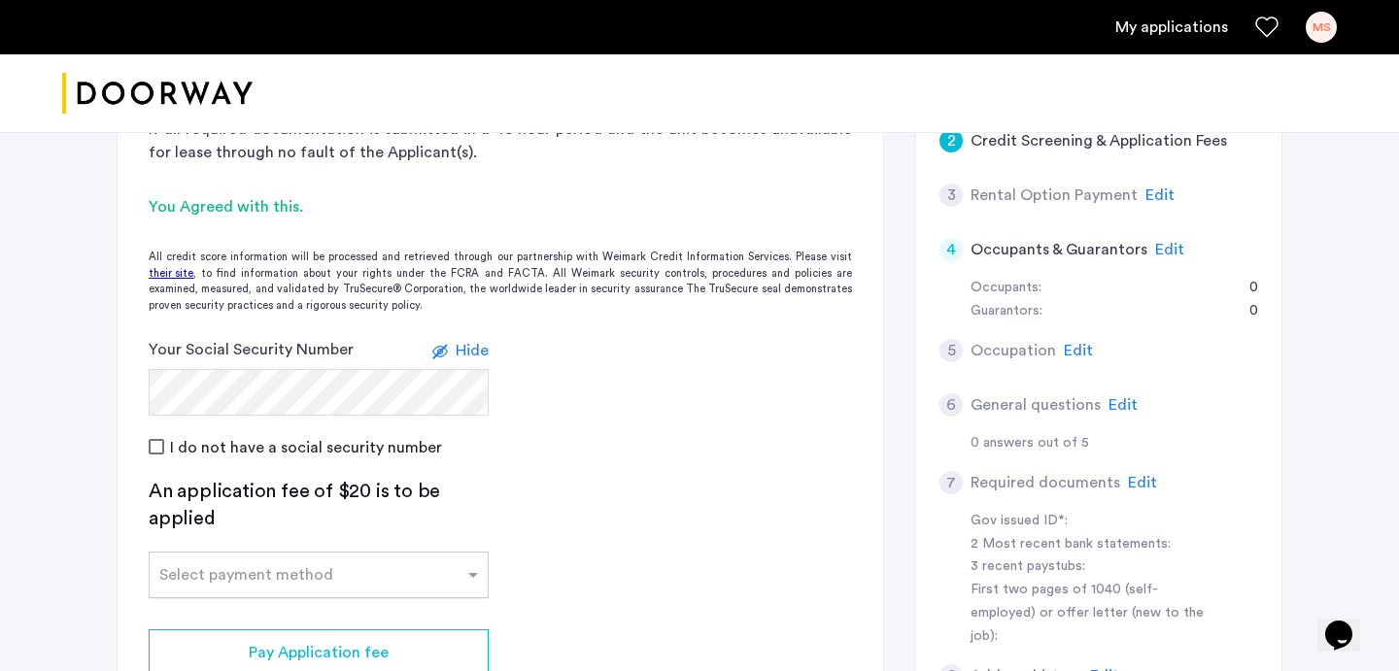
click at [431, 564] on input "text" at bounding box center [299, 571] width 280 height 14
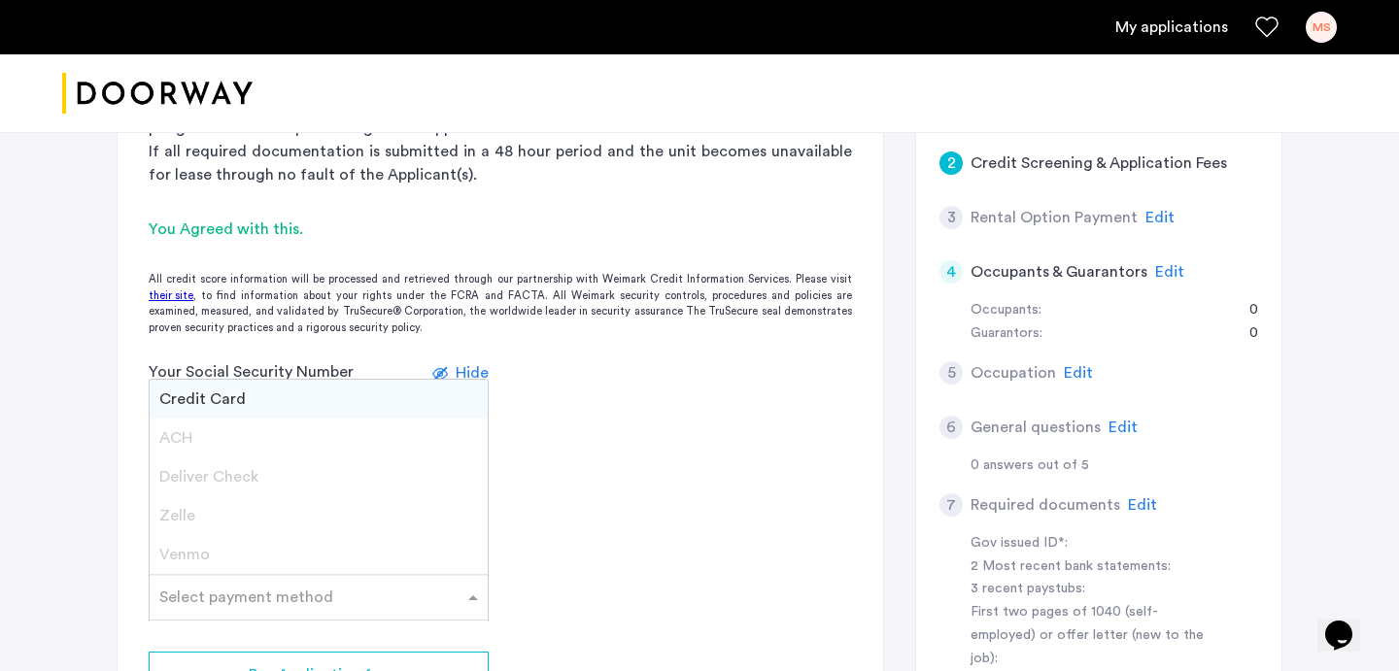
scroll to position [527, 0]
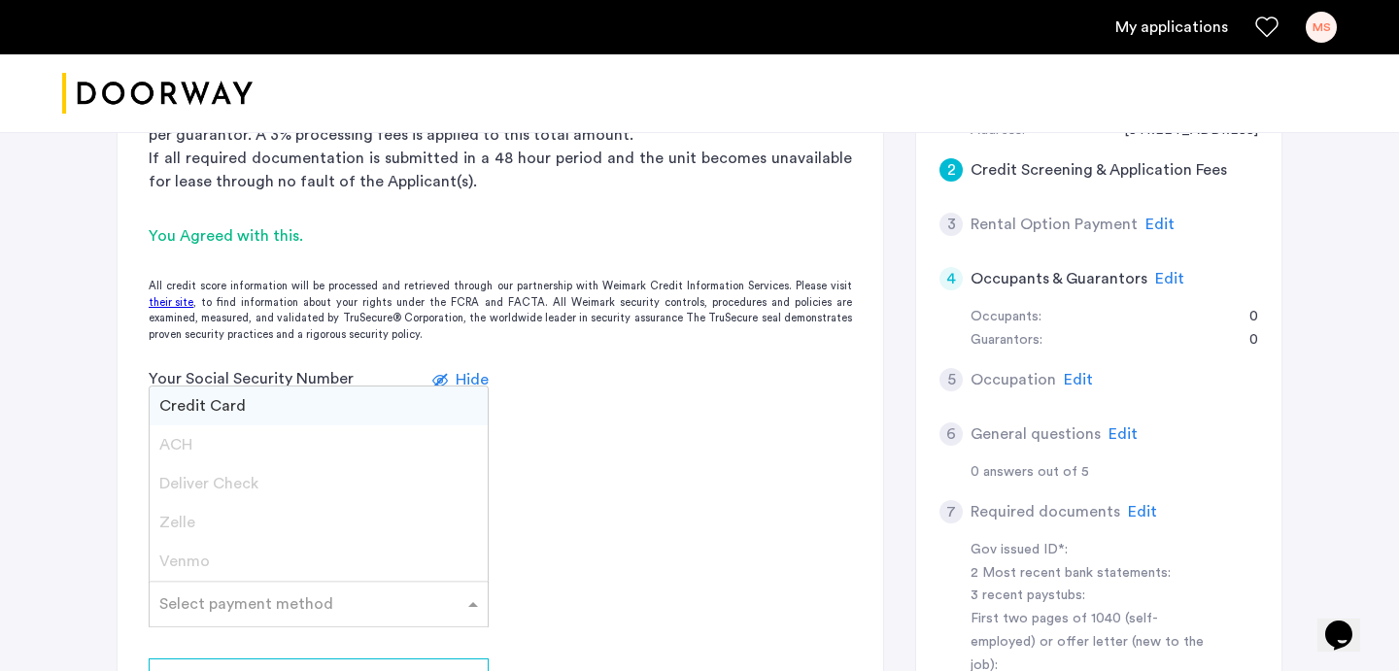
click at [314, 594] on input "text" at bounding box center [299, 601] width 280 height 14
click at [559, 469] on app-credit-screening "2 Credit Screening & Application Fees Application Fees Please submit your appli…" at bounding box center [501, 398] width 766 height 836
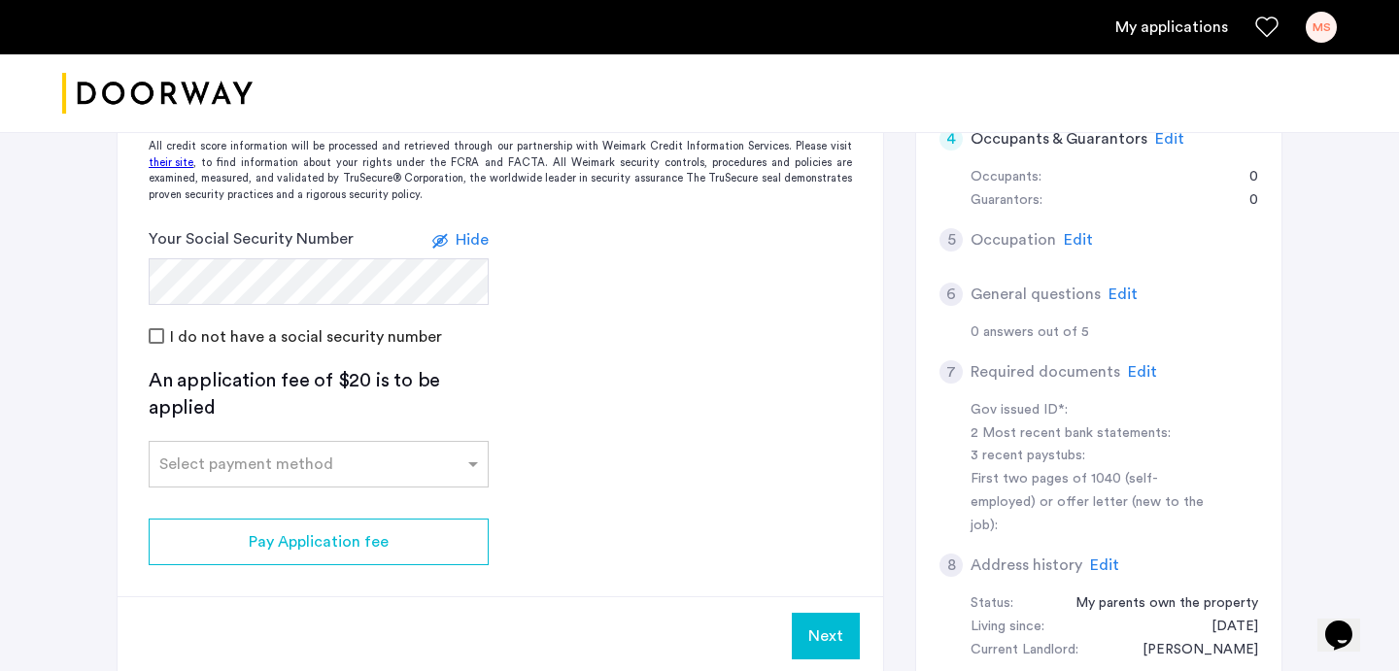
scroll to position [678, 0]
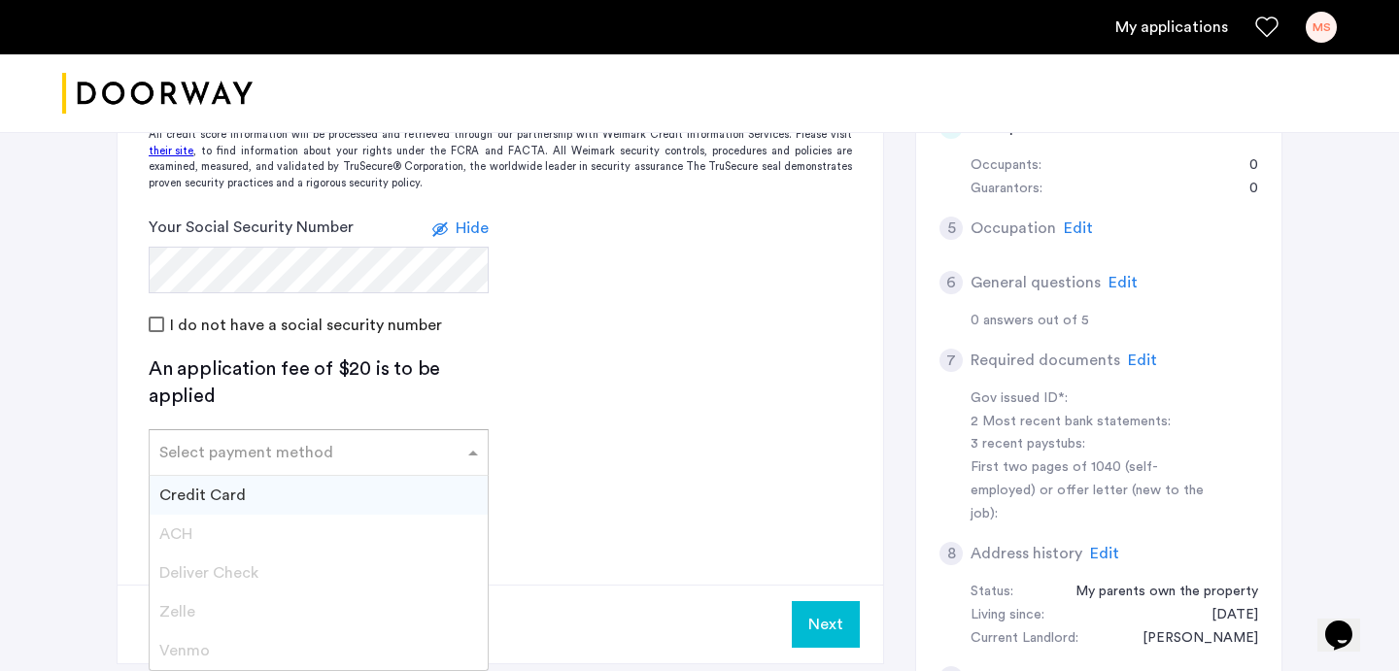
click at [364, 442] on input "text" at bounding box center [299, 449] width 280 height 14
click at [278, 476] on div "Credit Card" at bounding box center [319, 495] width 338 height 39
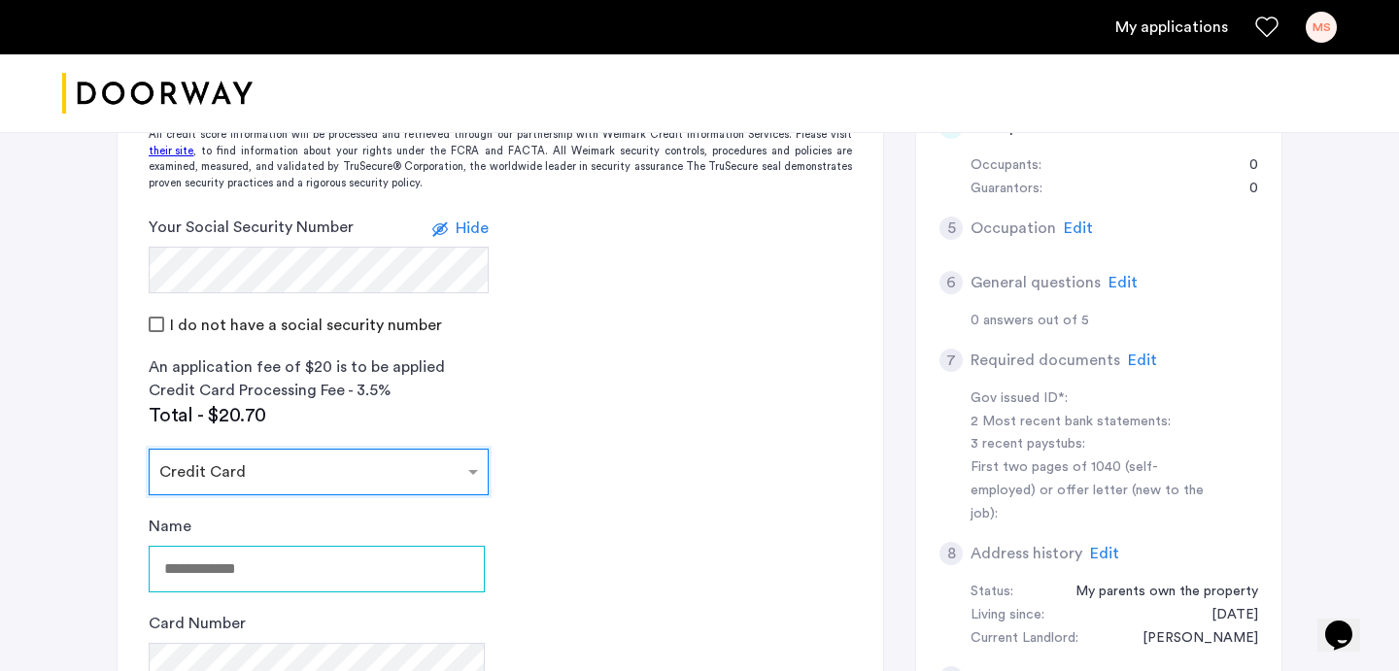
click at [298, 546] on input "Name" at bounding box center [317, 569] width 336 height 47
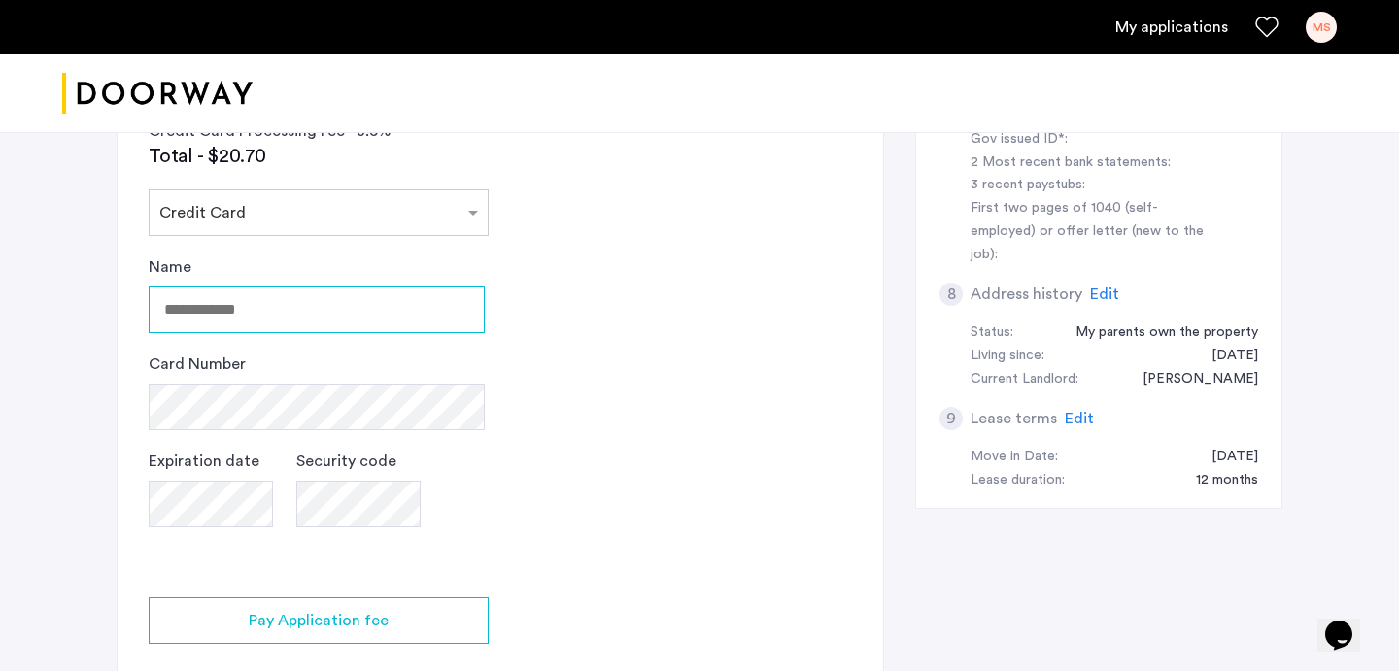
scroll to position [801, 0]
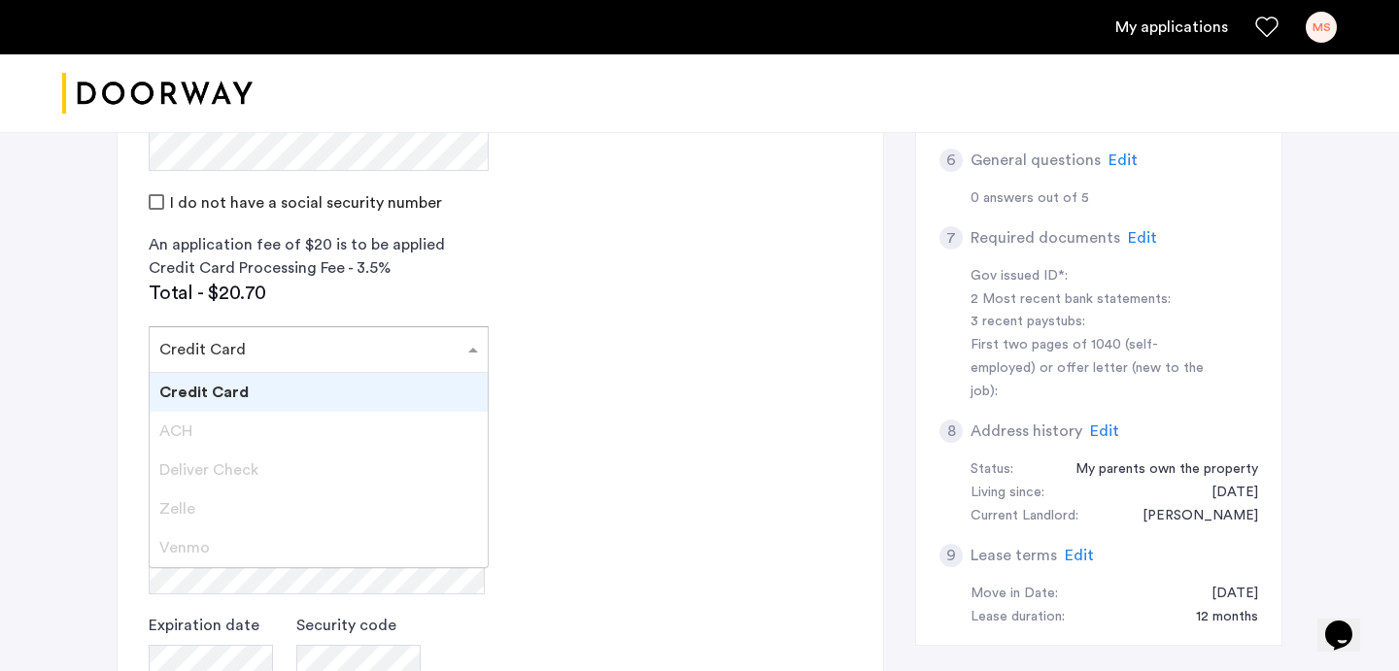
click at [311, 339] on input "text" at bounding box center [299, 346] width 280 height 14
click at [263, 412] on div "ACH" at bounding box center [319, 431] width 338 height 39
click at [210, 462] on span "Deliver Check" at bounding box center [208, 470] width 99 height 16
click at [204, 540] on span "Venmo" at bounding box center [184, 548] width 51 height 16
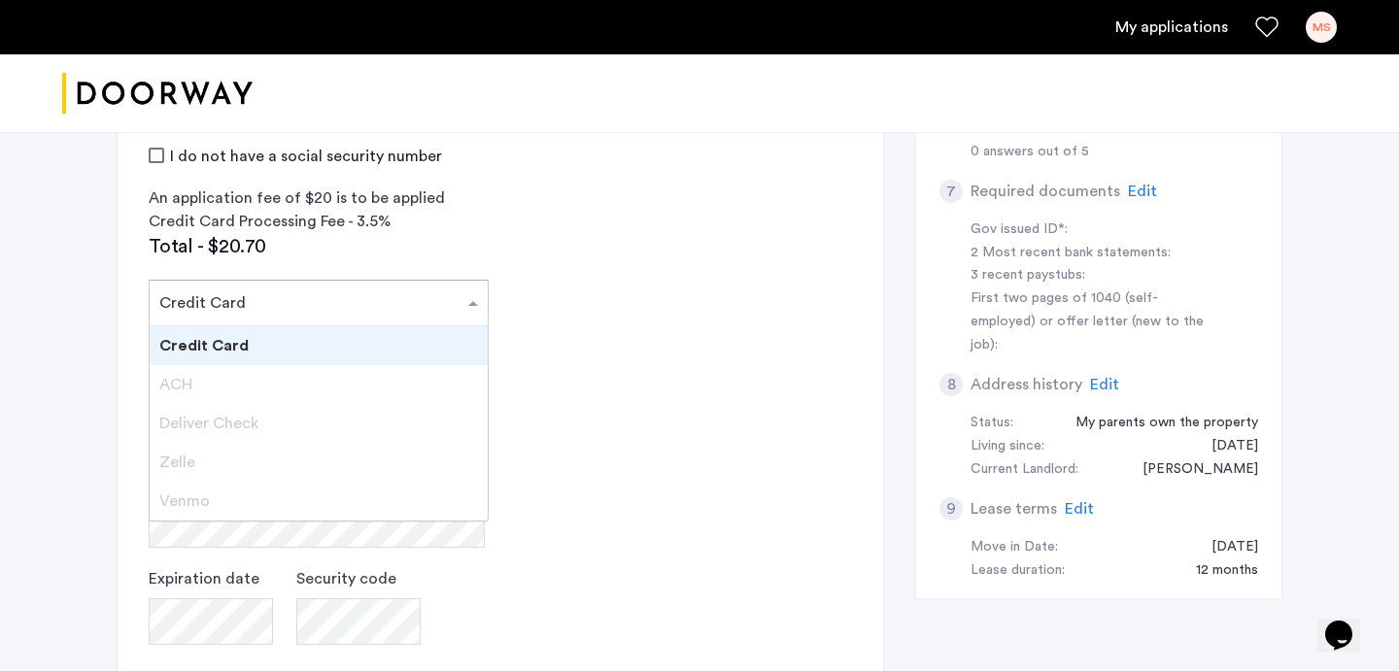
scroll to position [876, 0]
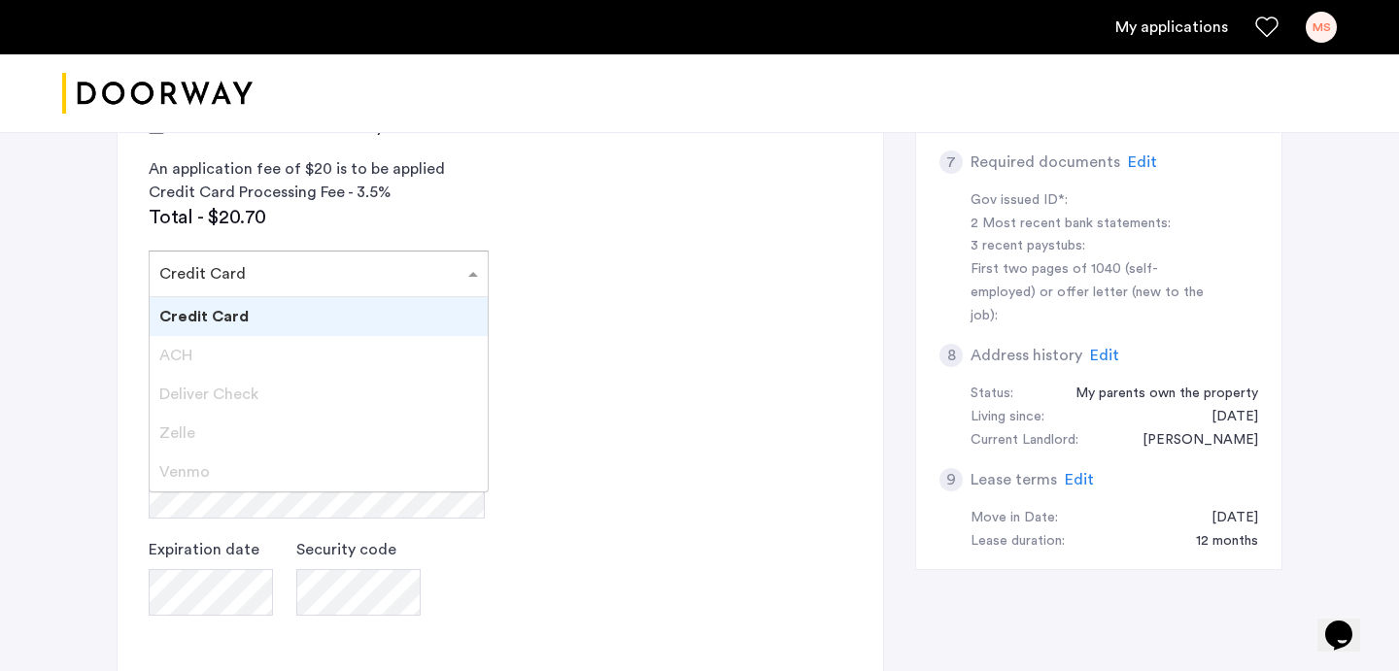
click at [633, 353] on app-credit-screening "2 Credit Screening & Application Fees Application Fees Please submit your appli…" at bounding box center [501, 236] width 766 height 1212
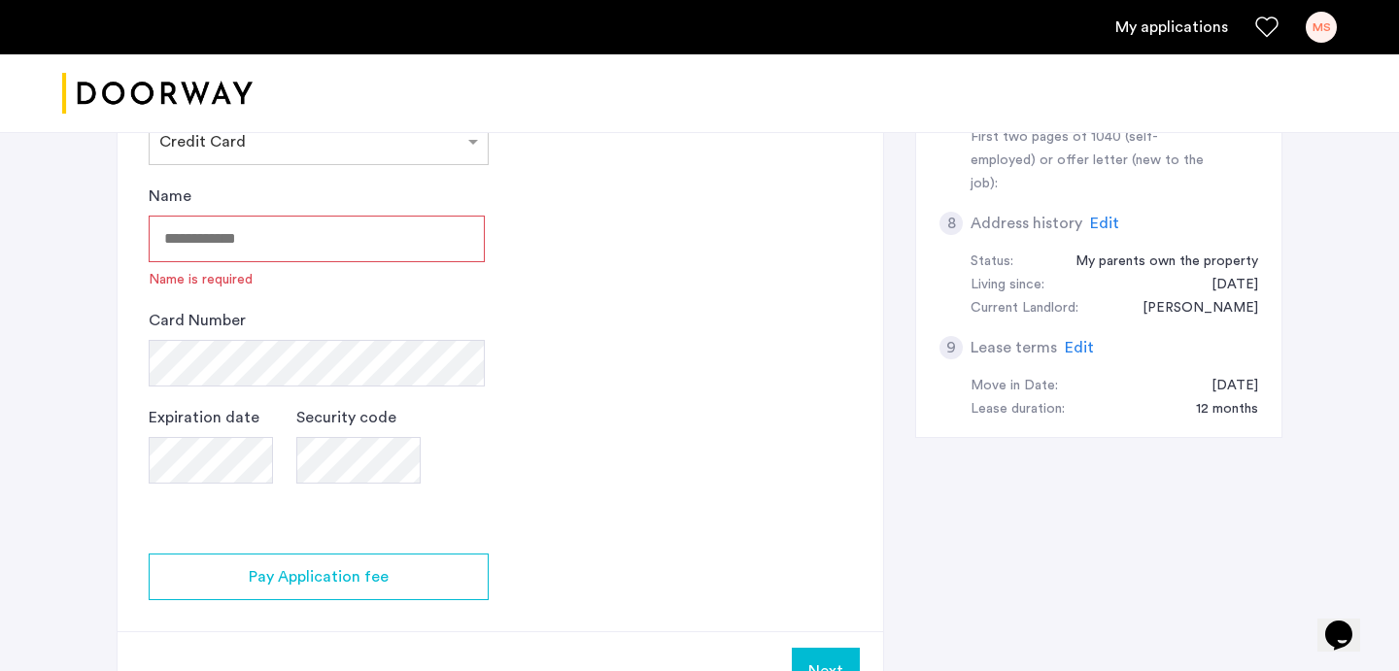
scroll to position [866, 0]
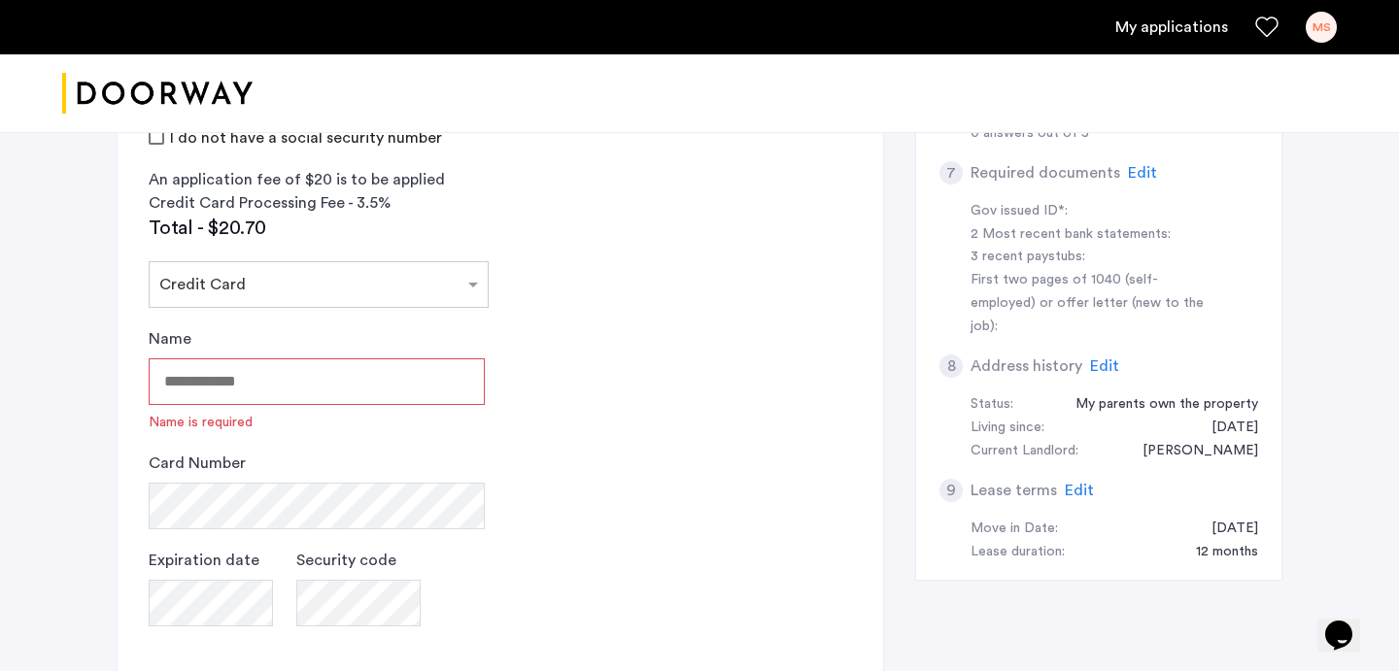
click at [392, 358] on input "Name" at bounding box center [317, 381] width 336 height 47
click at [381, 274] on input "text" at bounding box center [299, 281] width 280 height 14
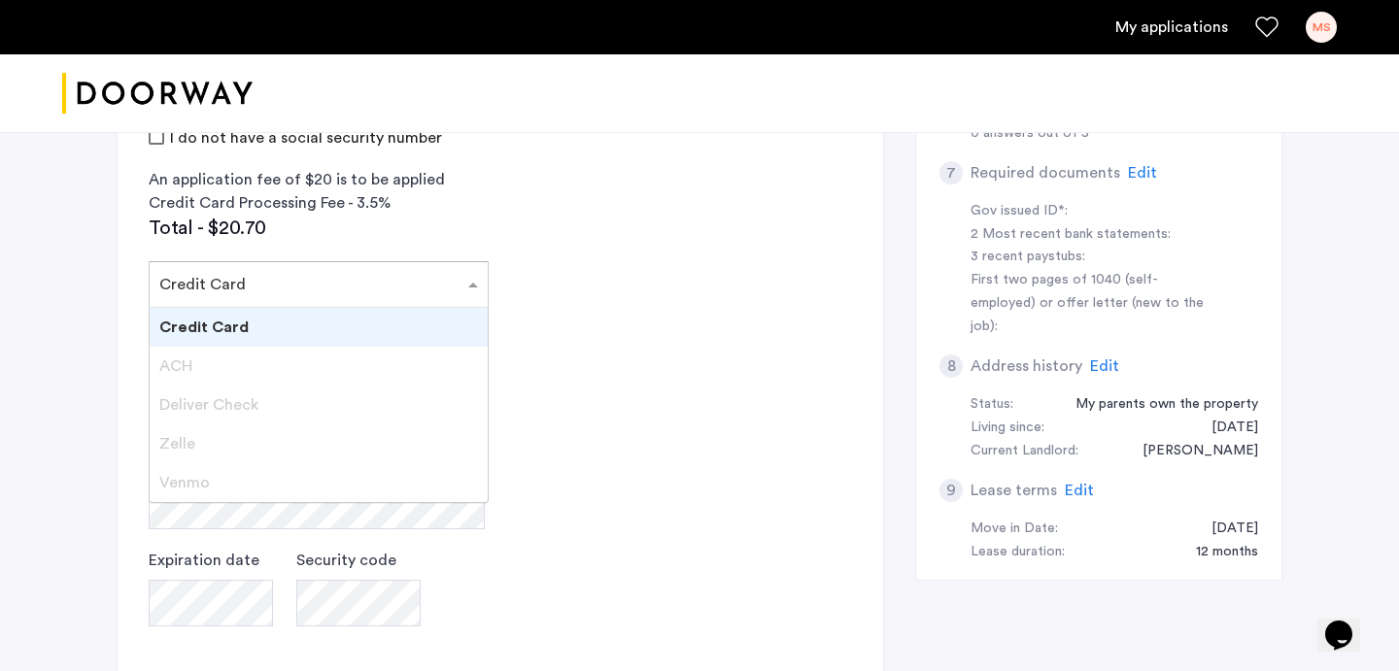
click at [358, 347] on div "ACH" at bounding box center [319, 366] width 338 height 39
click at [281, 386] on div "Deliver Check" at bounding box center [319, 405] width 338 height 39
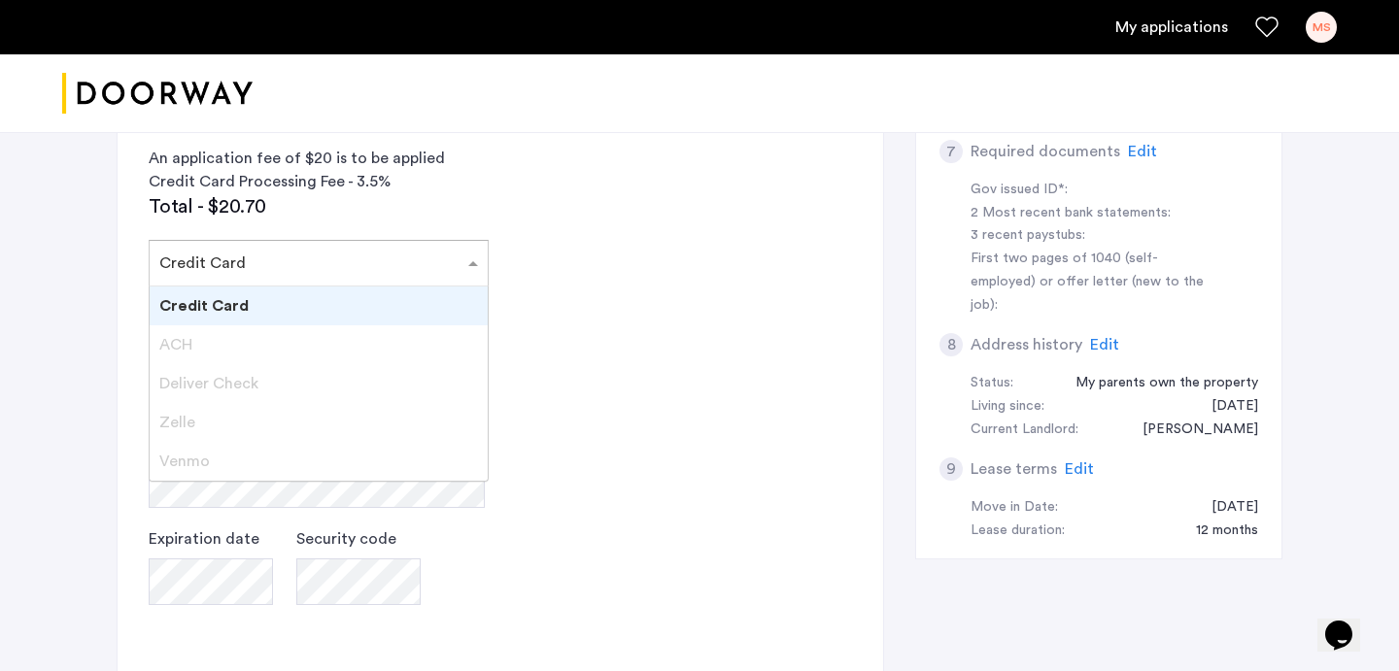
click at [203, 403] on div "Zelle" at bounding box center [319, 422] width 338 height 39
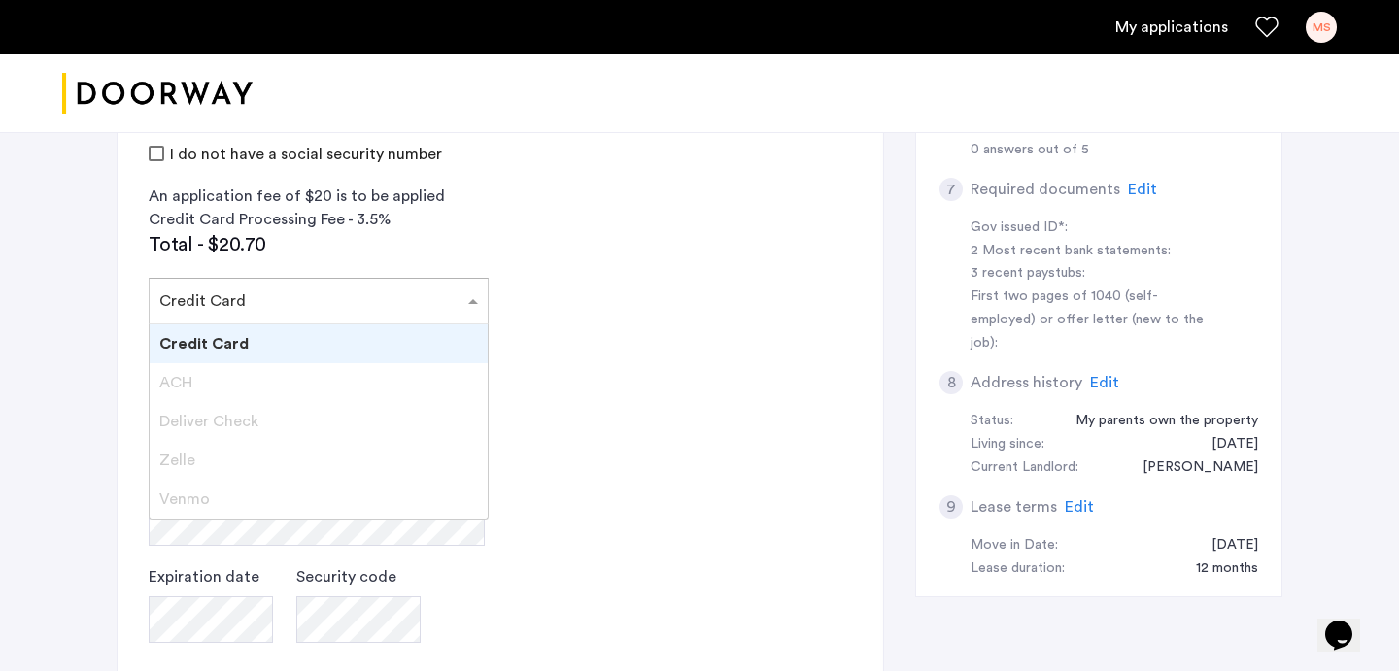
click at [280, 324] on div "Credit Card" at bounding box center [319, 343] width 338 height 39
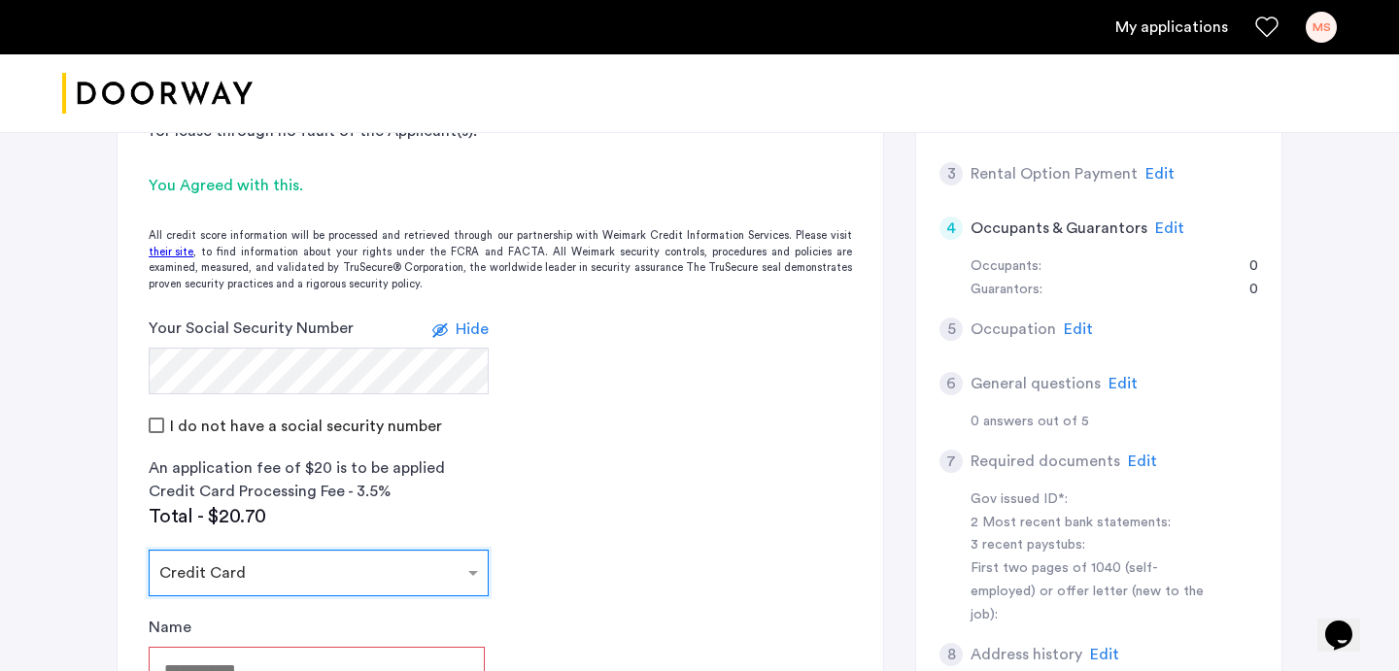
scroll to position [607, 0]
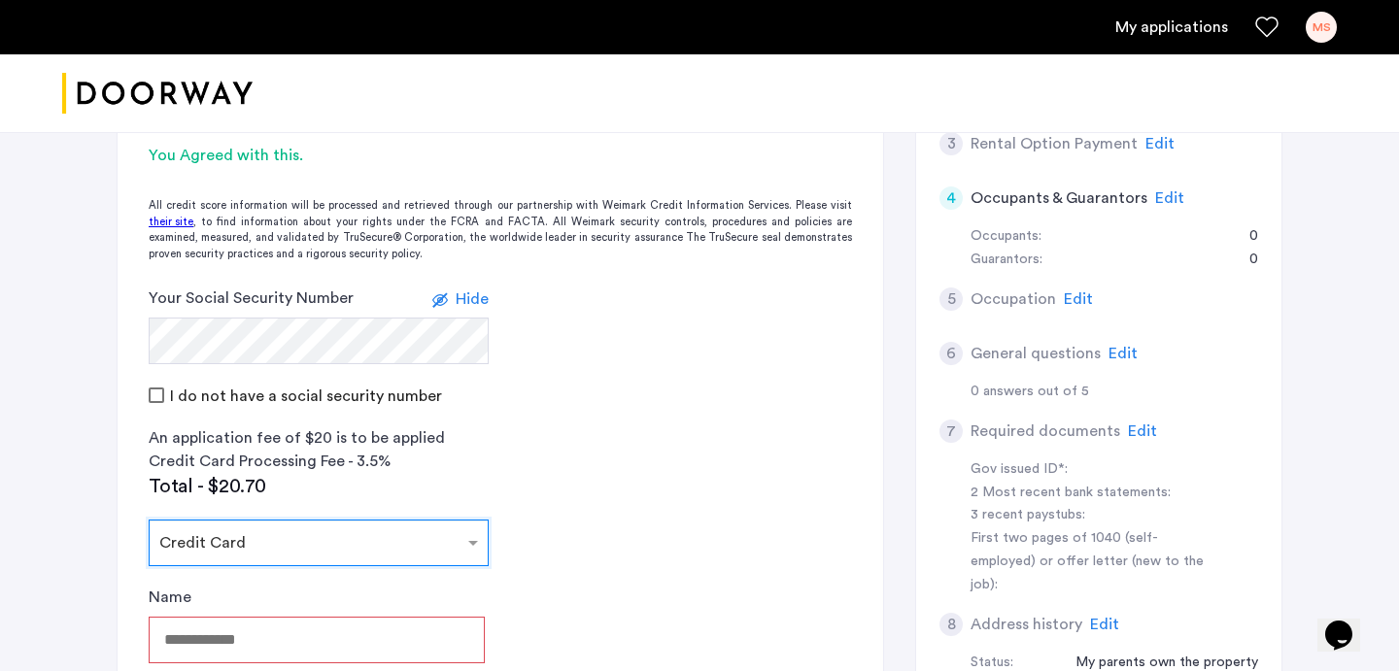
click at [341, 532] on input "text" at bounding box center [299, 539] width 280 height 14
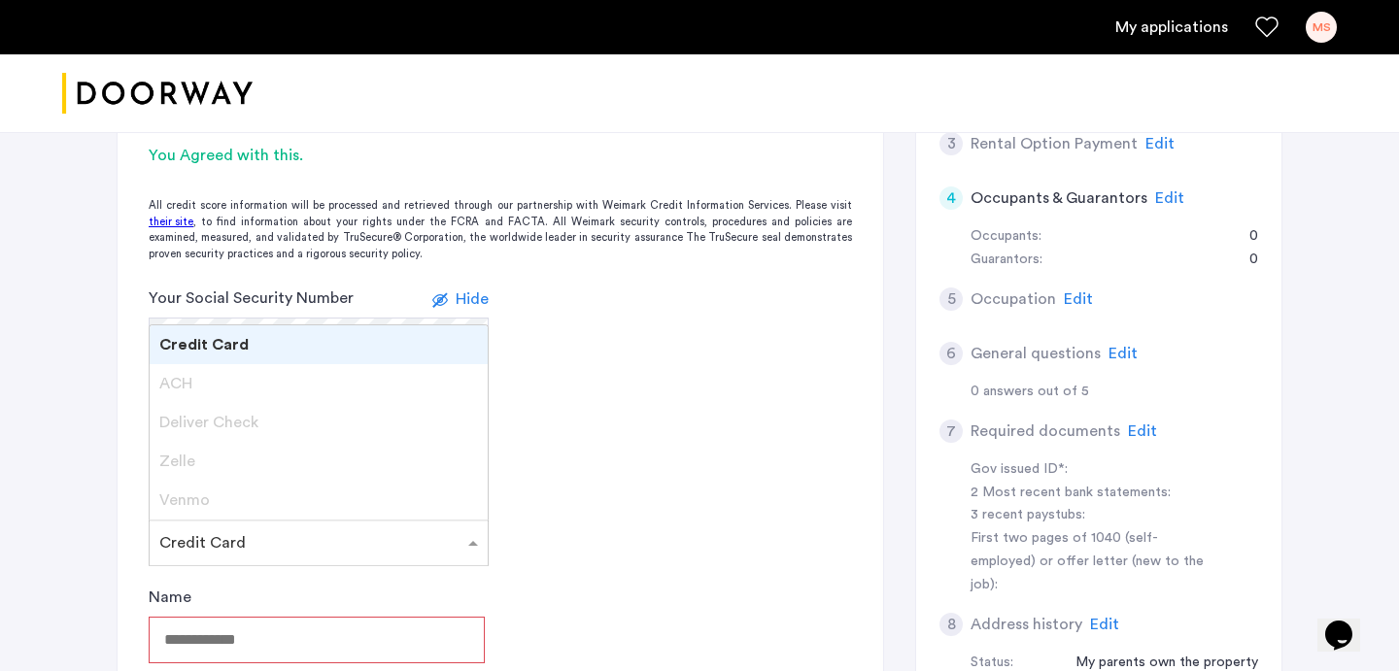
click at [331, 325] on div "Credit Card" at bounding box center [319, 344] width 338 height 39
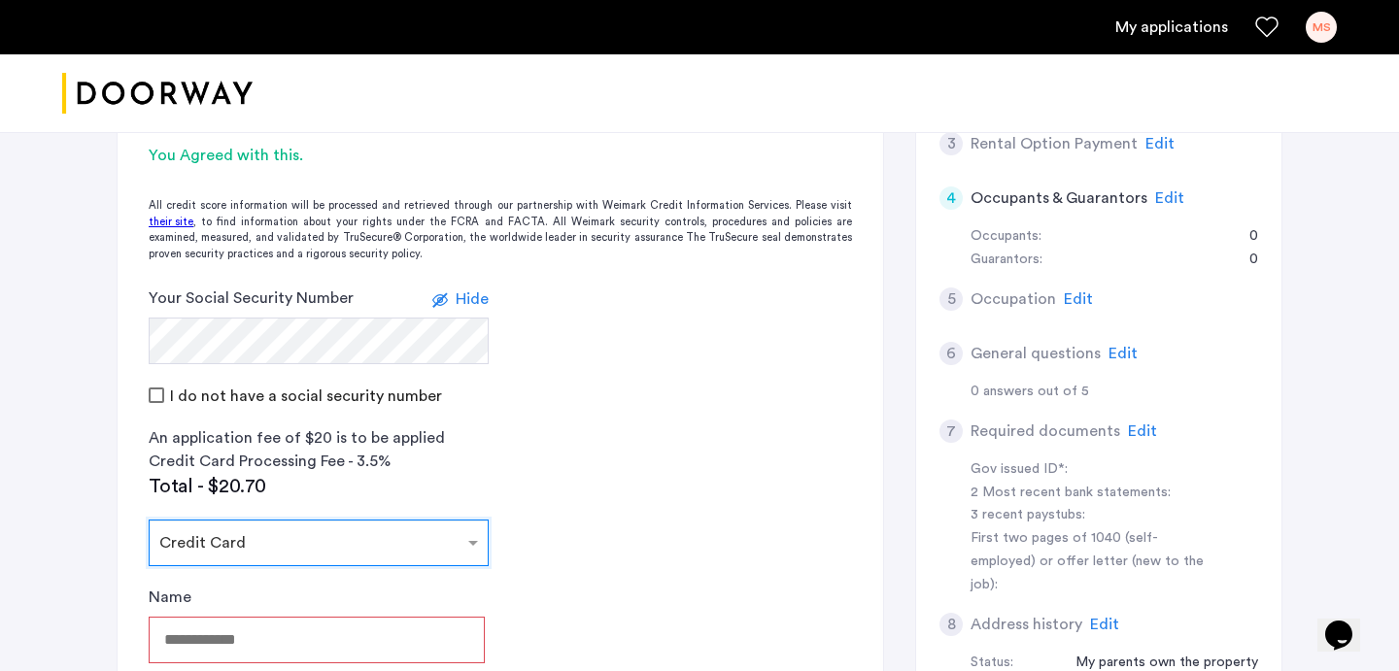
scroll to position [593, 0]
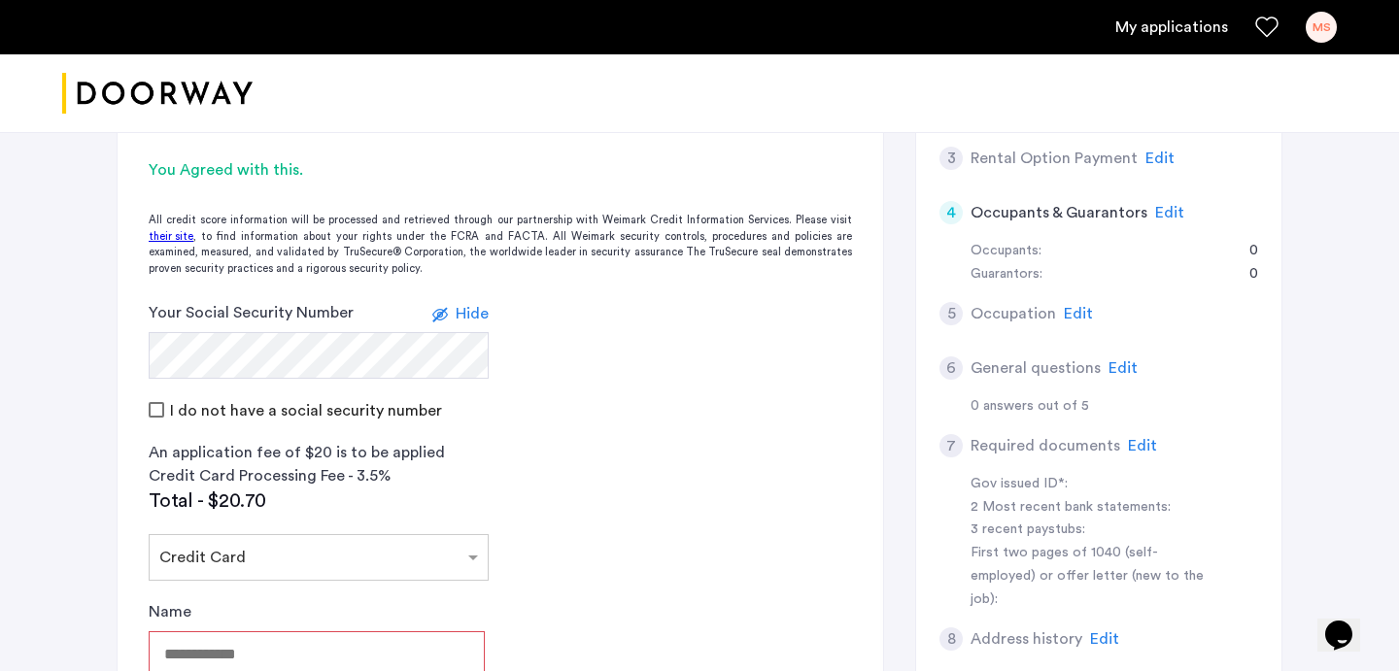
click at [458, 306] on span "Hide" at bounding box center [472, 314] width 33 height 16
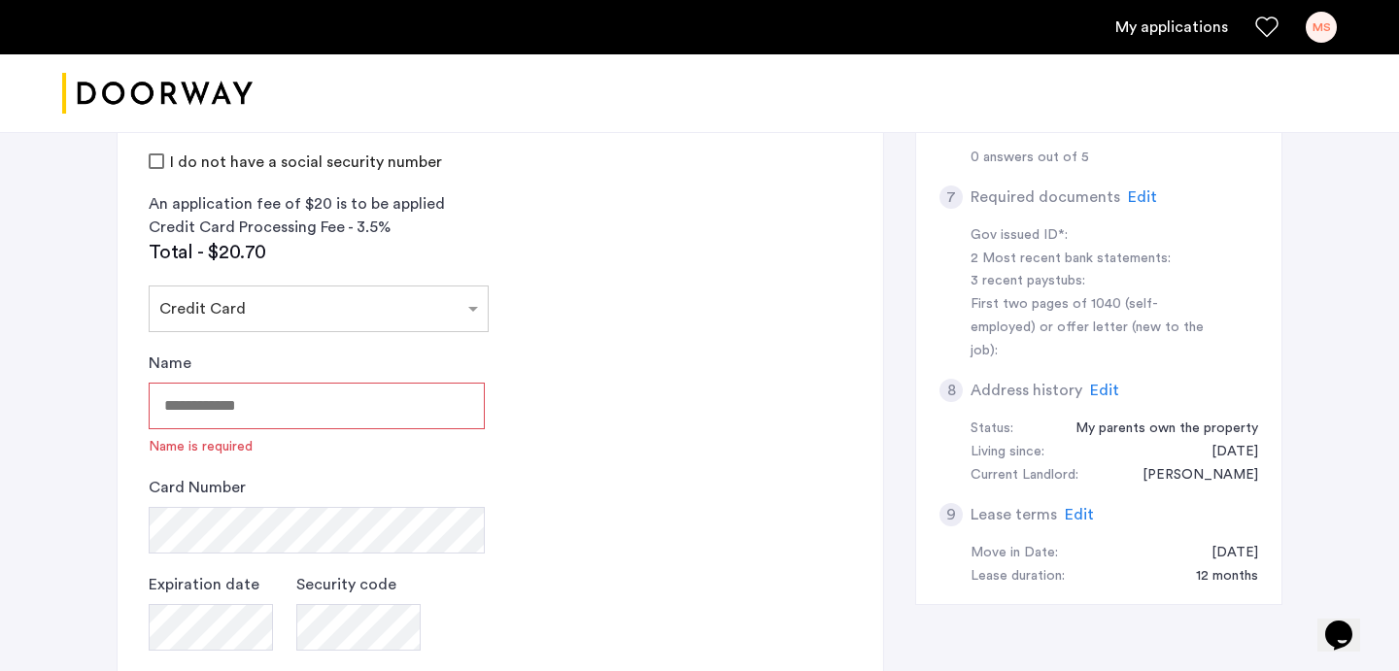
scroll to position [869, 0]
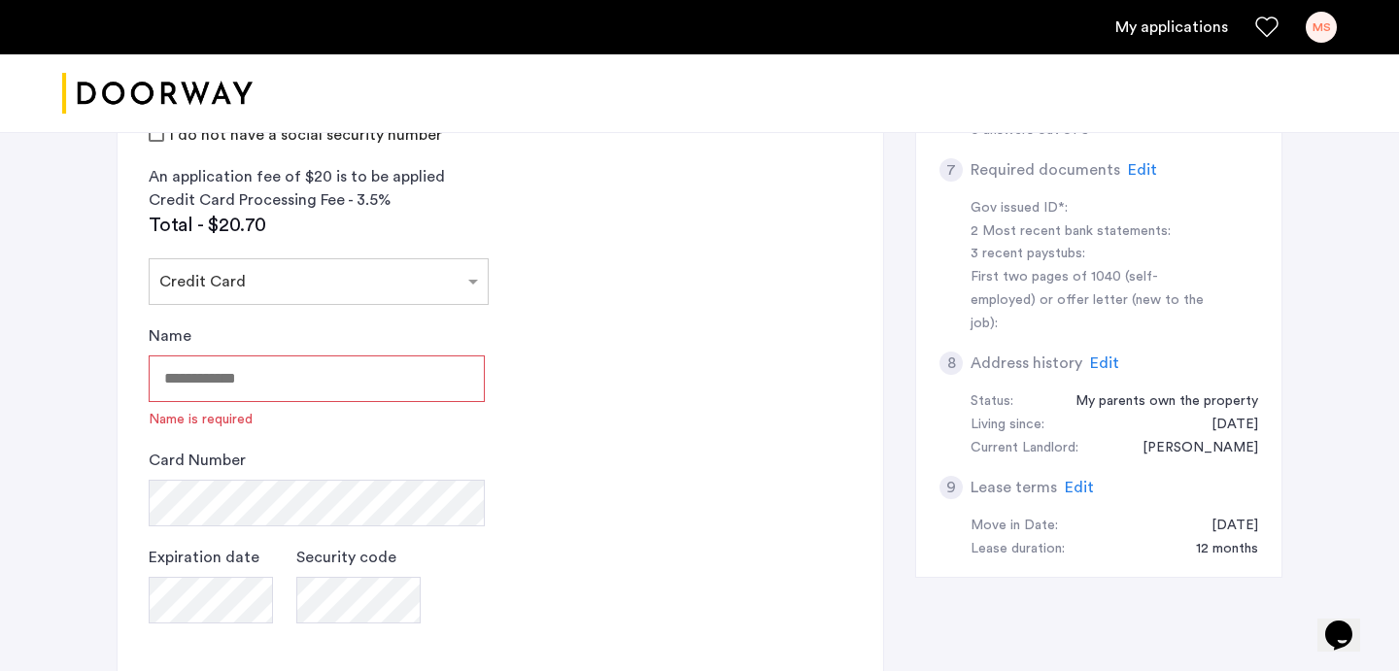
click at [268, 356] on input "Name" at bounding box center [317, 379] width 336 height 47
click at [360, 356] on input "Name" at bounding box center [317, 379] width 336 height 47
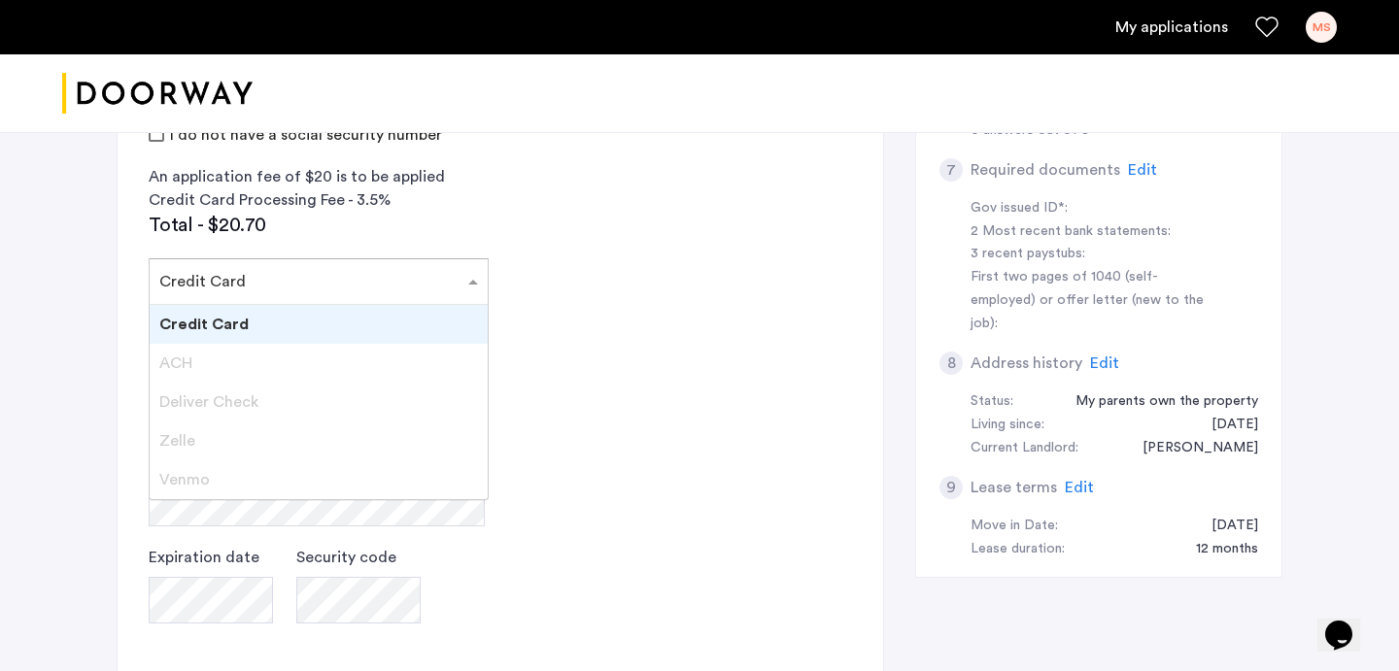
click at [396, 264] on div at bounding box center [319, 275] width 338 height 23
click at [389, 305] on div "Credit Card" at bounding box center [319, 324] width 338 height 39
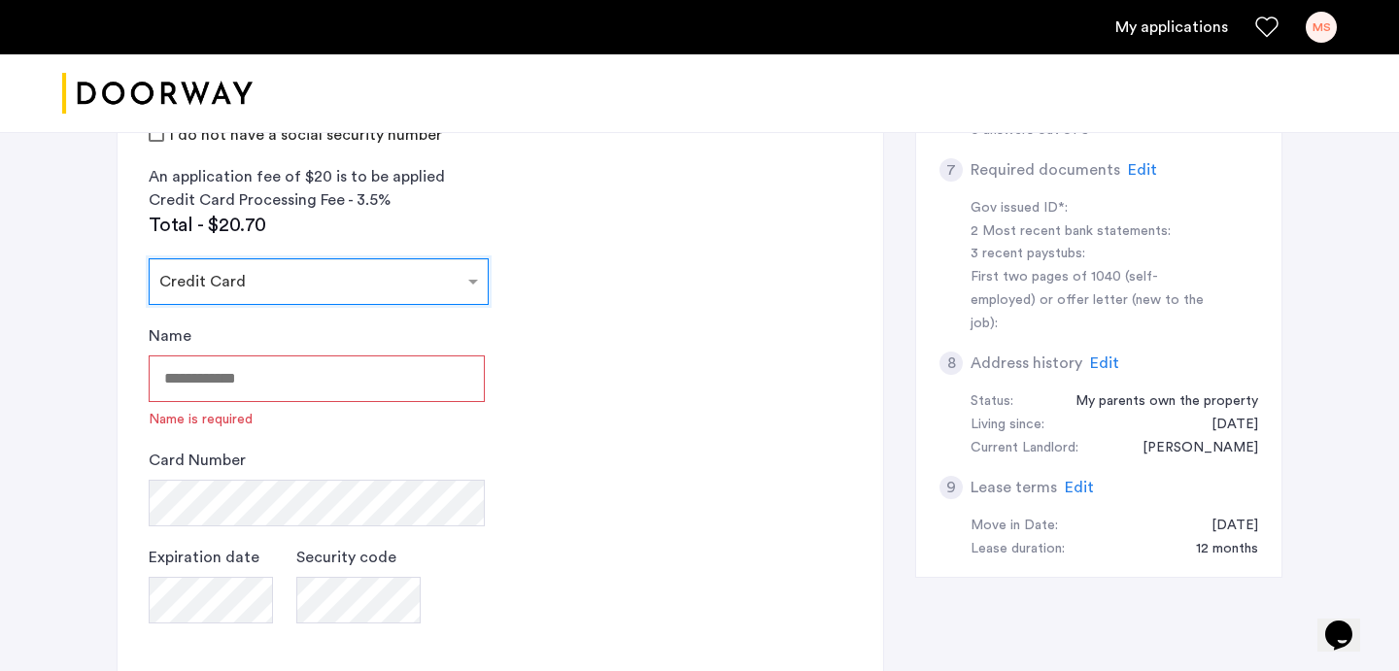
click at [387, 356] on input "Name" at bounding box center [317, 379] width 336 height 47
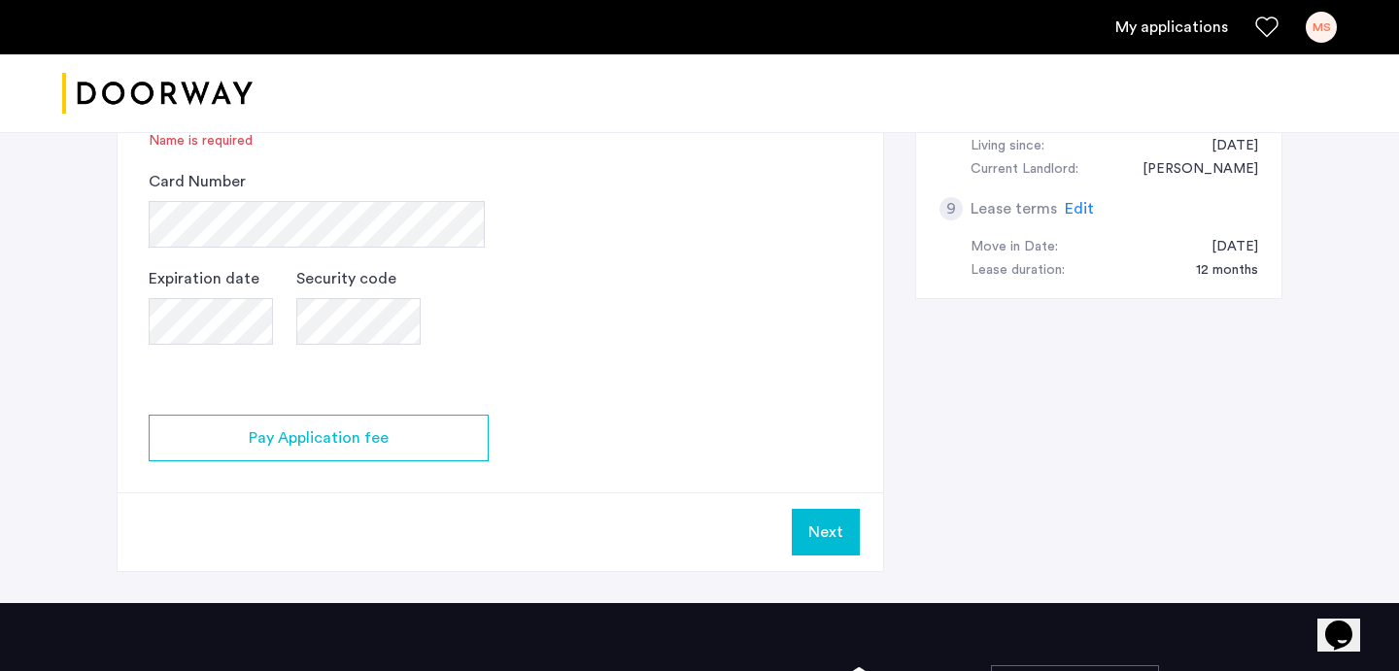
scroll to position [1201, 0]
